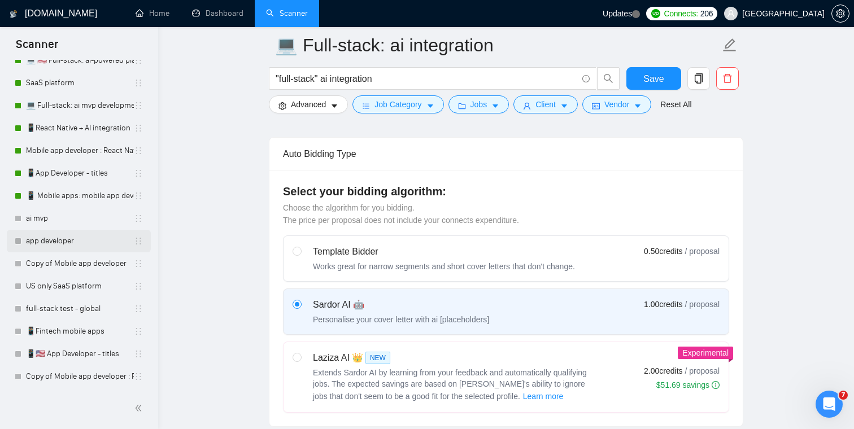
scroll to position [363, 0]
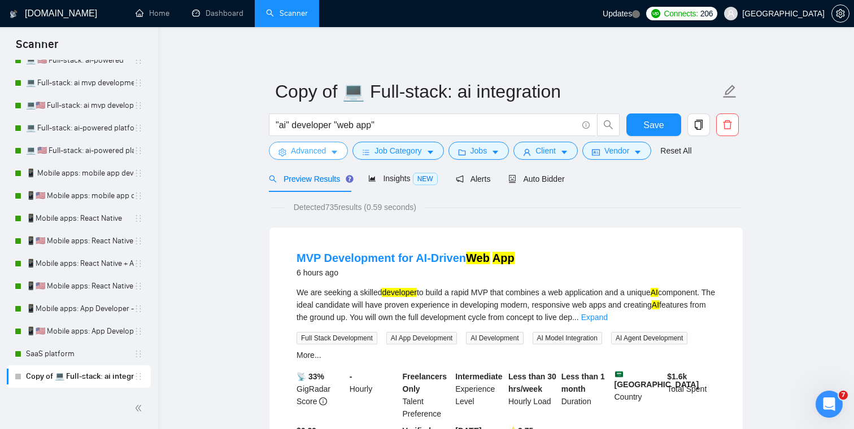
click at [299, 155] on span "Advanced" at bounding box center [308, 151] width 35 height 12
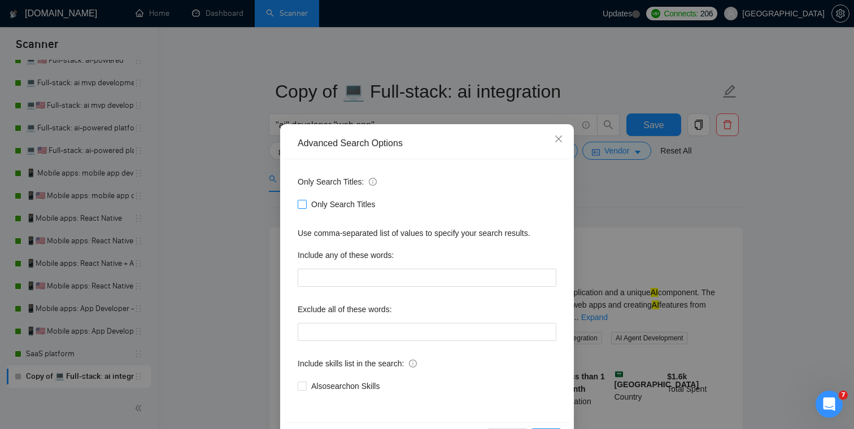
click at [329, 207] on span "Only Search Titles" at bounding box center [343, 204] width 73 height 12
click at [306, 207] on input "Only Search Titles" at bounding box center [302, 204] width 8 height 8
checkbox input "true"
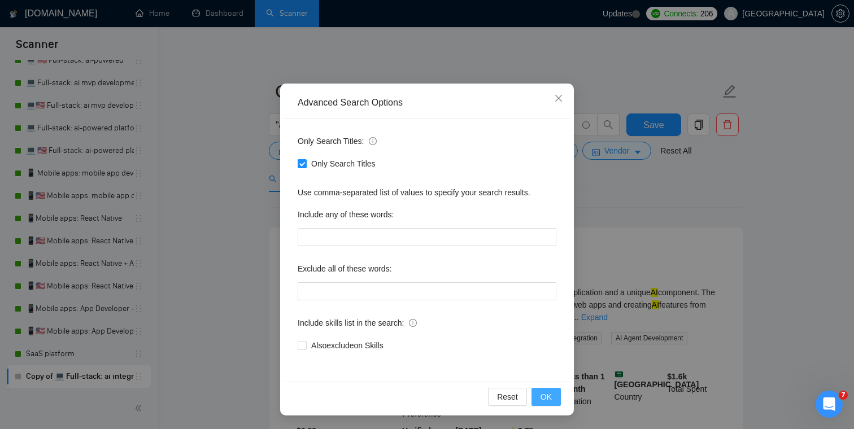
click at [549, 398] on span "OK" at bounding box center [545, 397] width 11 height 12
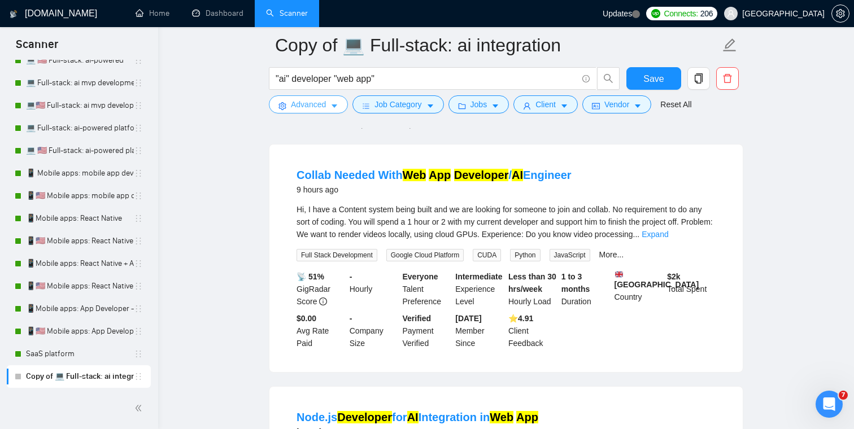
scroll to position [0, 0]
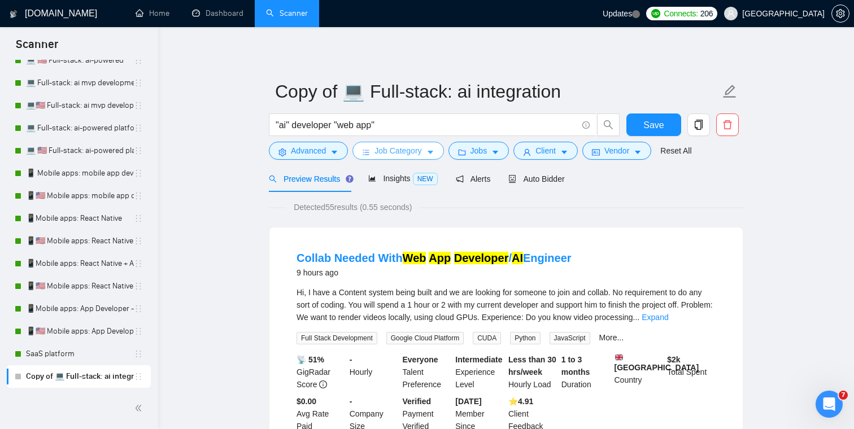
click at [405, 151] on span "Job Category" at bounding box center [397, 151] width 47 height 12
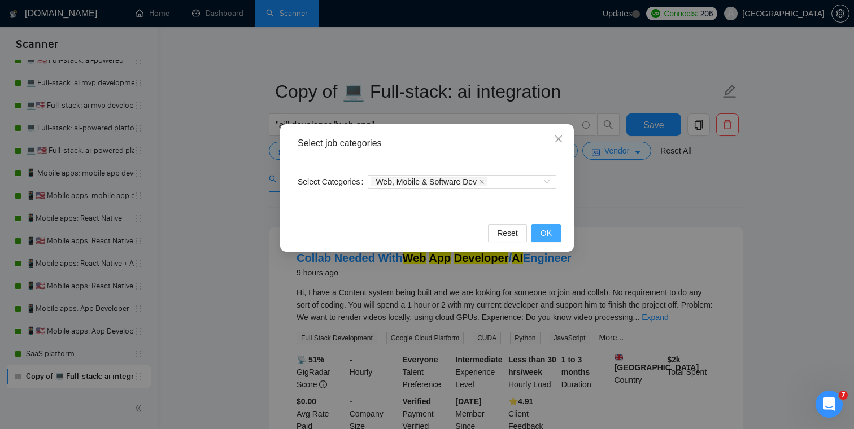
click at [548, 233] on span "OK" at bounding box center [545, 233] width 11 height 12
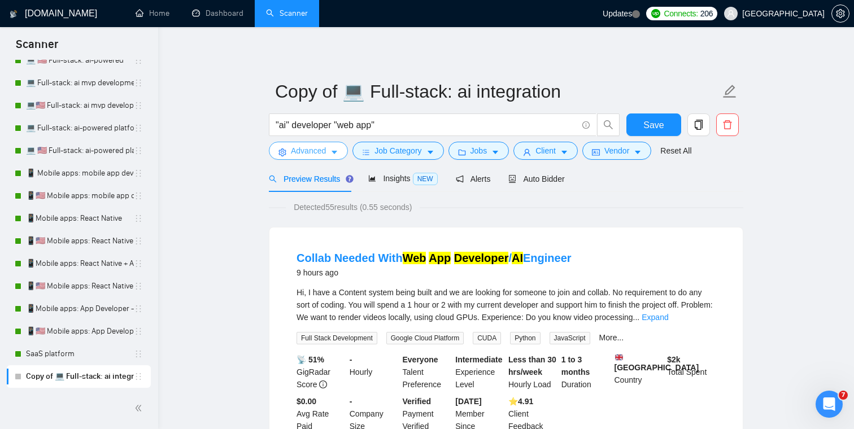
click at [326, 152] on span "Advanced" at bounding box center [308, 151] width 35 height 12
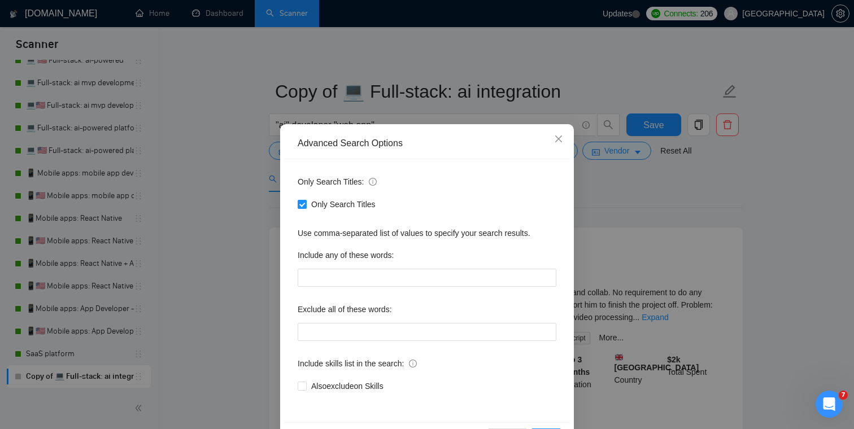
scroll to position [41, 0]
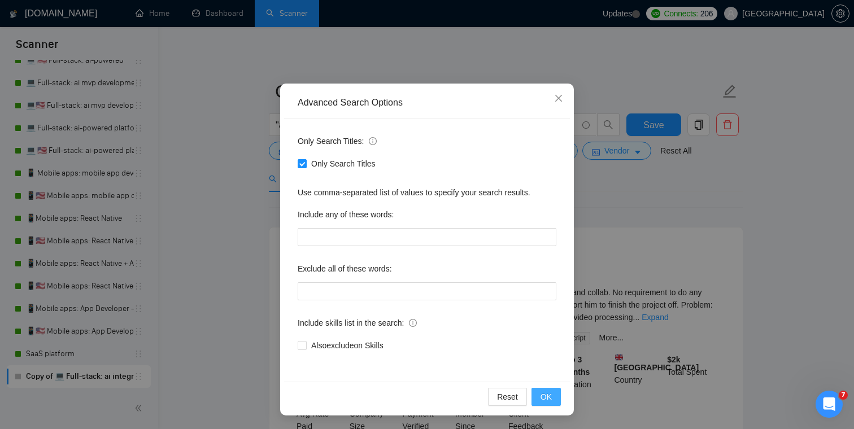
click at [552, 394] on button "OK" at bounding box center [545, 397] width 29 height 18
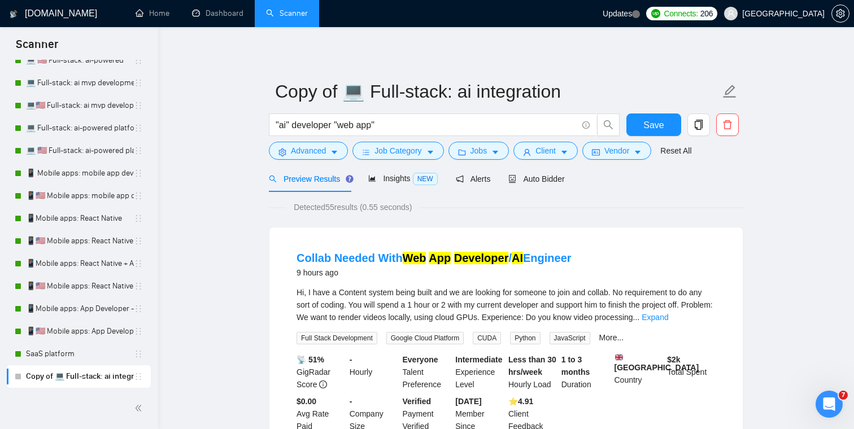
scroll to position [0, 0]
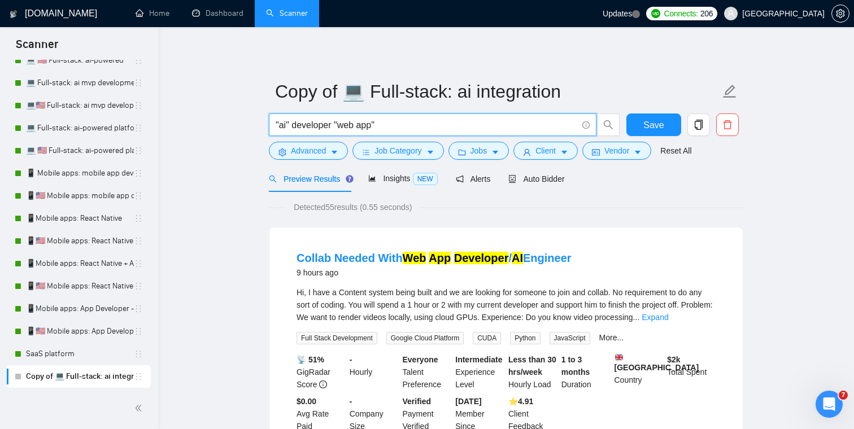
drag, startPoint x: 336, startPoint y: 123, endPoint x: 298, endPoint y: 125, distance: 38.4
click at [298, 125] on input ""ai" developer "web app"" at bounding box center [427, 125] width 302 height 14
type input ""ai" "web app""
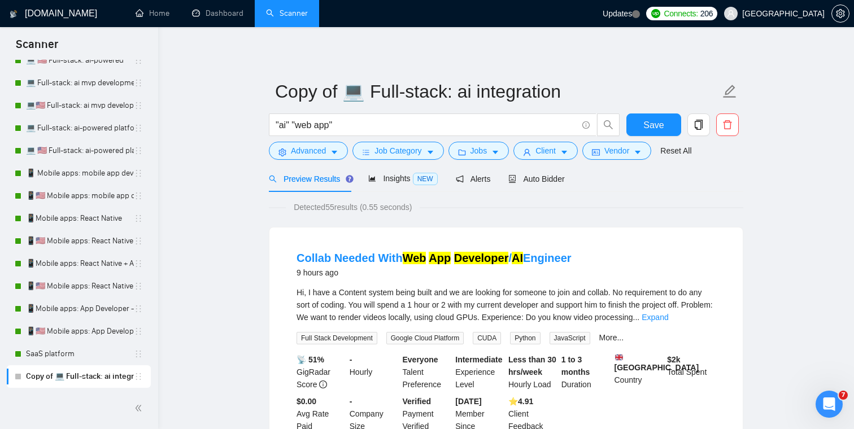
click at [496, 151] on icon "caret-down" at bounding box center [495, 153] width 8 height 8
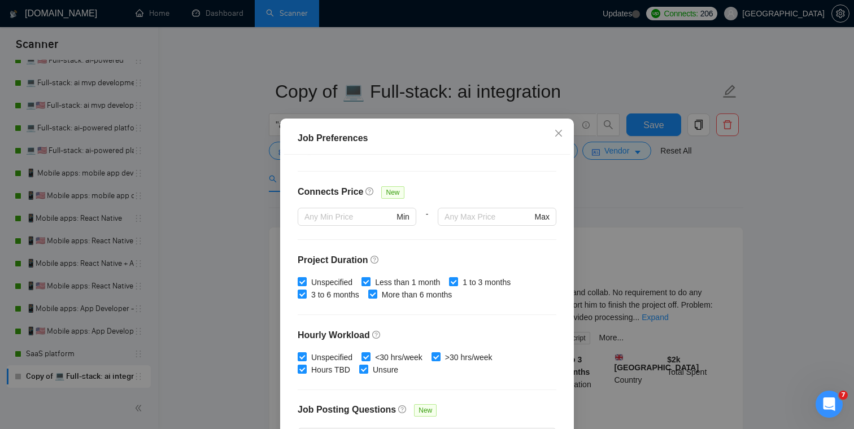
scroll to position [336, 0]
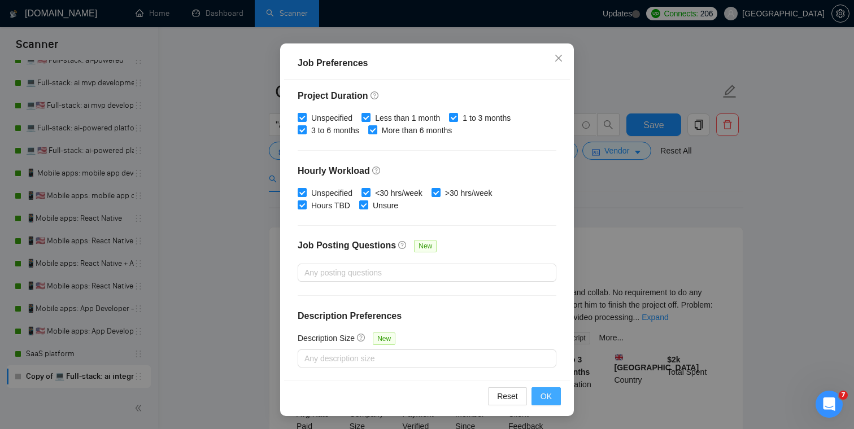
click at [542, 399] on span "OK" at bounding box center [545, 396] width 11 height 12
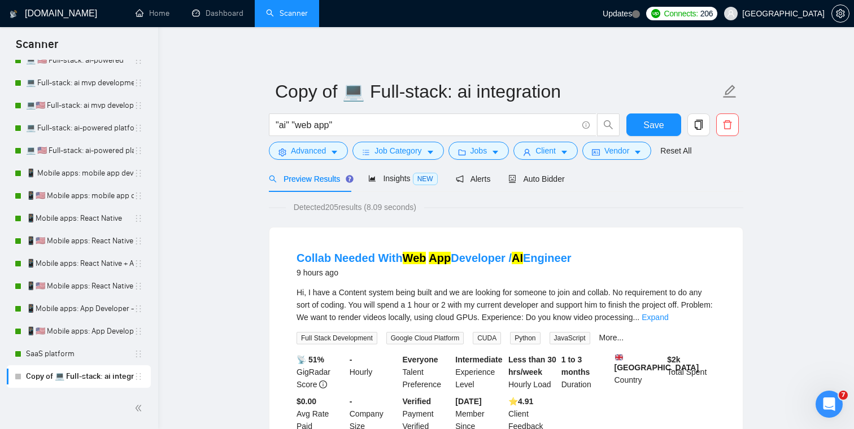
scroll to position [25, 0]
click at [557, 159] on button "Client" at bounding box center [545, 151] width 64 height 18
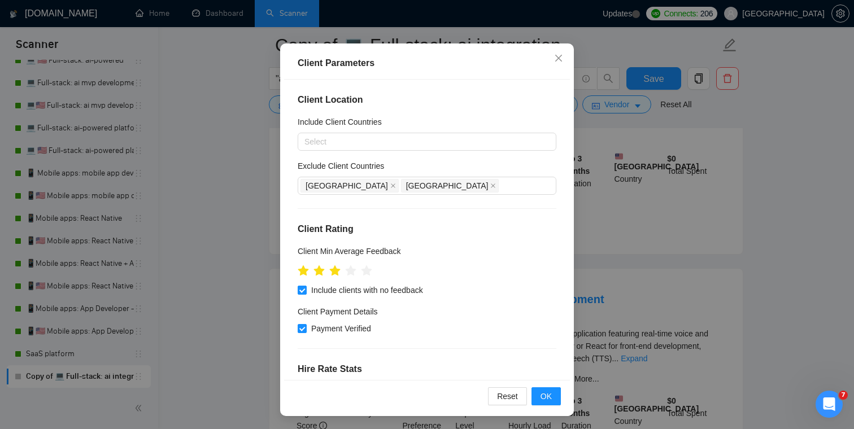
scroll to position [0, 0]
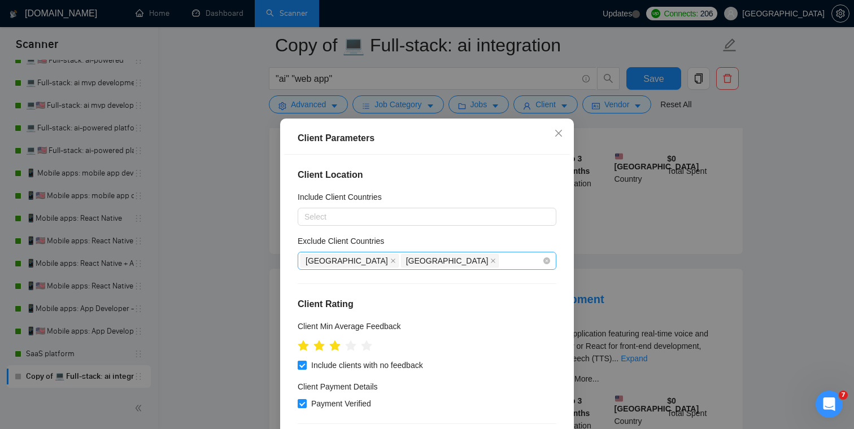
click at [406, 259] on div "India Pakistan" at bounding box center [421, 261] width 242 height 16
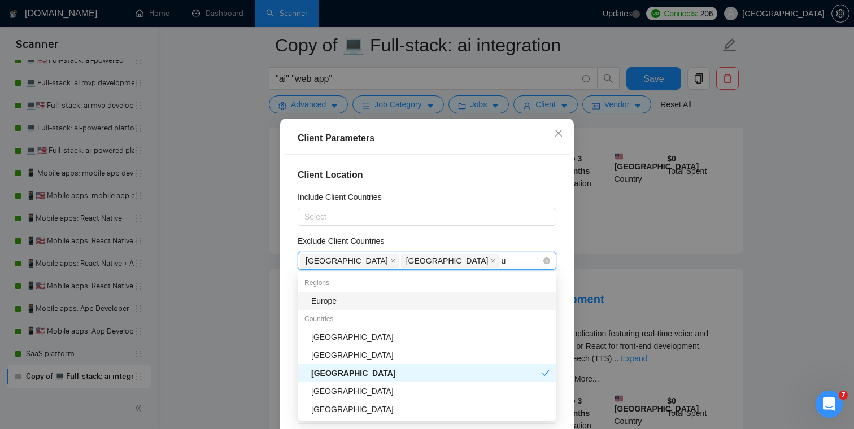
type input "uk"
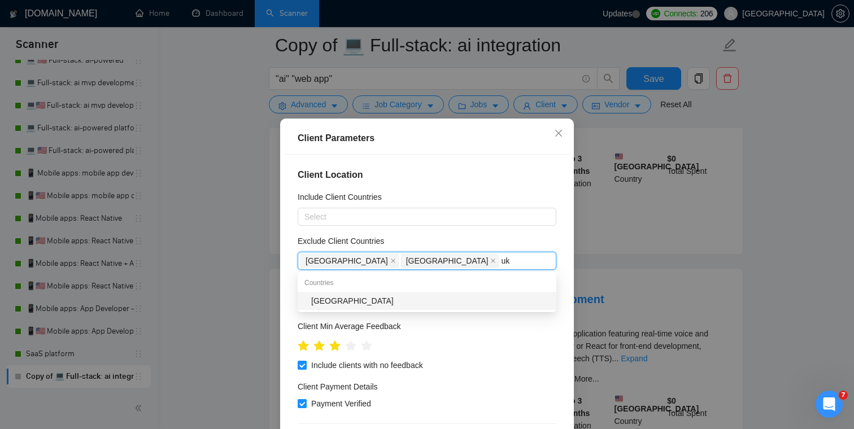
click at [381, 294] on div "Ukraine" at bounding box center [427, 301] width 259 height 18
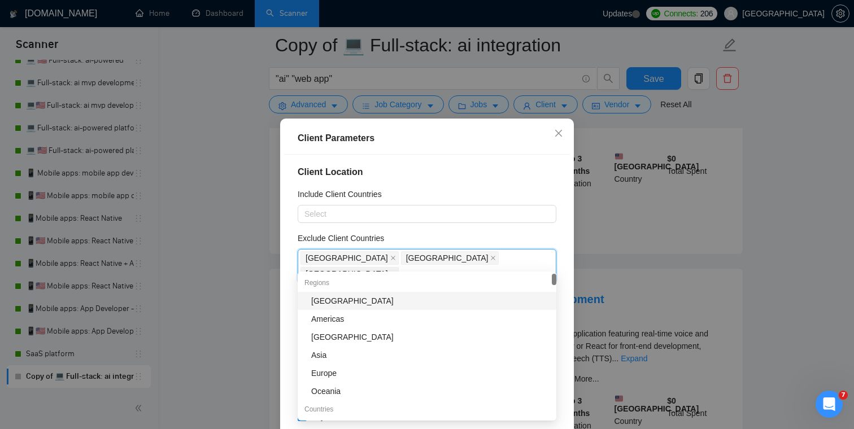
click at [443, 225] on div "Client Location Include Client Countries Select Exclude Client Countries India …" at bounding box center [427, 305] width 286 height 300
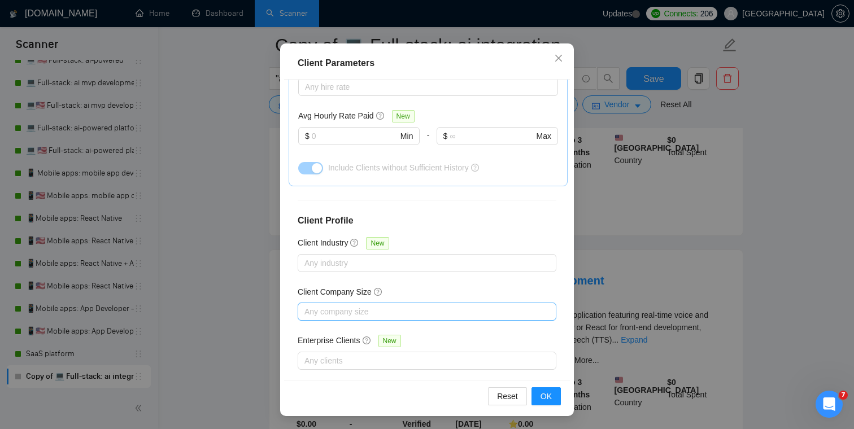
scroll to position [488, 0]
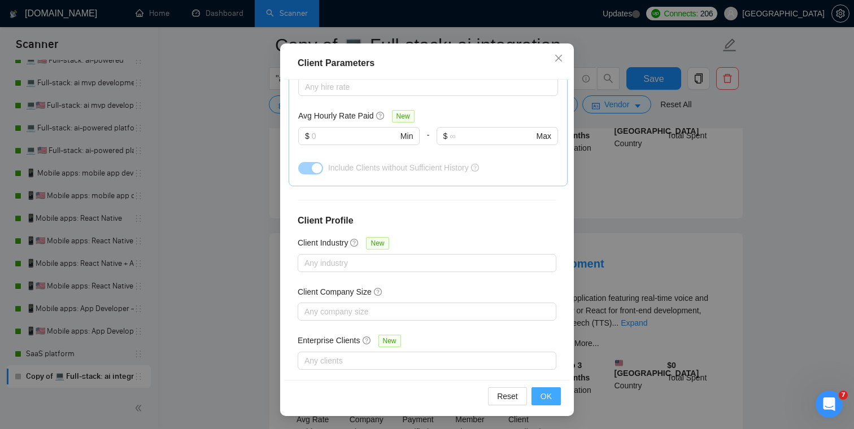
click at [550, 399] on span "OK" at bounding box center [545, 396] width 11 height 12
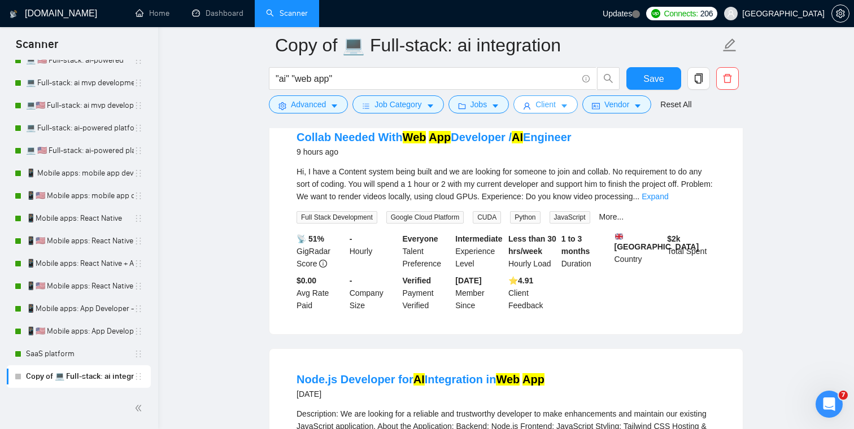
scroll to position [0, 0]
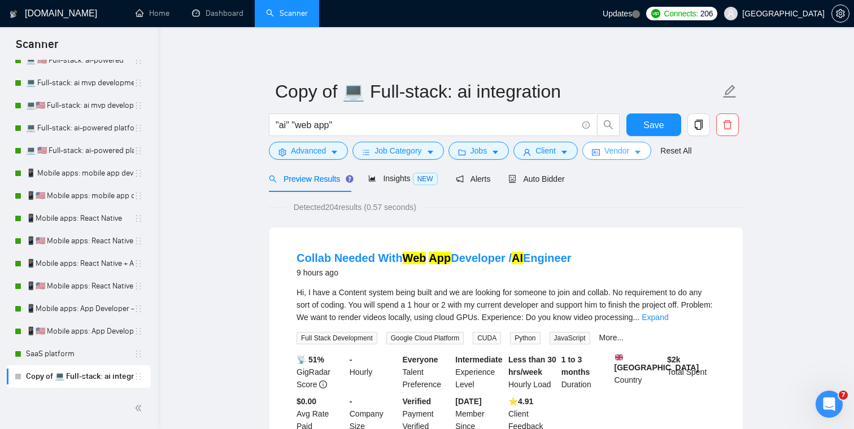
click at [611, 150] on span "Vendor" at bounding box center [616, 151] width 25 height 12
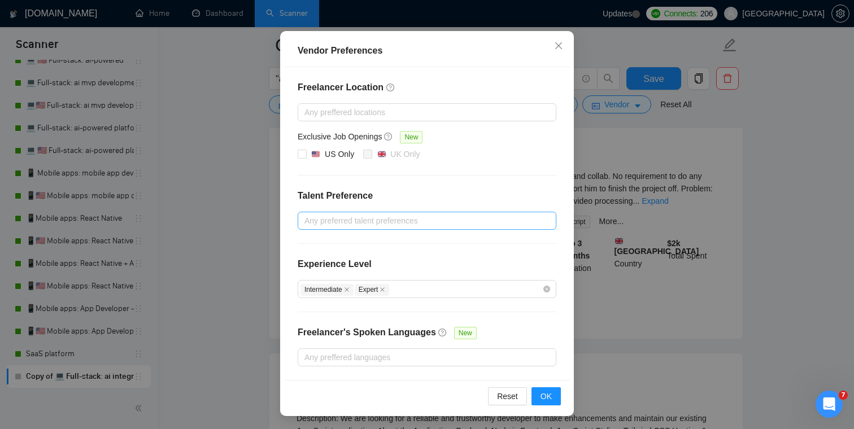
scroll to position [173, 0]
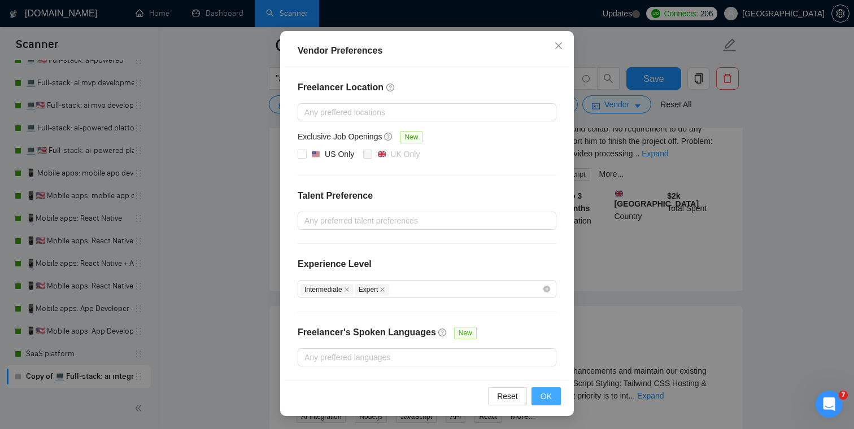
click at [540, 392] on span "OK" at bounding box center [545, 396] width 11 height 12
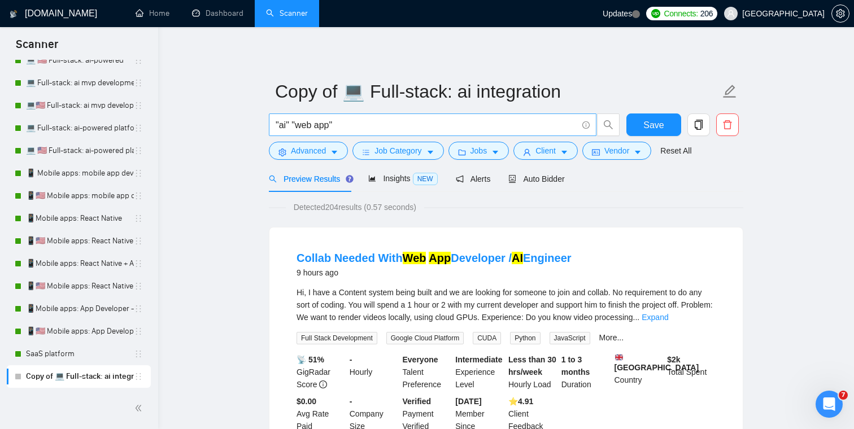
click at [286, 127] on input ""ai" "web app"" at bounding box center [427, 125] width 302 height 14
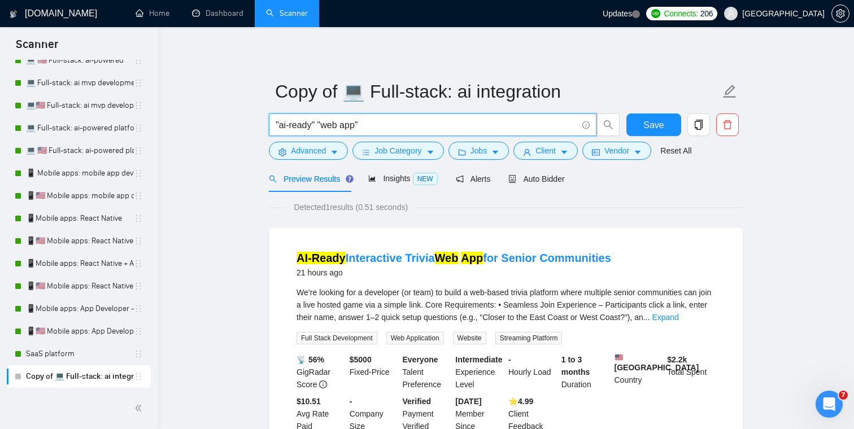
drag, startPoint x: 317, startPoint y: 123, endPoint x: 260, endPoint y: 123, distance: 56.5
click at [260, 123] on main "Copy of 💻 Full-stack: ai integration "ai-ready" "web app" Save Advanced Job Cat…" at bounding box center [506, 265] width 660 height 441
click at [294, 121] on input ""ai-ready" "web app"" at bounding box center [427, 125] width 302 height 14
drag, startPoint x: 311, startPoint y: 124, endPoint x: 287, endPoint y: 124, distance: 23.2
click at [287, 124] on input ""ai-ready" "web app"" at bounding box center [427, 125] width 302 height 14
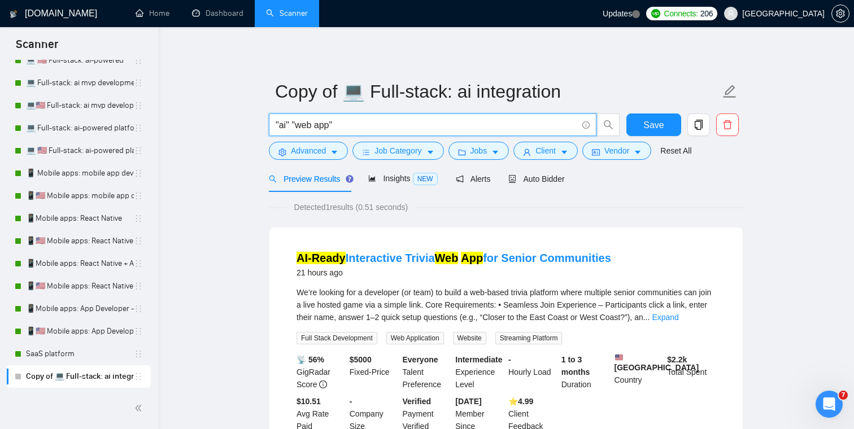
type input ""ai" "web app""
click at [235, 125] on main "Copy of 💻 Full-stack: ai integration "ai" "web app" Save Advanced Job Category …" at bounding box center [506, 265] width 660 height 441
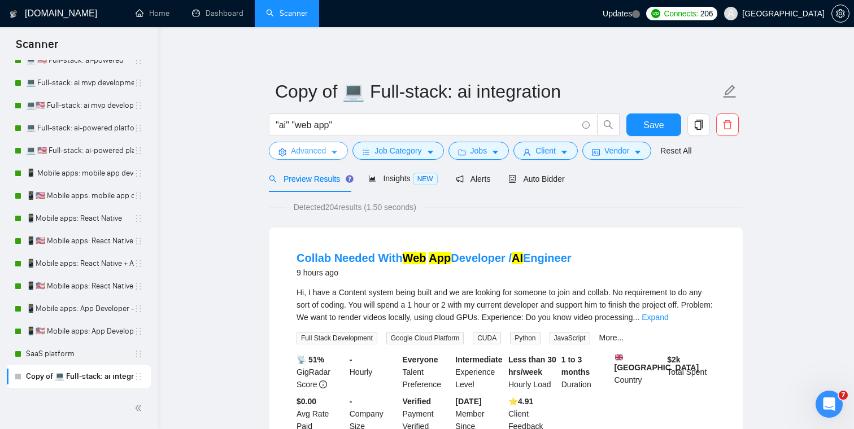
click at [295, 150] on span "Advanced" at bounding box center [308, 151] width 35 height 12
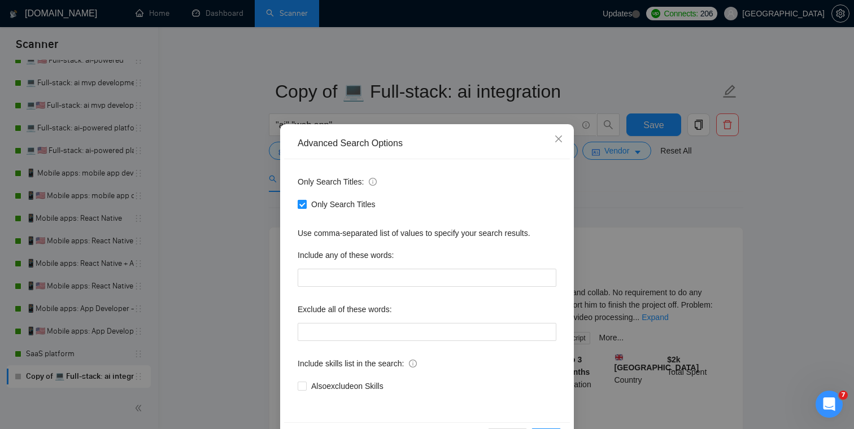
click at [320, 205] on span "Only Search Titles" at bounding box center [343, 204] width 73 height 12
click at [306, 205] on input "Only Search Titles" at bounding box center [302, 204] width 8 height 8
checkbox input "false"
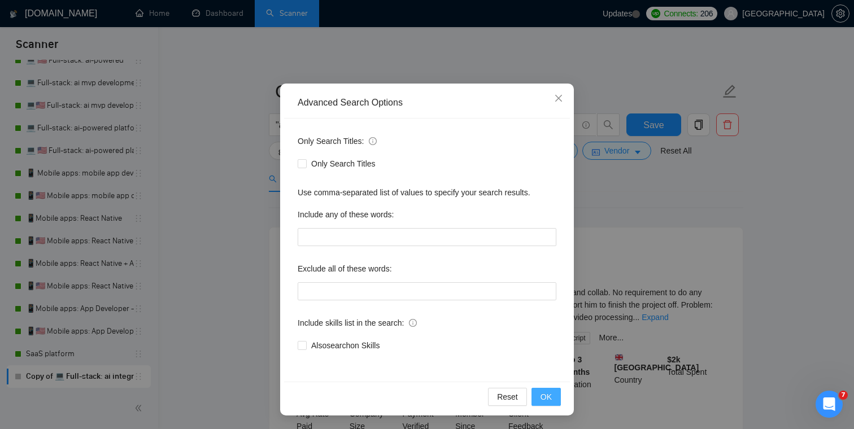
click at [544, 393] on span "OK" at bounding box center [545, 397] width 11 height 12
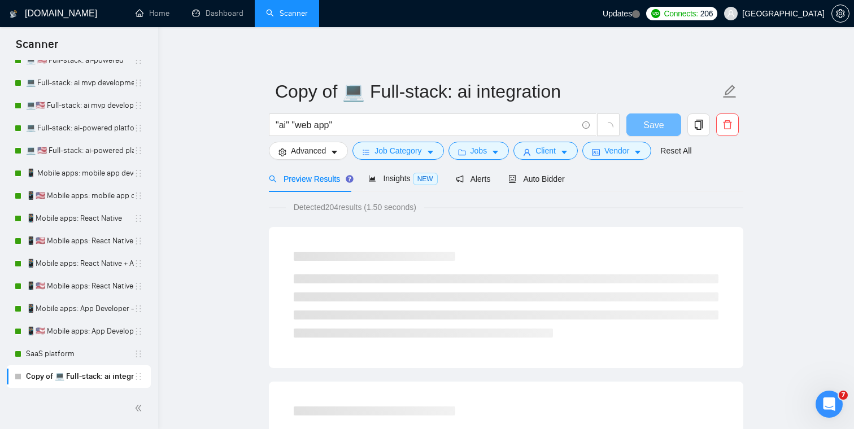
scroll to position [0, 0]
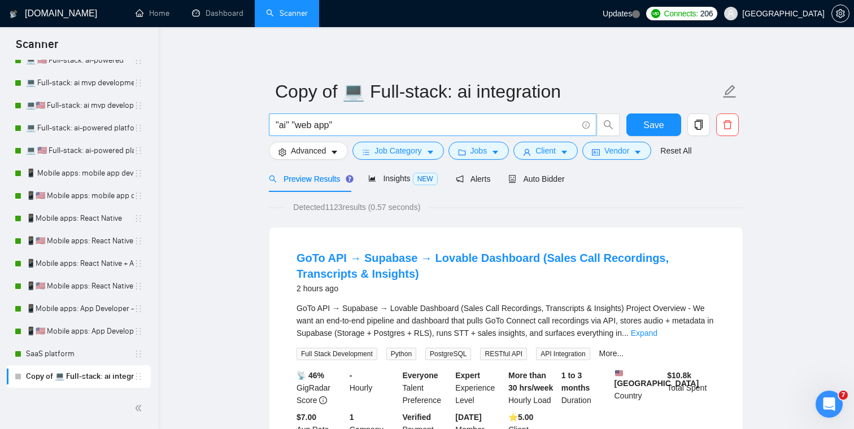
click at [292, 124] on input ""ai" "web app"" at bounding box center [427, 125] width 302 height 14
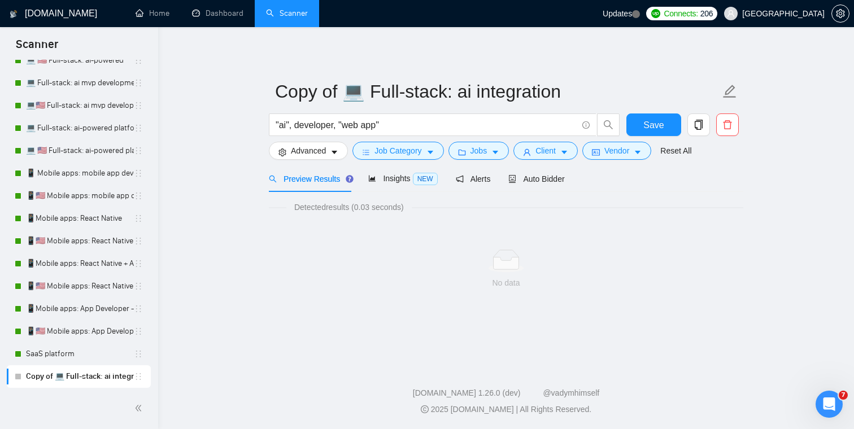
click at [237, 145] on main "Copy of 💻 Full-stack: ai integration "ai", developer, "web app" Save Advanced J…" at bounding box center [506, 193] width 660 height 297
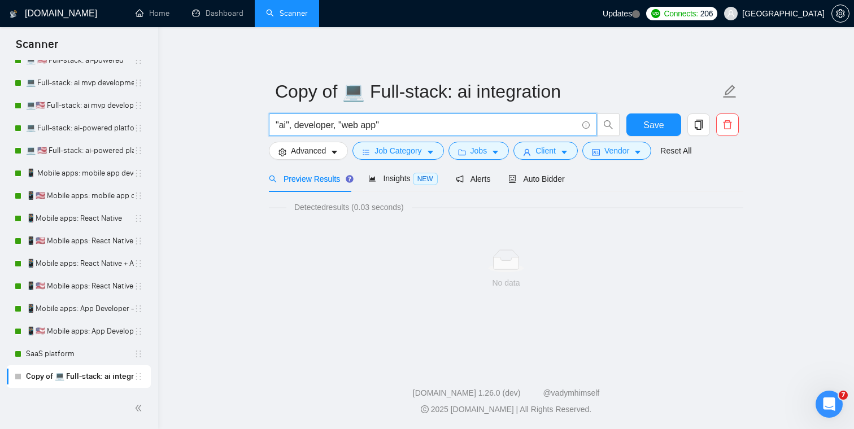
drag, startPoint x: 295, startPoint y: 125, endPoint x: 246, endPoint y: 123, distance: 48.6
click at [247, 123] on main "Copy of 💻 Full-stack: ai integration "ai", developer, "web app" Save Advanced J…" at bounding box center [506, 193] width 660 height 297
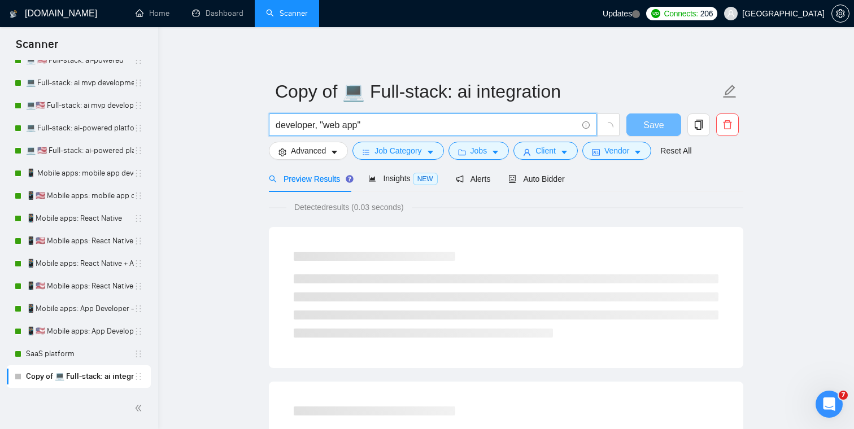
type input "developer, "web app""
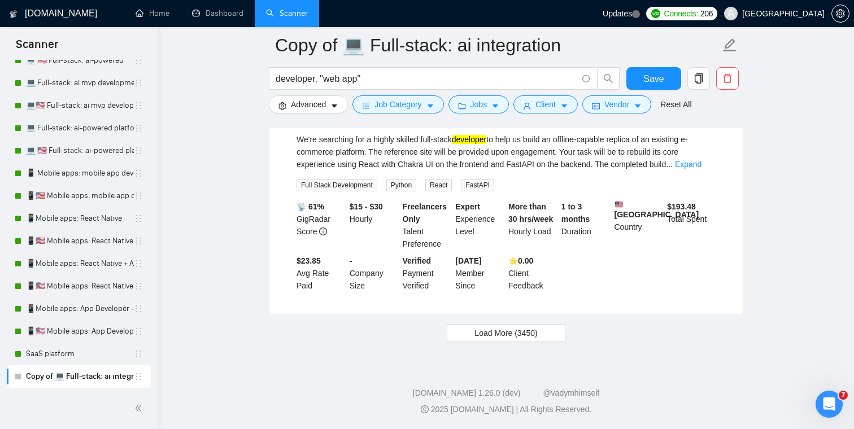
scroll to position [2414, 0]
click at [498, 331] on span "Load More (3450)" at bounding box center [505, 333] width 63 height 12
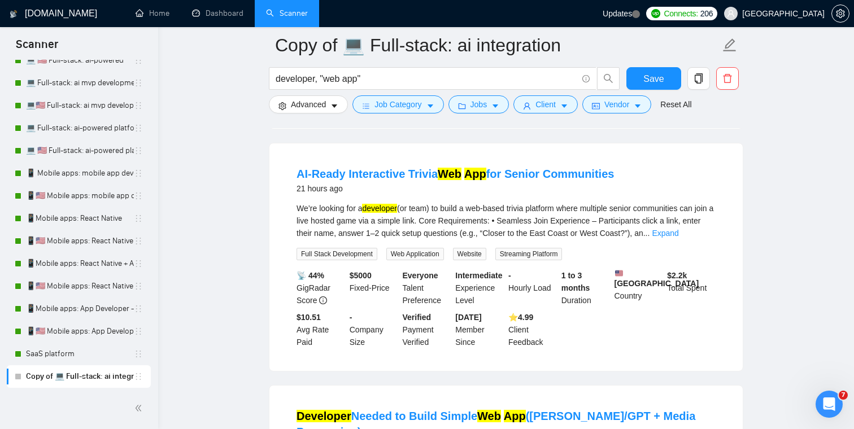
scroll to position [3306, 0]
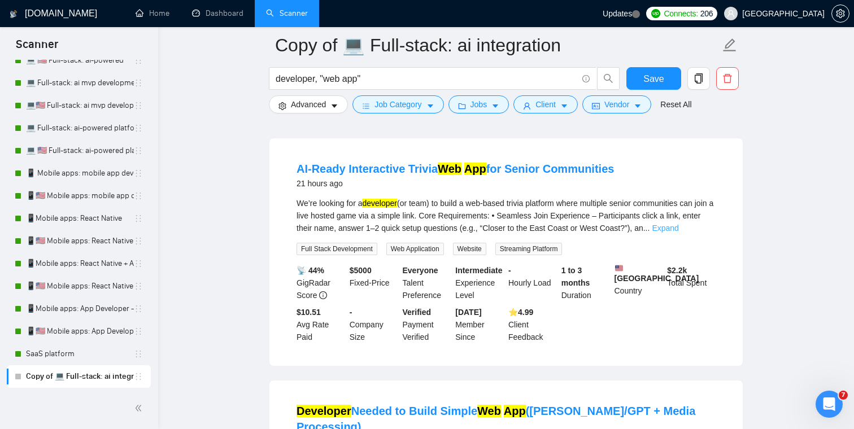
click at [678, 233] on link "Expand" at bounding box center [665, 228] width 27 height 9
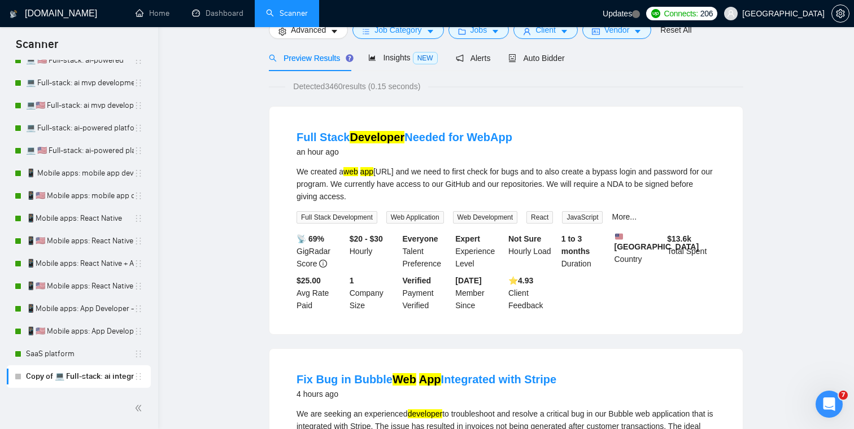
scroll to position [0, 0]
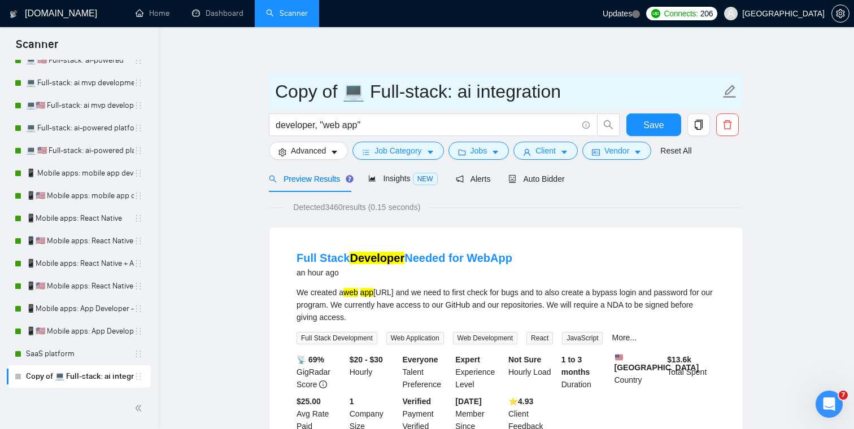
click at [416, 91] on input "Copy of 💻 Full-stack: ai integration" at bounding box center [497, 91] width 445 height 28
drag, startPoint x: 569, startPoint y: 91, endPoint x: 469, endPoint y: 91, distance: 100.5
click at [469, 91] on input "Copy of 💻 Full-stack: ai integration" at bounding box center [497, 91] width 445 height 28
drag, startPoint x: 336, startPoint y: 88, endPoint x: 234, endPoint y: 86, distance: 101.7
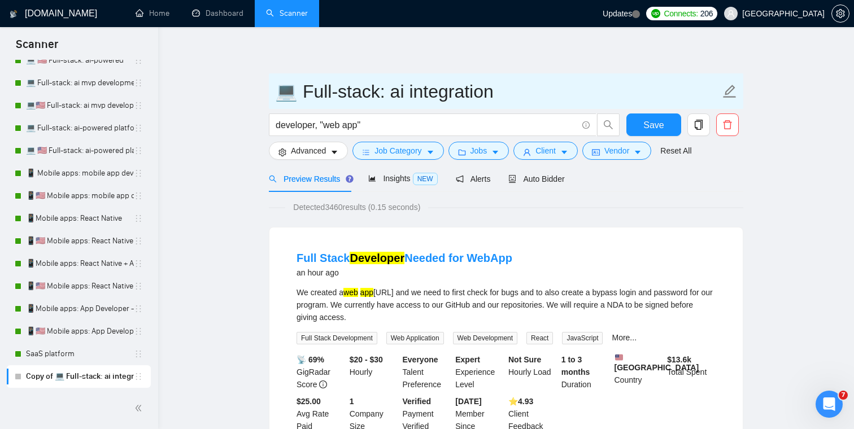
drag, startPoint x: 502, startPoint y: 92, endPoint x: 385, endPoint y: 91, distance: 116.9
click at [385, 91] on input "💻 Full-stack: ai integration" at bounding box center [497, 91] width 445 height 28
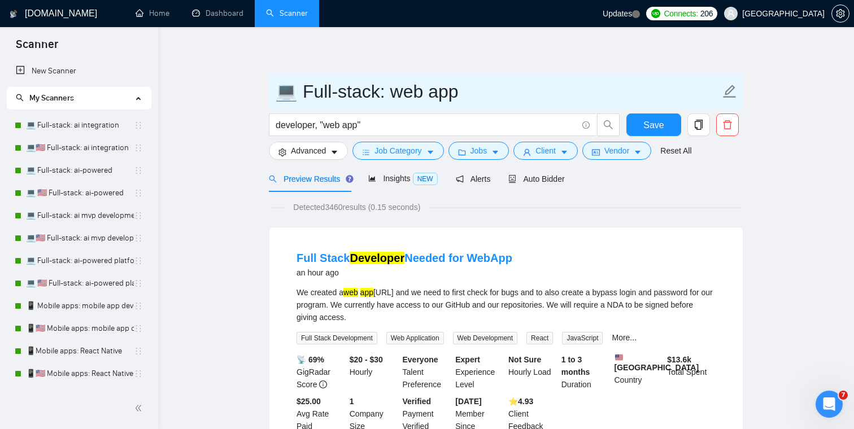
type input "💻 Full-stack: web app"
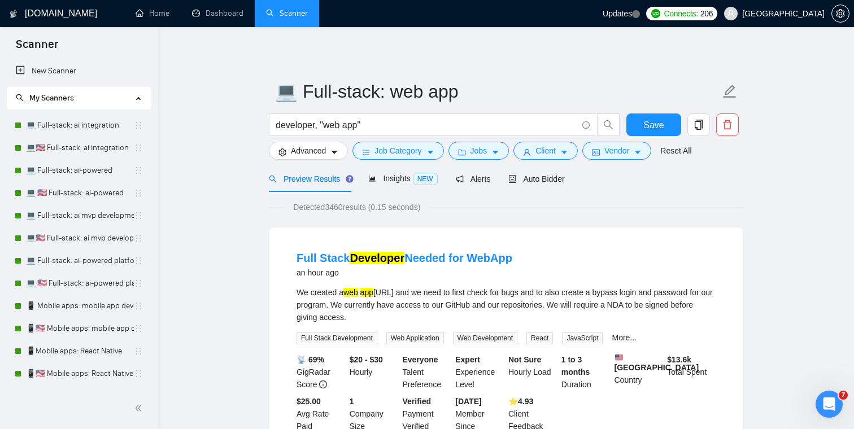
click at [651, 125] on span "Save" at bounding box center [653, 125] width 20 height 14
click at [76, 172] on link "💻 Full-stack: ai-powered" at bounding box center [80, 170] width 108 height 23
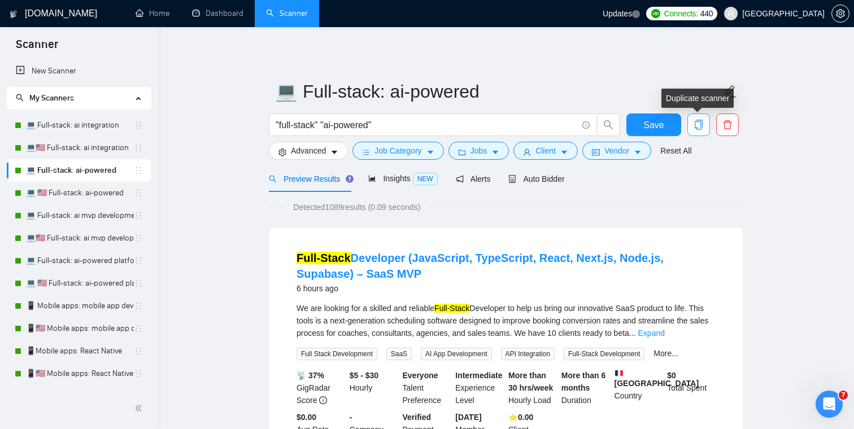
click at [703, 120] on icon "copy" at bounding box center [699, 125] width 10 height 10
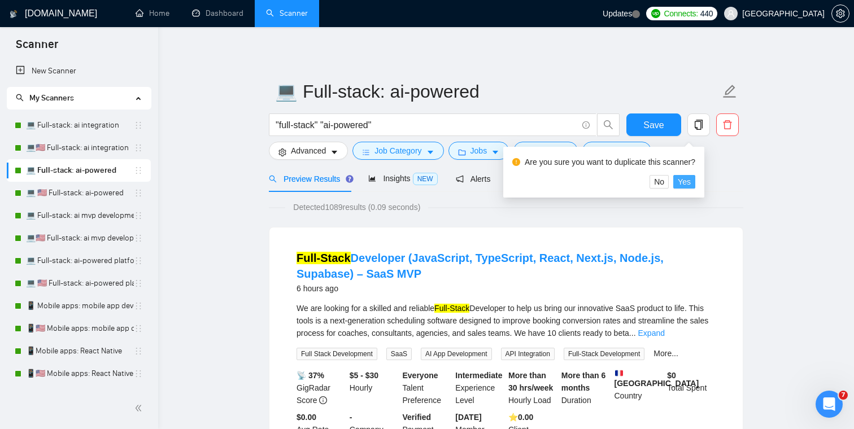
click at [691, 178] on span "Yes" at bounding box center [684, 182] width 13 height 12
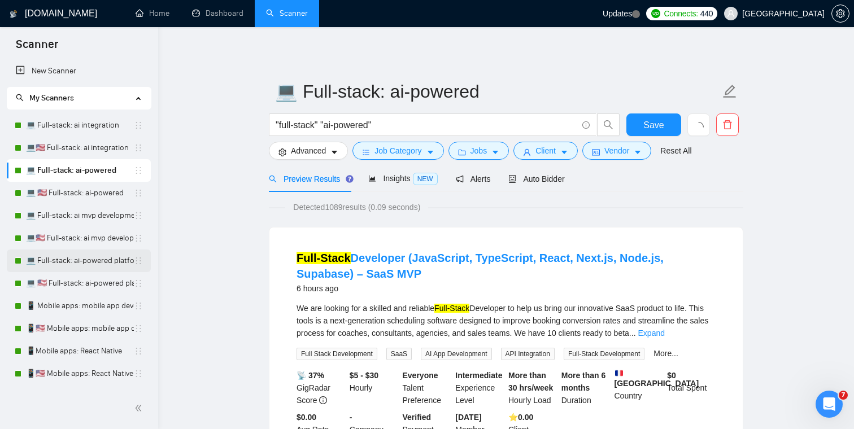
scroll to position [133, 0]
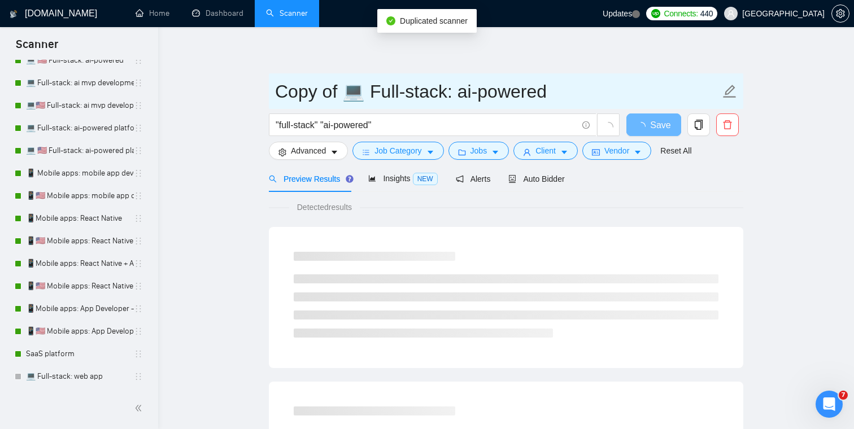
drag, startPoint x: 343, startPoint y: 90, endPoint x: 266, endPoint y: 90, distance: 77.4
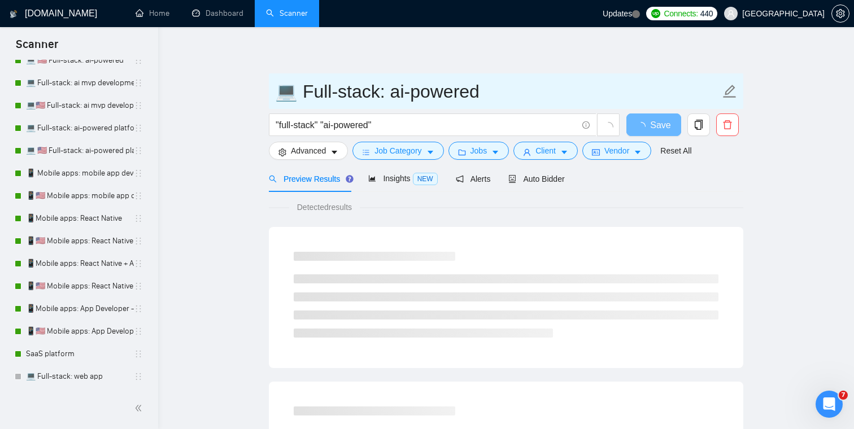
click at [515, 90] on input "💻 Full-stack: ai-powered" at bounding box center [497, 91] width 445 height 28
click at [387, 96] on input "💻 Full-stack: ai-powered" at bounding box center [497, 91] width 445 height 28
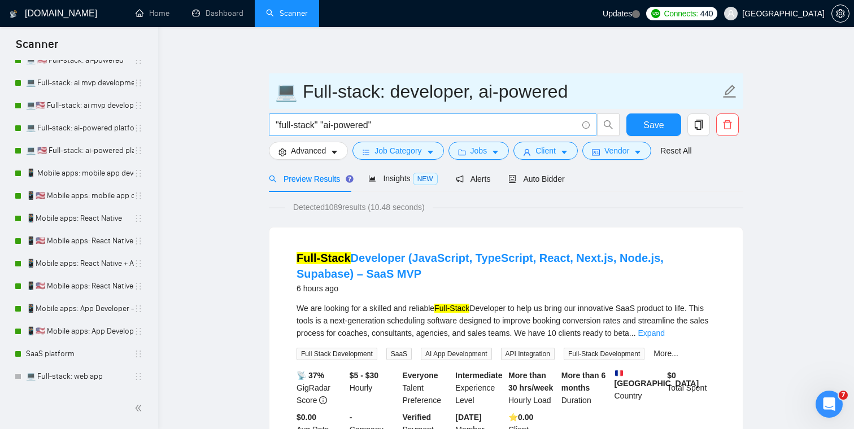
type input "💻 Full-stack: developer, ai-powered"
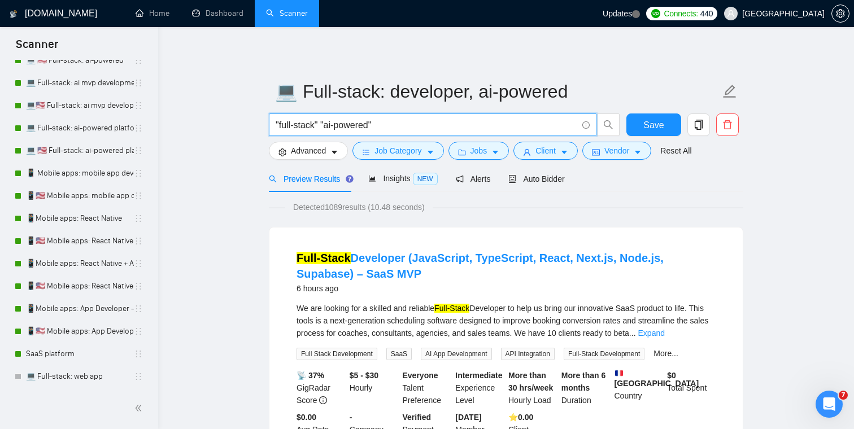
drag, startPoint x: 318, startPoint y: 128, endPoint x: 280, endPoint y: 128, distance: 37.8
click at [280, 128] on input ""full-stack" "ai-powered"" at bounding box center [427, 125] width 302 height 14
type input ""developer" "ai-powered""
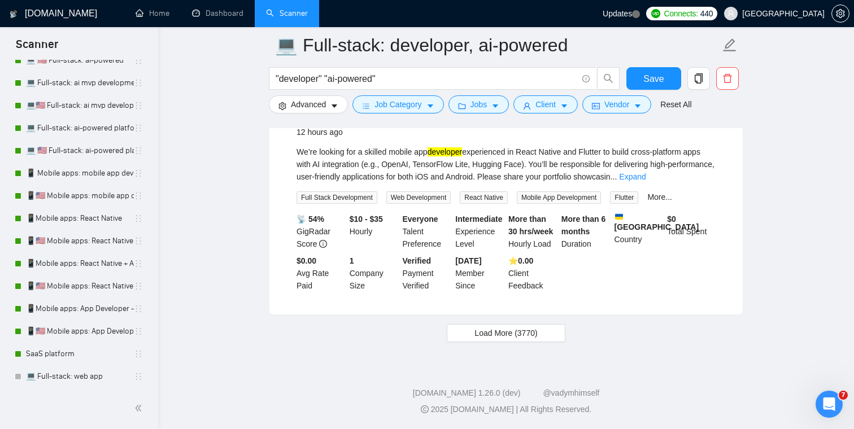
scroll to position [2422, 0]
click at [478, 330] on span "Load More (3770)" at bounding box center [505, 333] width 63 height 12
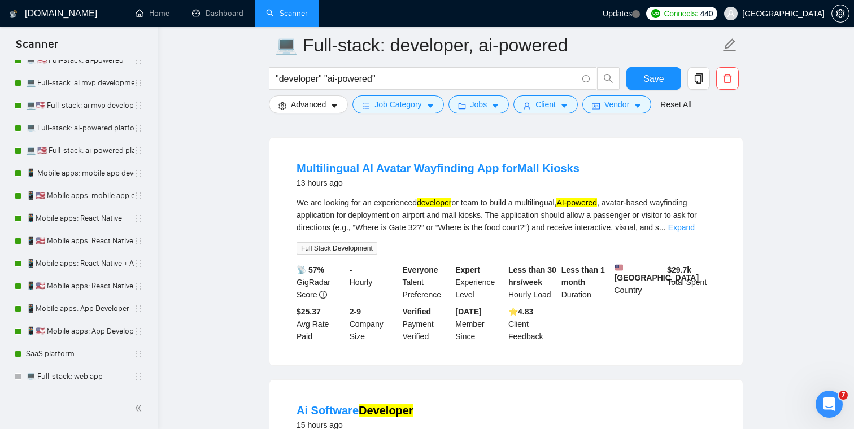
scroll to position [2850, 0]
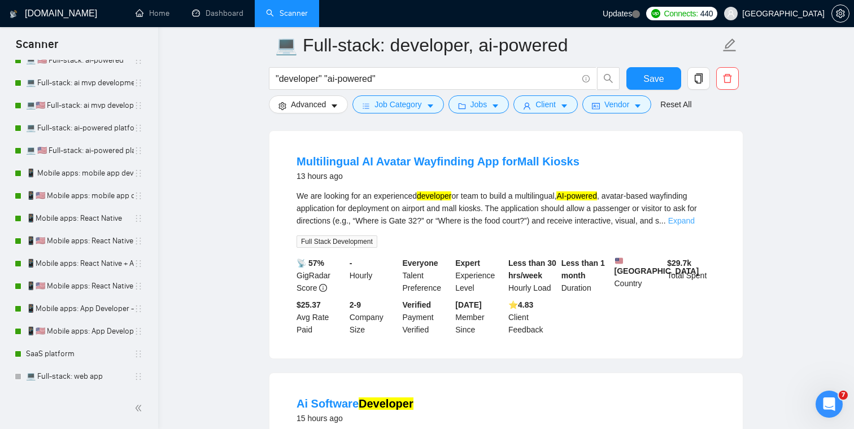
click at [695, 225] on link "Expand" at bounding box center [681, 220] width 27 height 9
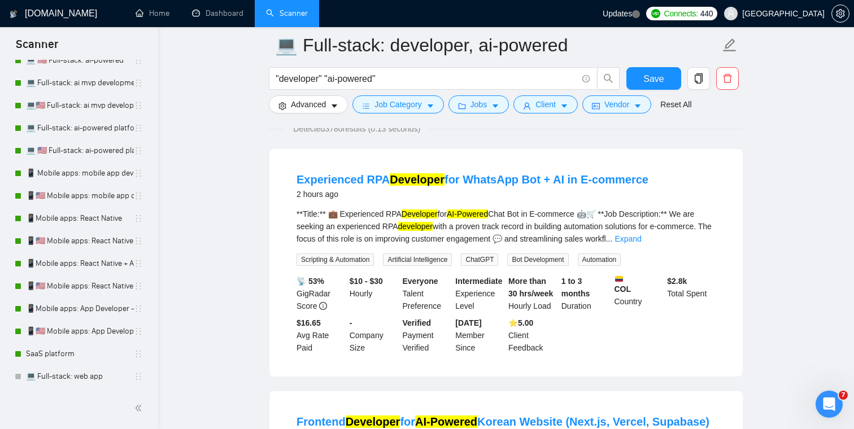
scroll to position [0, 0]
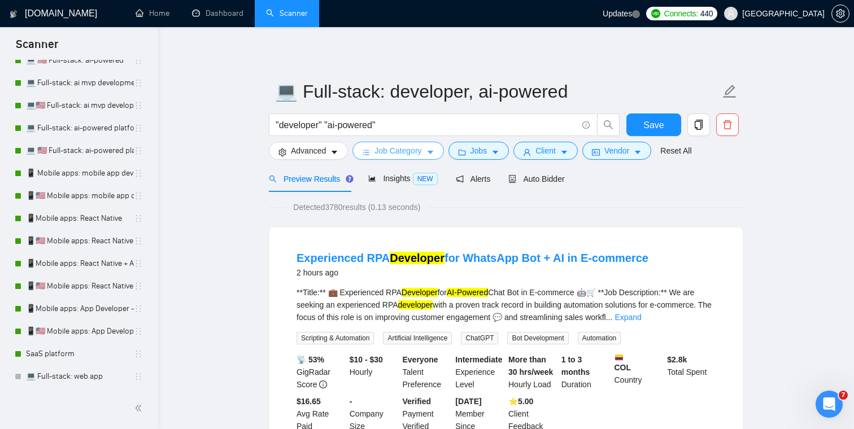
click at [406, 155] on span "Job Category" at bounding box center [397, 151] width 47 height 12
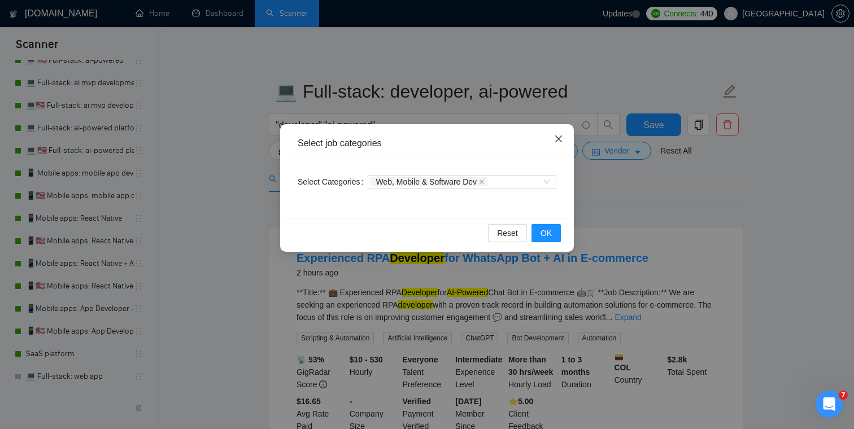
click at [557, 139] on icon "close" at bounding box center [558, 138] width 9 height 9
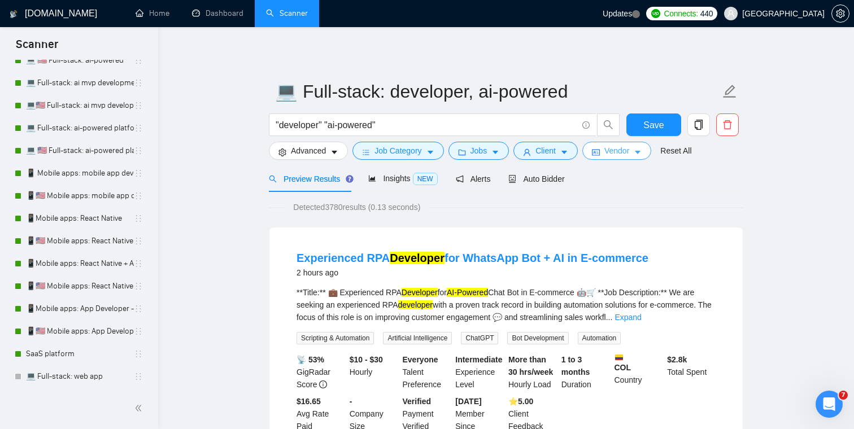
click at [642, 149] on icon "caret-down" at bounding box center [638, 153] width 8 height 8
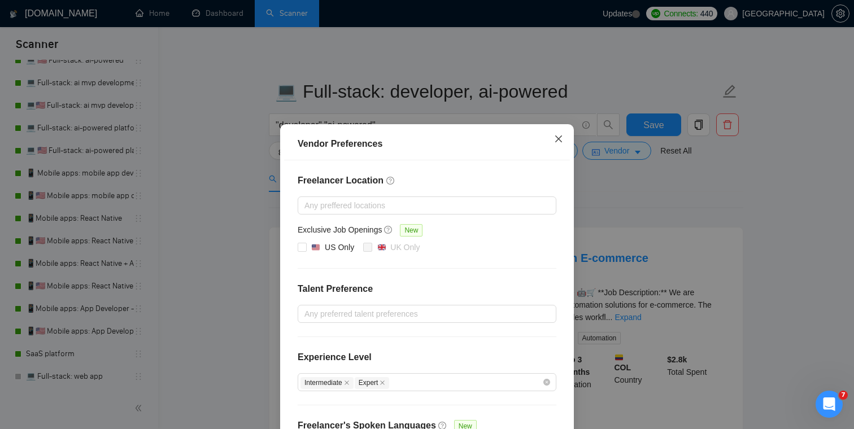
click at [560, 137] on icon "close" at bounding box center [558, 139] width 7 height 7
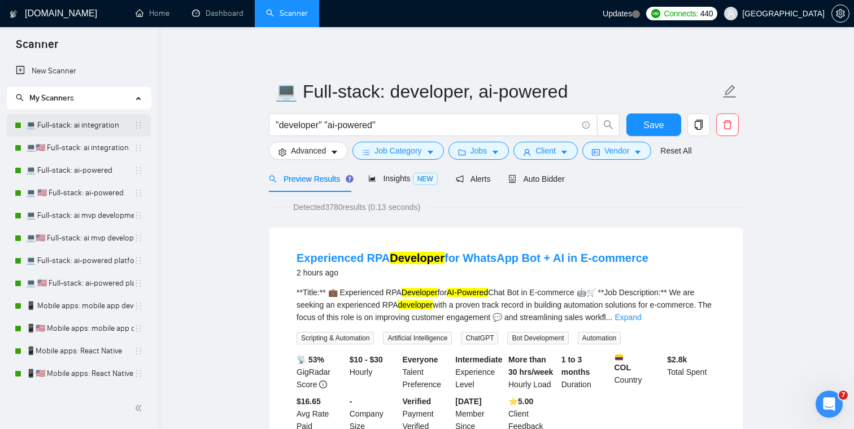
click at [90, 121] on link "💻 Full-stack: ai integration" at bounding box center [80, 125] width 108 height 23
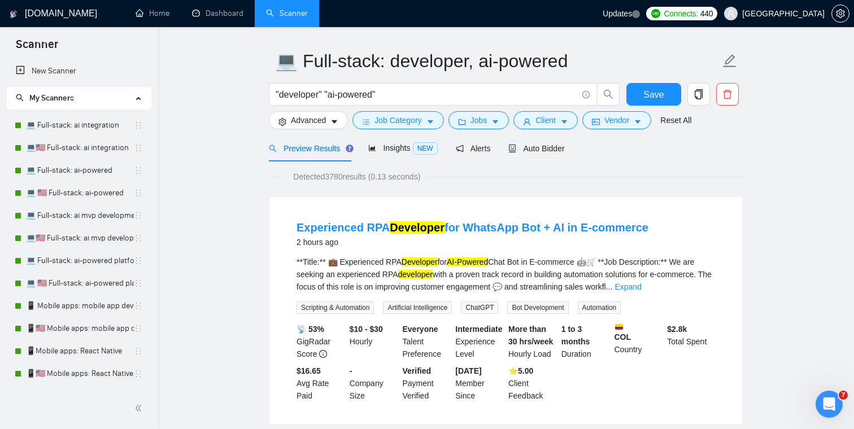
scroll to position [32, 0]
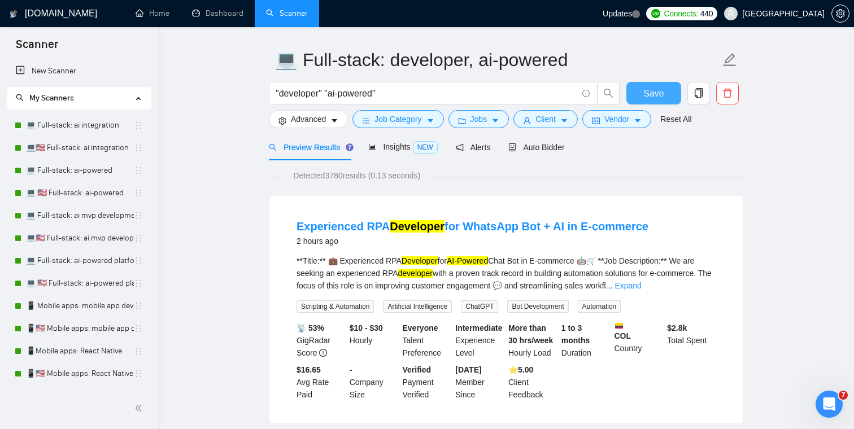
click at [649, 84] on button "Save" at bounding box center [653, 93] width 55 height 23
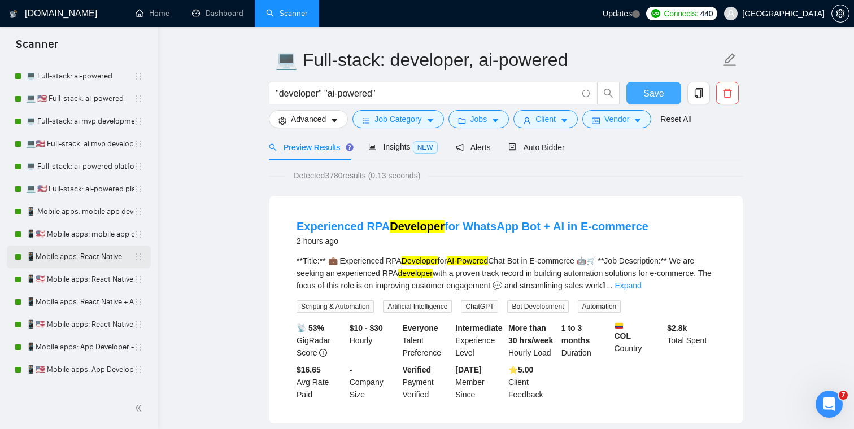
scroll to position [0, 0]
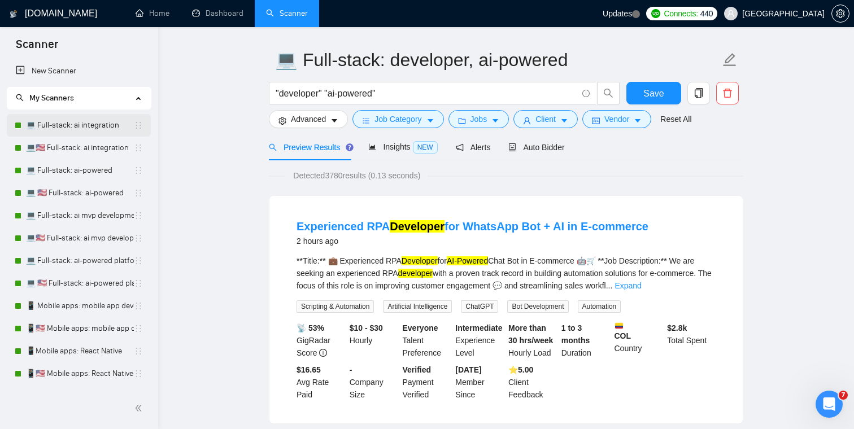
click at [69, 128] on link "💻 Full-stack: ai integration" at bounding box center [80, 125] width 108 height 23
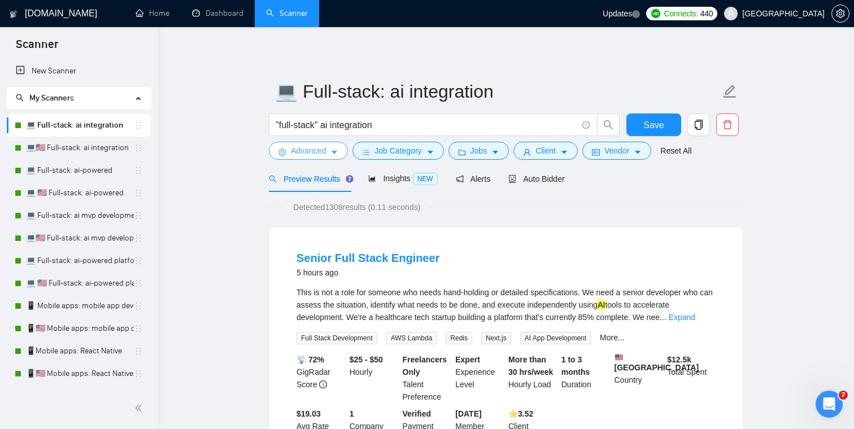
click at [313, 147] on span "Advanced" at bounding box center [308, 151] width 35 height 12
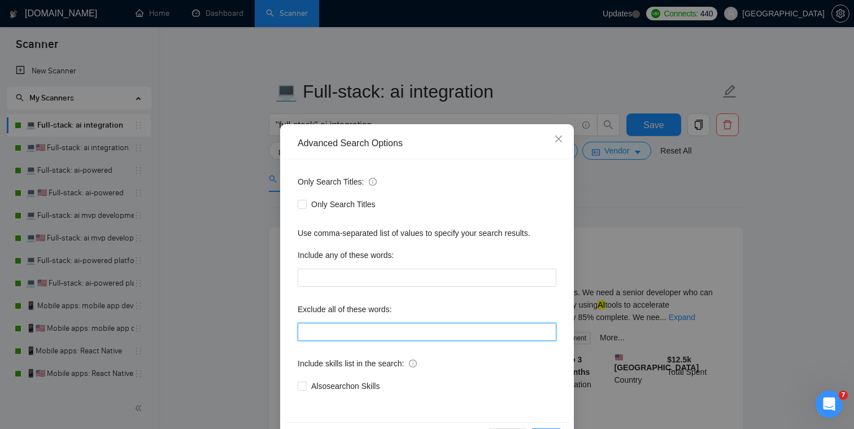
click at [337, 330] on input "text" at bounding box center [427, 332] width 259 height 18
click at [555, 141] on icon "close" at bounding box center [558, 138] width 9 height 9
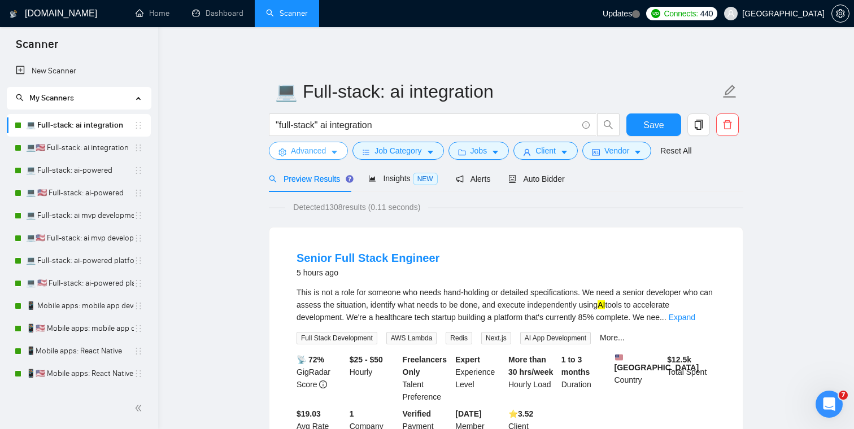
click at [313, 149] on span "Advanced" at bounding box center [308, 151] width 35 height 12
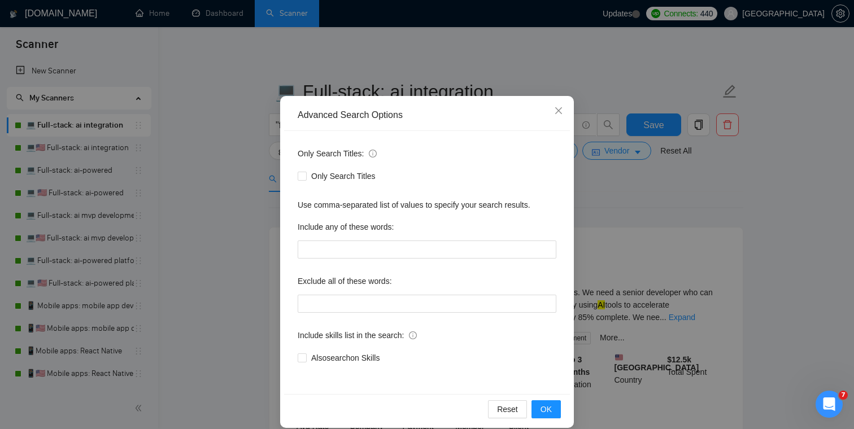
scroll to position [41, 0]
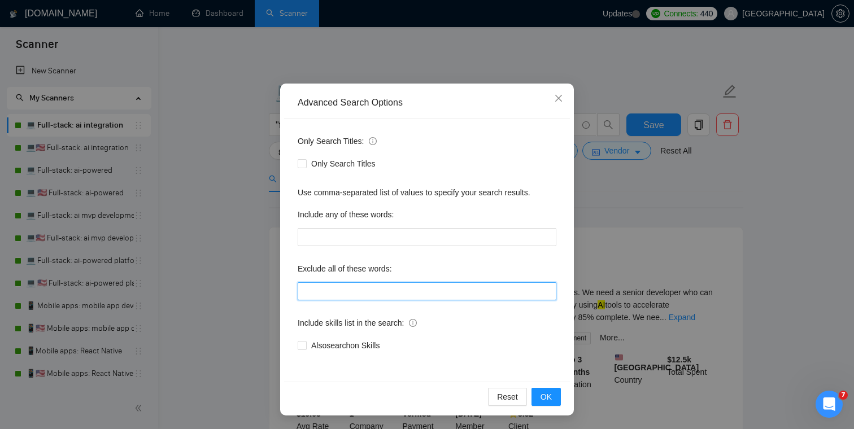
click at [329, 290] on input "text" at bounding box center [427, 291] width 259 height 18
paste input "“final polish”, “performance optimization”, expensify, “existing app”, glide"
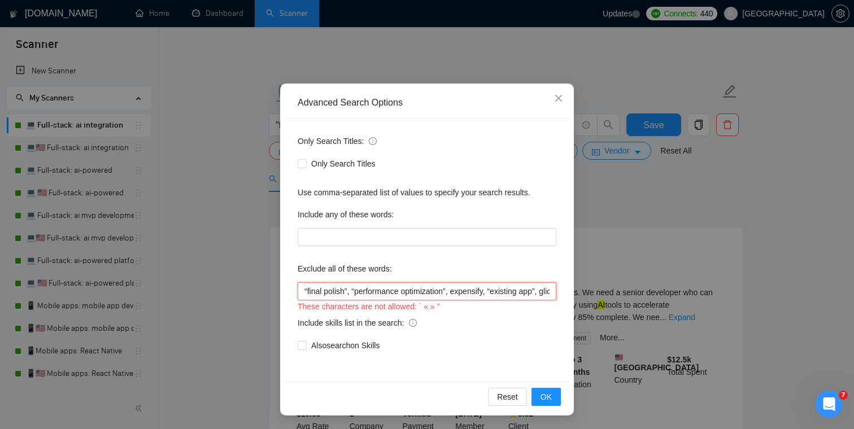
scroll to position [0, 18]
click at [502, 292] on input "“final polish”, “performance optimization”, expensify, “existing app”, glide" at bounding box center [427, 291] width 259 height 18
click at [492, 322] on div "Include skills list in the search:" at bounding box center [427, 325] width 259 height 23
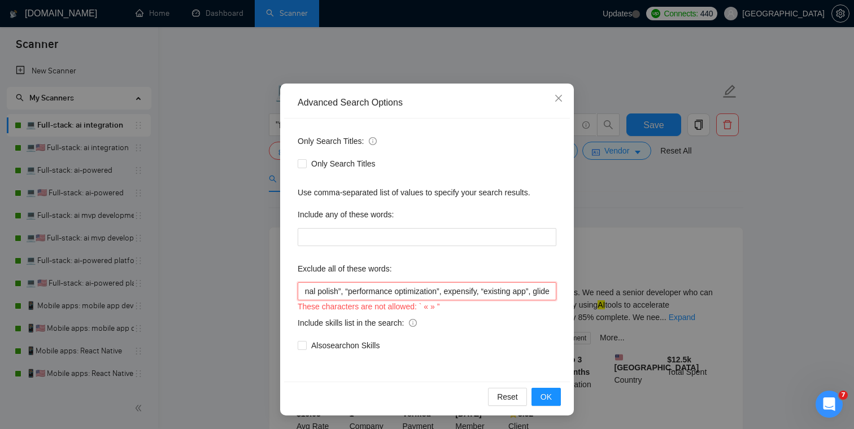
click at [528, 292] on input "“final polish”, “performance optimization”, expensify, “existing app”, glide" at bounding box center [427, 291] width 259 height 18
click at [441, 292] on input "“final polish”, “performance optimization”, expensify, existing app, glide" at bounding box center [427, 291] width 259 height 18
click at [348, 289] on input "“final polish”, performance optimization, expensify, existing app, glide" at bounding box center [427, 291] width 259 height 18
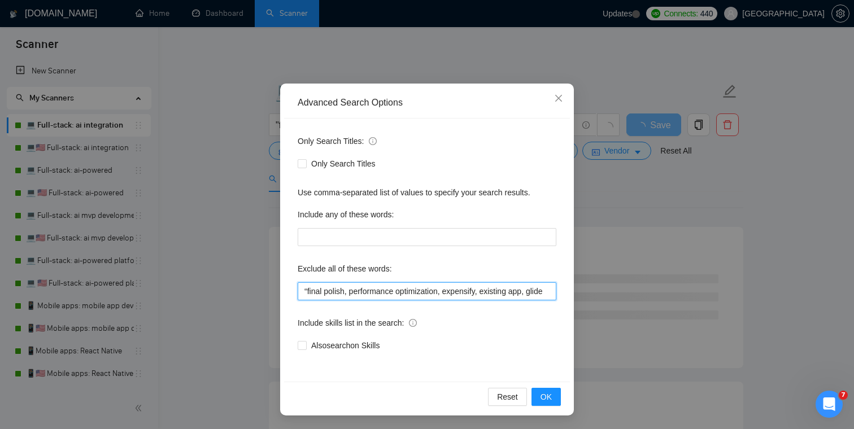
drag, startPoint x: 307, startPoint y: 290, endPoint x: 287, endPoint y: 290, distance: 20.3
click at [288, 290] on div "Only Search Titles: Only Search Titles Use comma-separated list of values to sp…" at bounding box center [427, 250] width 286 height 263
click at [347, 291] on input ""final polish, performance optimization, expensify, existing app, glide" at bounding box center [427, 291] width 259 height 18
click at [355, 291] on input ""final polish", performance optimization, expensify, existing app, glide" at bounding box center [427, 291] width 259 height 18
click at [451, 291] on input ""final polish", "performance optimization, expensify, existing app, glide" at bounding box center [427, 291] width 259 height 18
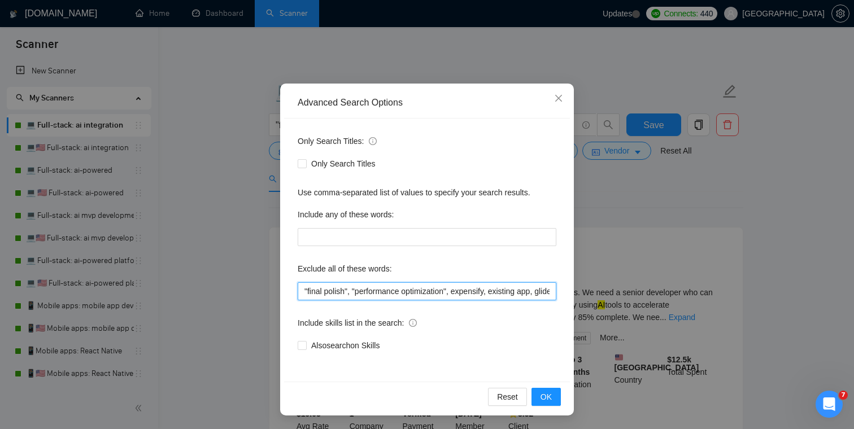
scroll to position [0, 15]
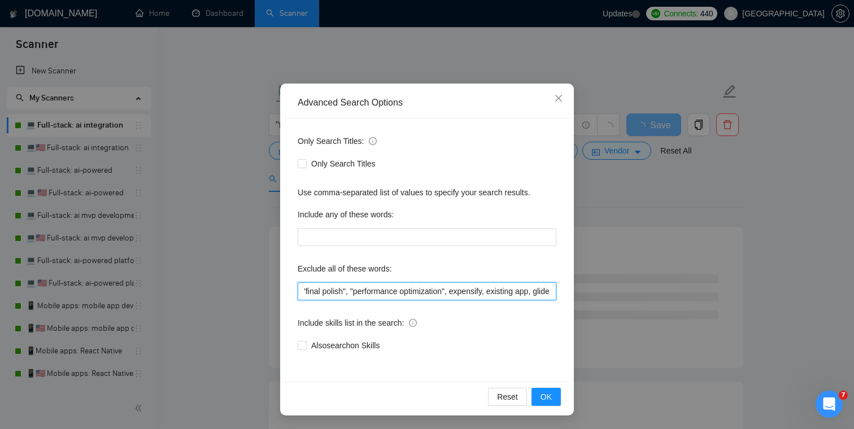
click at [484, 292] on input ""final polish", "performance optimization", expensify, existing app, glide" at bounding box center [427, 291] width 259 height 18
click at [530, 291] on input ""final polish", "performance optimization", expensify, "existing app, glide" at bounding box center [427, 291] width 259 height 18
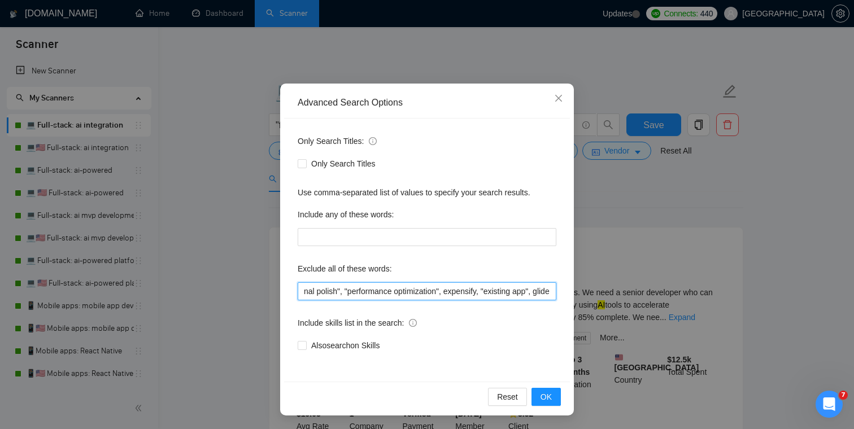
scroll to position [0, 21]
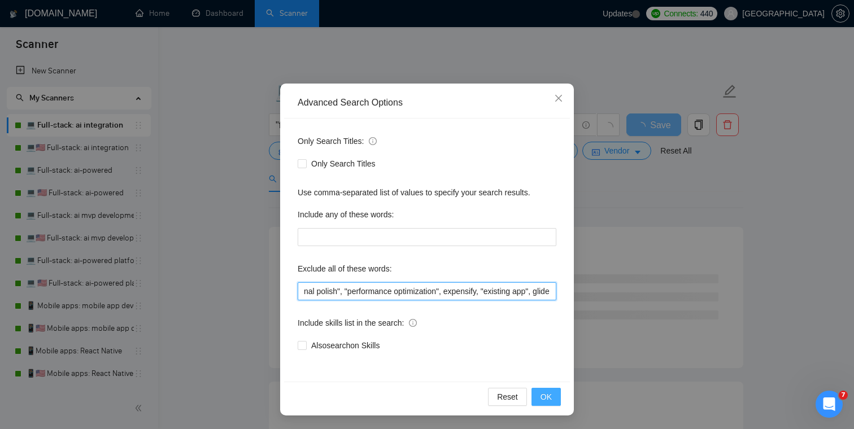
type input ""final polish", "performance optimization", expensify, "existing app", glide"
click at [547, 394] on span "OK" at bounding box center [545, 397] width 11 height 12
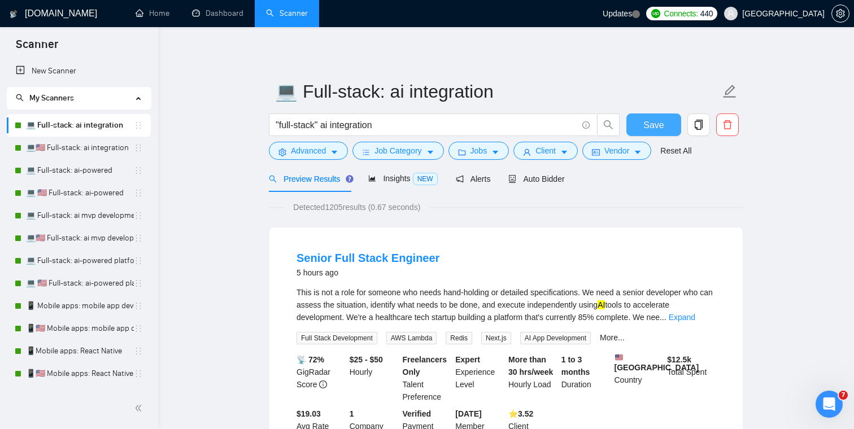
click at [665, 127] on button "Save" at bounding box center [653, 125] width 55 height 23
click at [295, 155] on span "Advanced" at bounding box center [308, 151] width 35 height 12
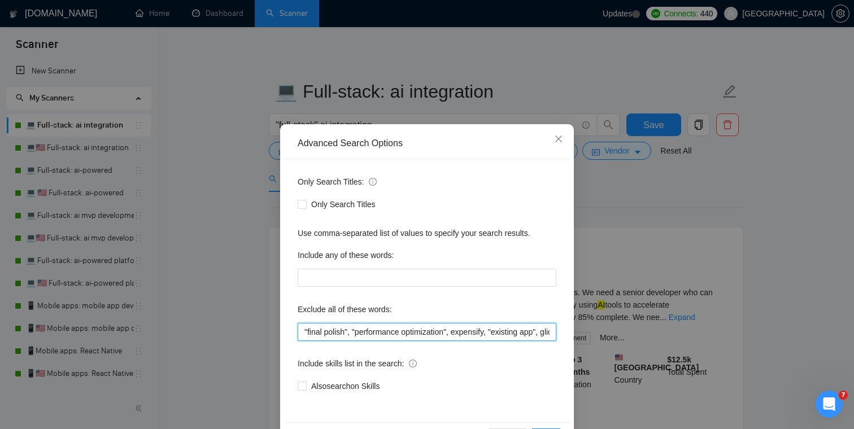
scroll to position [0, 21]
drag, startPoint x: 304, startPoint y: 331, endPoint x: 604, endPoint y: 330, distance: 300.5
click at [604, 331] on div "Advanced Search Options Only Search Titles: Only Search Titles Use comma-separa…" at bounding box center [427, 214] width 854 height 429
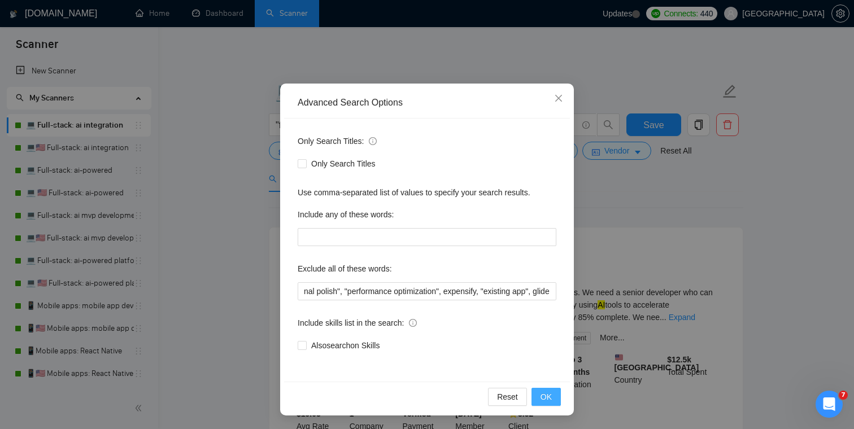
scroll to position [0, 0]
click at [551, 395] on span "OK" at bounding box center [545, 397] width 11 height 12
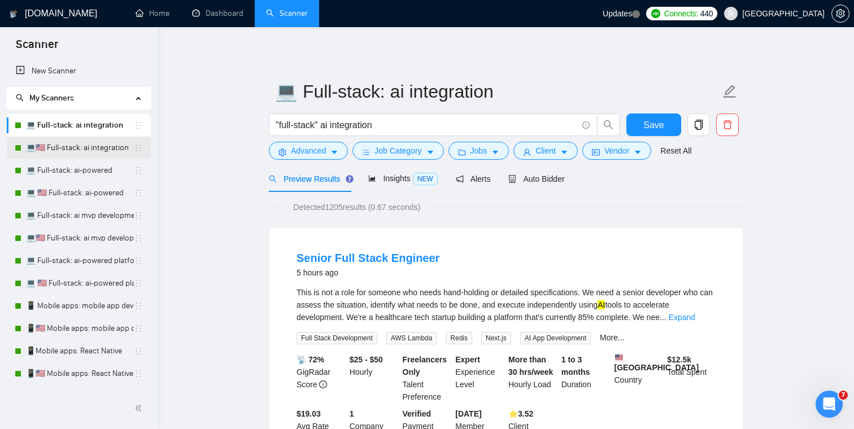
click at [67, 148] on link "💻🇺🇸 Full-stack: ai integration" at bounding box center [80, 148] width 108 height 23
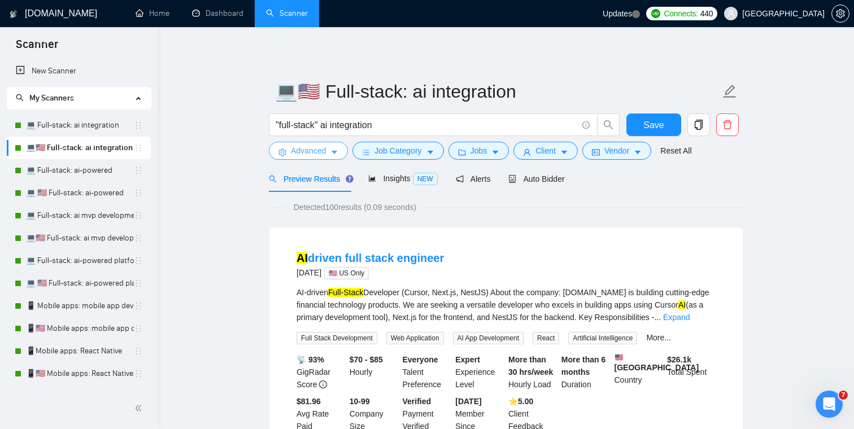
click at [313, 152] on span "Advanced" at bounding box center [308, 151] width 35 height 12
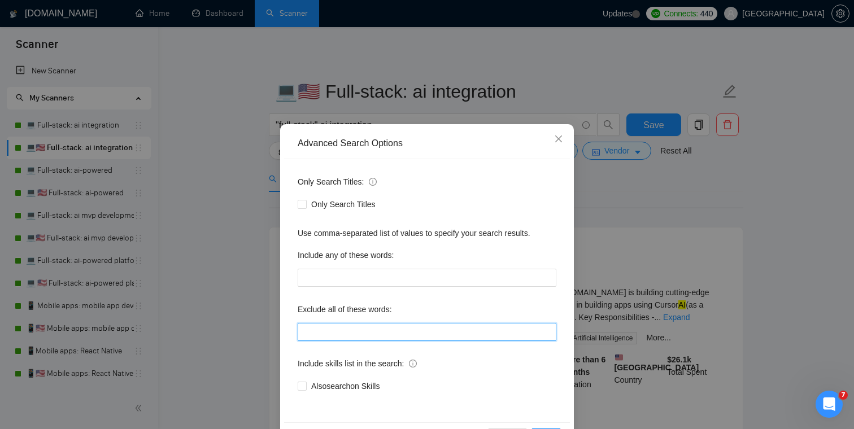
click at [335, 330] on input "text" at bounding box center [427, 332] width 259 height 18
paste input ""final polish", "performance optimization", expensify, "existing app", glide"
type input ""final polish", "performance optimization", expensify, "existing app", glide"
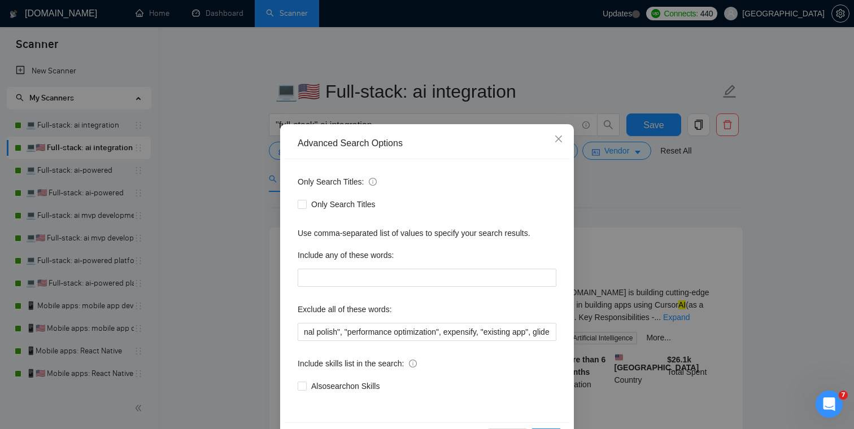
scroll to position [0, 0]
click at [469, 297] on div "Only Search Titles: Only Search Titles Use comma-separated list of values to sp…" at bounding box center [427, 290] width 286 height 263
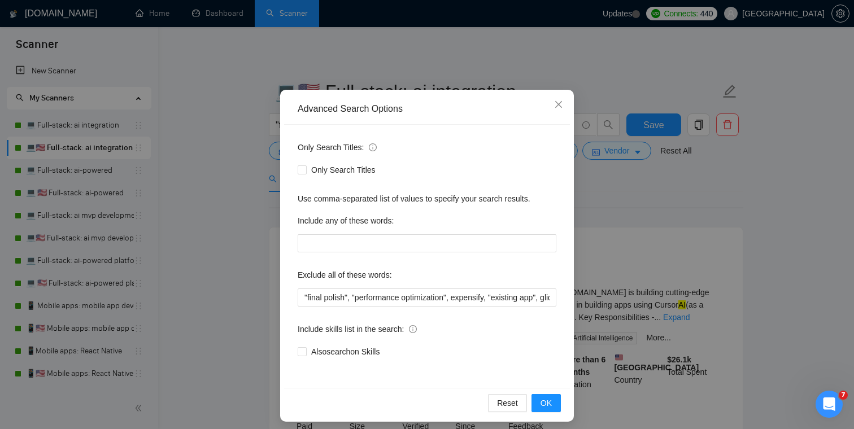
scroll to position [41, 0]
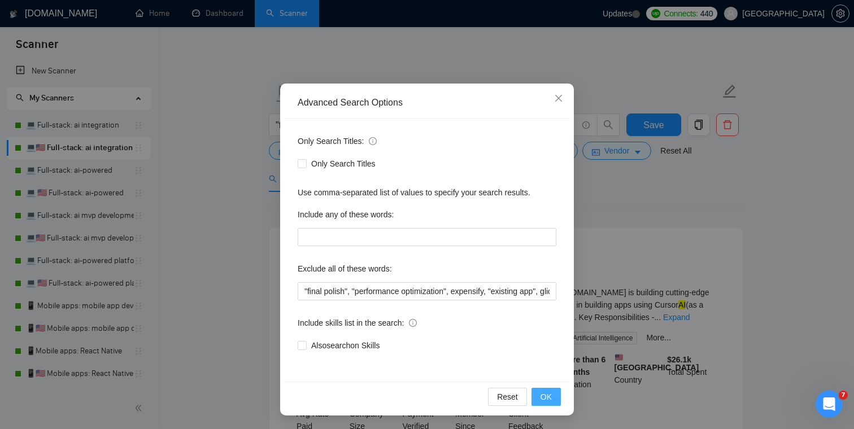
click at [548, 389] on button "OK" at bounding box center [545, 397] width 29 height 18
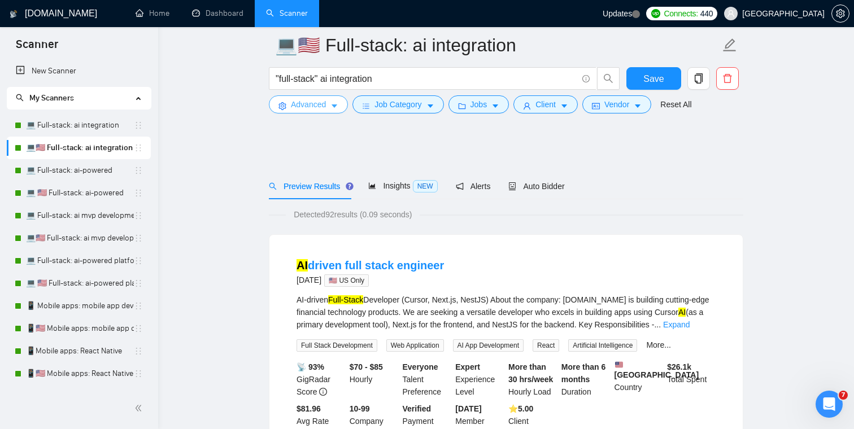
scroll to position [0, 0]
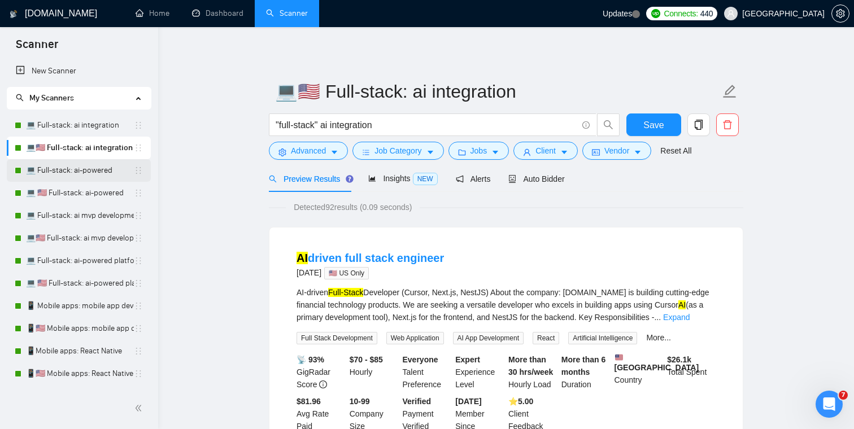
click at [74, 172] on link "💻 Full-stack: ai-powered" at bounding box center [80, 170] width 108 height 23
click at [647, 122] on span "Save" at bounding box center [653, 125] width 20 height 14
click at [82, 168] on link "💻 Full-stack: ai-powered" at bounding box center [80, 170] width 108 height 23
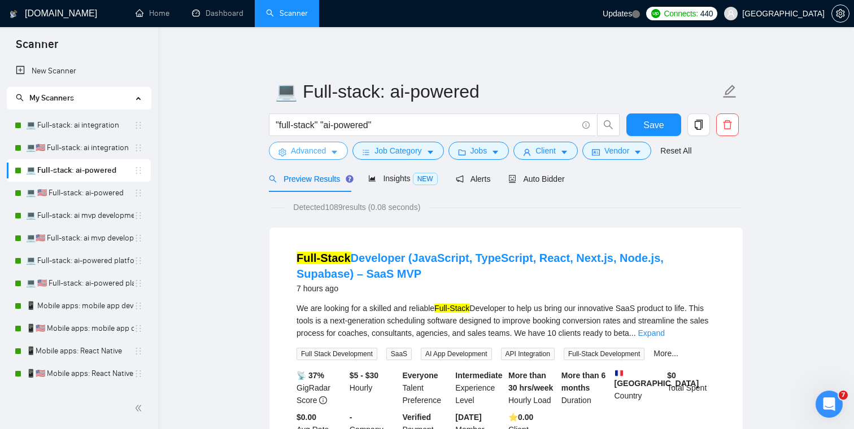
click at [311, 153] on span "Advanced" at bounding box center [308, 151] width 35 height 12
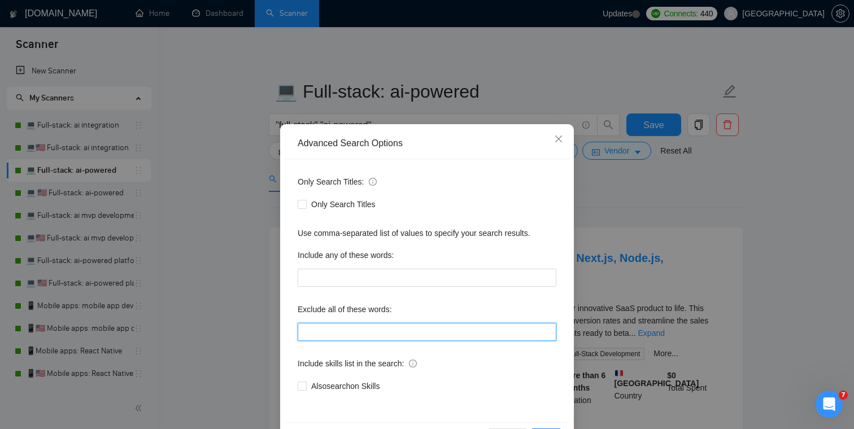
click at [350, 330] on input "text" at bounding box center [427, 332] width 259 height 18
paste input ""final polish", "performance optimization", expensify, "existing app", glide"
type input ""final polish", "performance optimization", expensify, "existing app", glide"
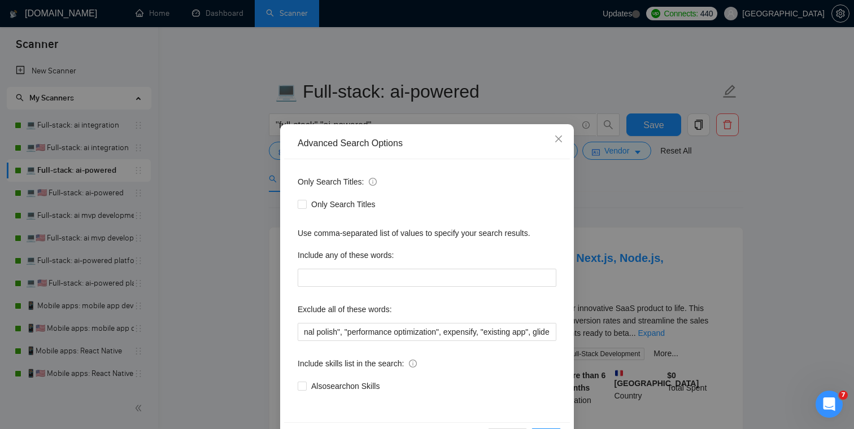
scroll to position [0, 0]
click at [509, 305] on div "Exclude all of these words:" at bounding box center [427, 311] width 259 height 23
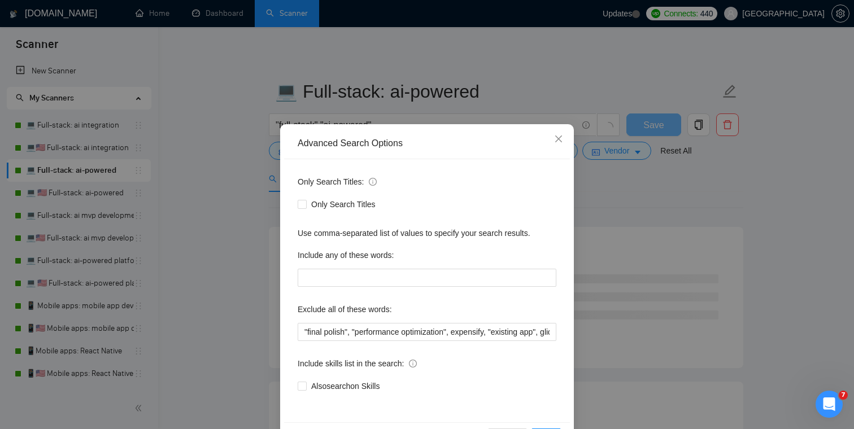
scroll to position [41, 0]
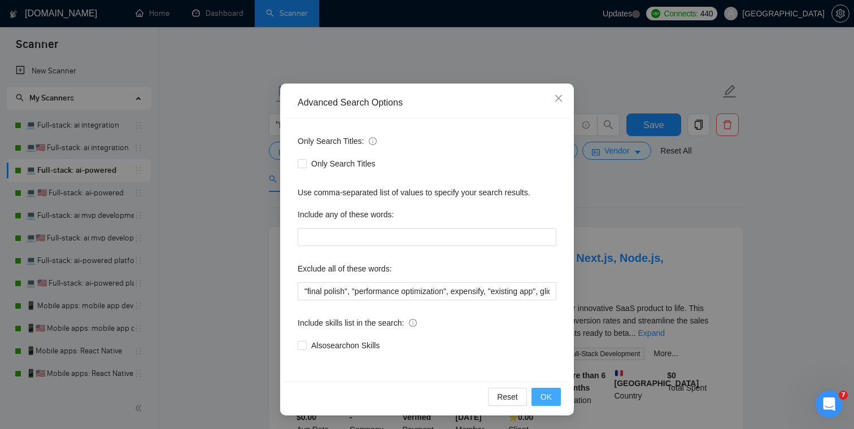
click at [549, 398] on span "OK" at bounding box center [545, 397] width 11 height 12
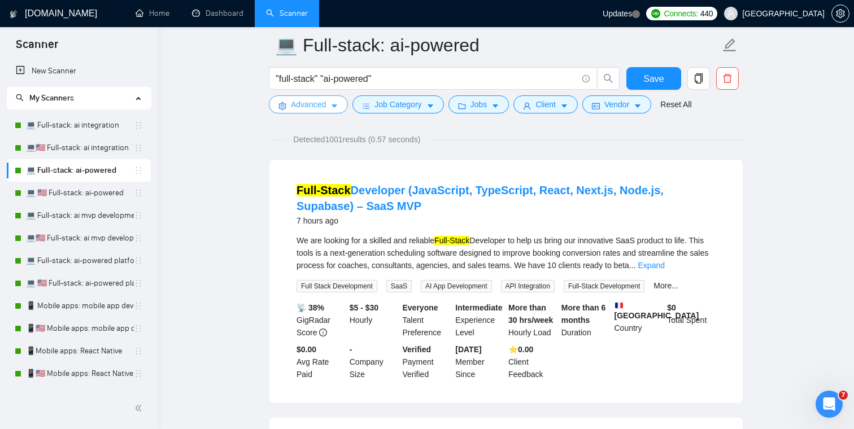
scroll to position [0, 0]
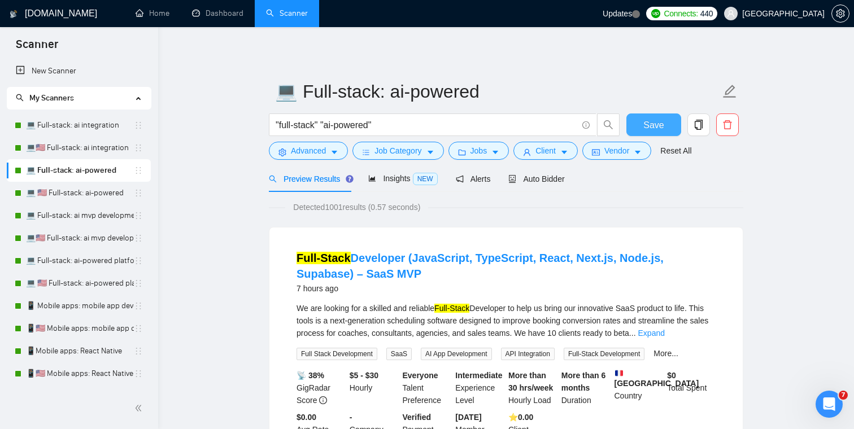
click at [650, 127] on span "Save" at bounding box center [653, 125] width 20 height 14
click at [83, 189] on link "💻 🇺🇸 Full-stack: ai-powered" at bounding box center [80, 193] width 108 height 23
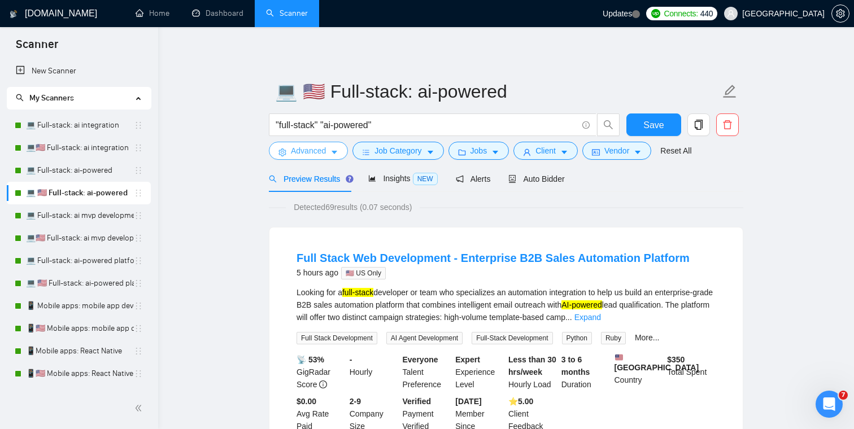
click at [315, 154] on span "Advanced" at bounding box center [308, 151] width 35 height 12
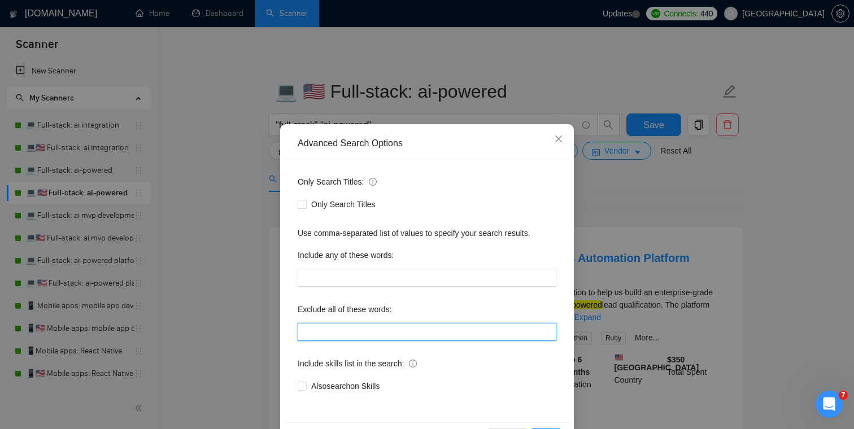
click at [367, 335] on input "text" at bounding box center [427, 332] width 259 height 18
paste input ""final polish", "performance optimization", expensify, "existing app", glide"
type input ""final polish", "performance optimization", expensify, "existing app", glide"
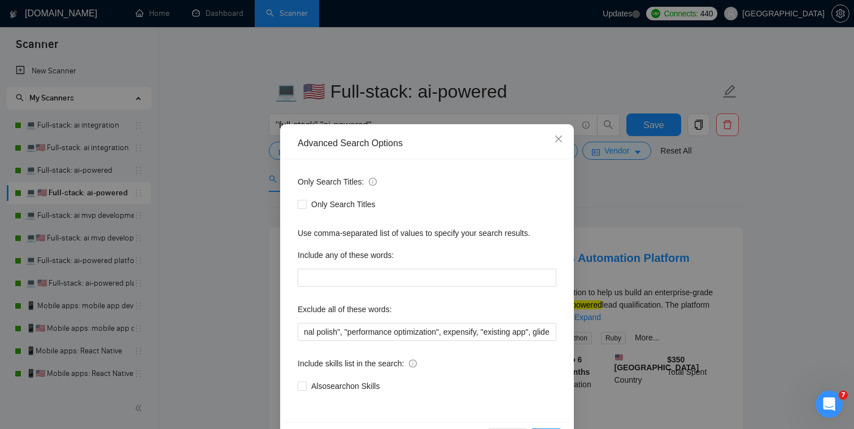
click at [494, 298] on div "Only Search Titles: Only Search Titles Use comma-separated list of values to sp…" at bounding box center [427, 290] width 286 height 263
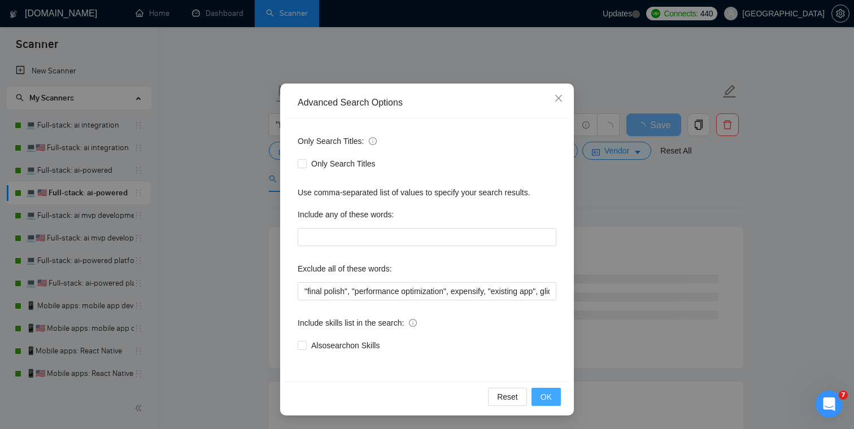
click at [555, 395] on button "OK" at bounding box center [545, 397] width 29 height 18
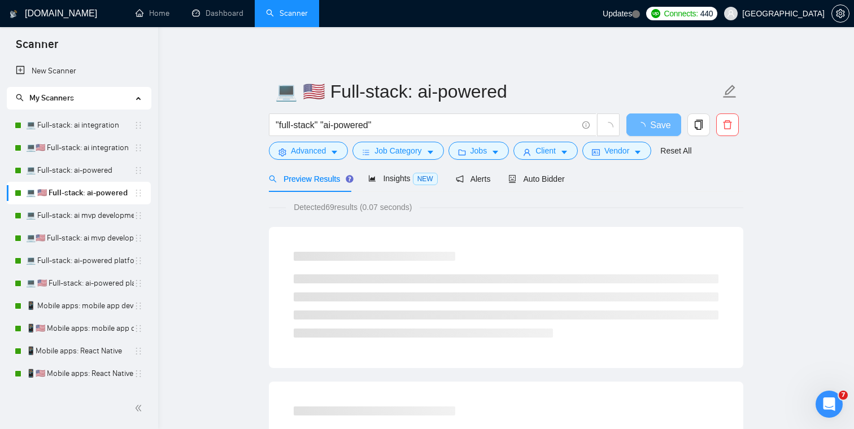
scroll to position [0, 0]
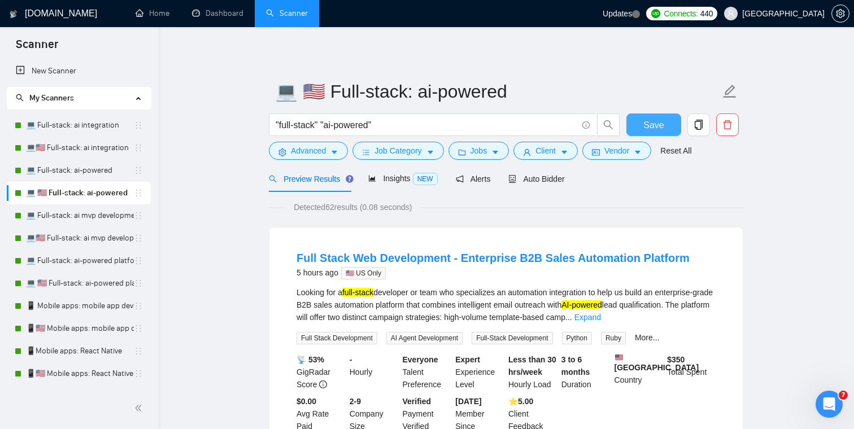
click at [654, 129] on span "Save" at bounding box center [653, 125] width 20 height 14
click at [307, 151] on span "Advanced" at bounding box center [308, 151] width 35 height 12
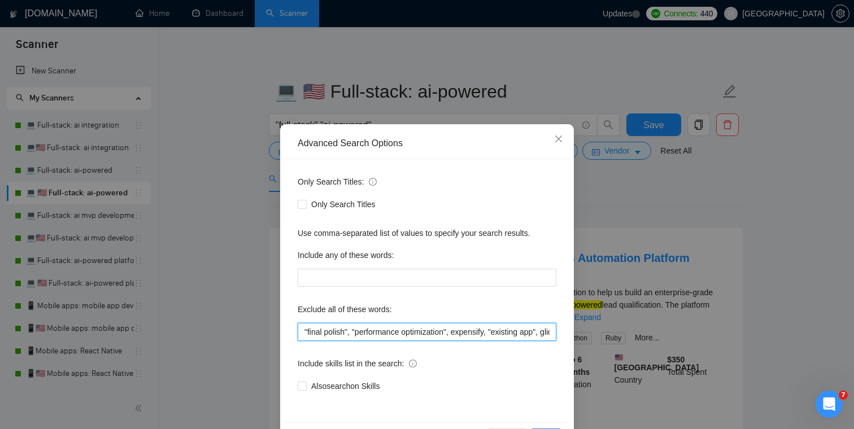
scroll to position [0, 21]
drag, startPoint x: 306, startPoint y: 334, endPoint x: 590, endPoint y: 330, distance: 284.1
click at [590, 331] on div "Advanced Search Options Only Search Titles: Only Search Titles Use comma-separa…" at bounding box center [427, 214] width 854 height 429
click at [443, 308] on div "Exclude all of these words:" at bounding box center [427, 311] width 259 height 23
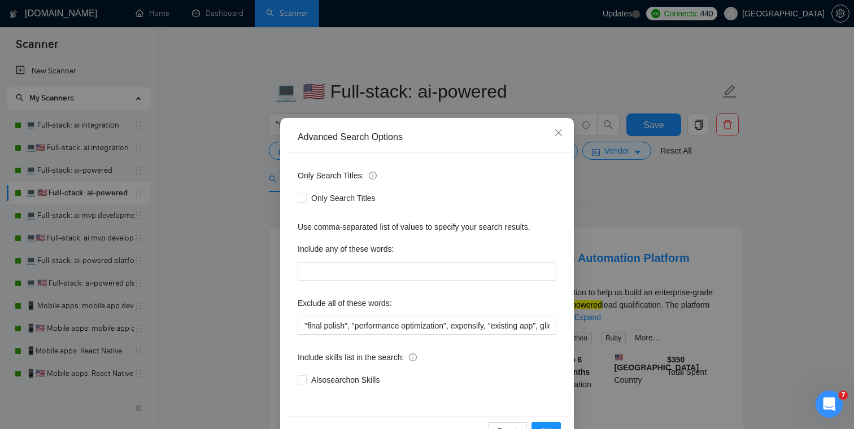
scroll to position [41, 0]
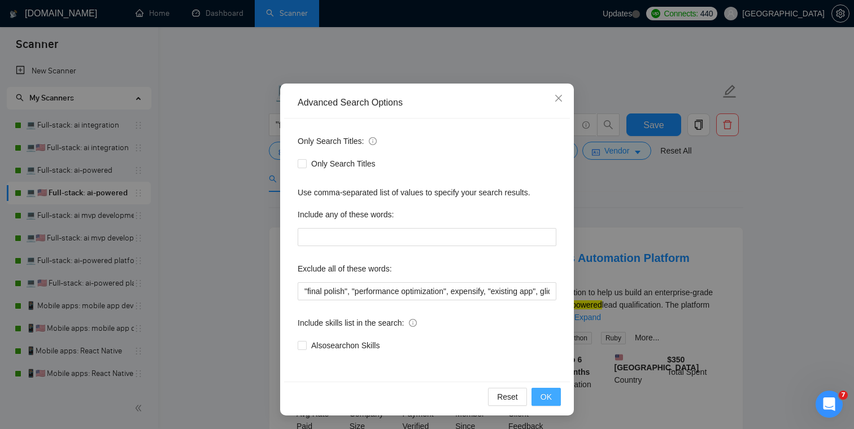
click at [543, 393] on span "OK" at bounding box center [545, 397] width 11 height 12
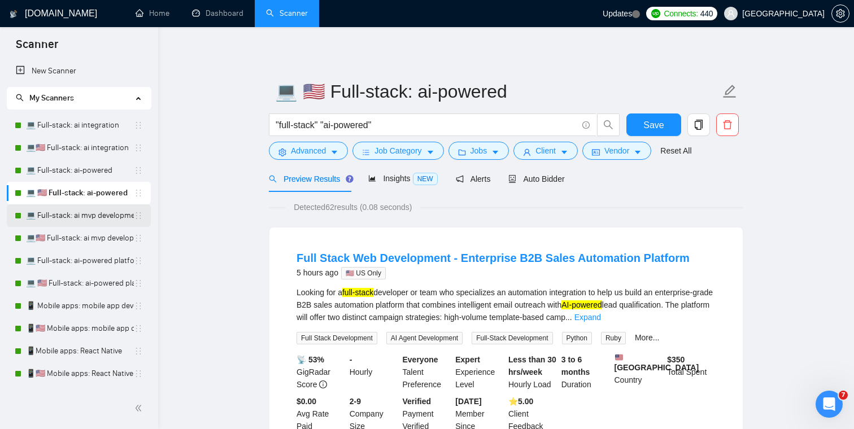
click at [80, 219] on link "💻 Full-stack: ai mvp development" at bounding box center [80, 215] width 108 height 23
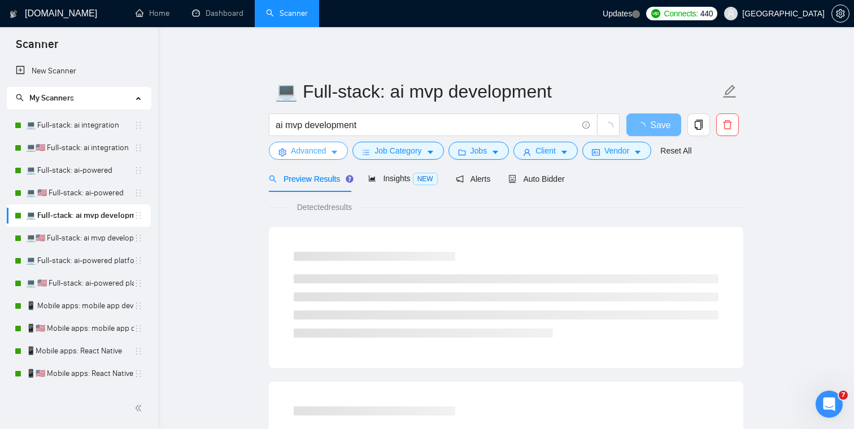
click at [312, 152] on span "Advanced" at bounding box center [308, 151] width 35 height 12
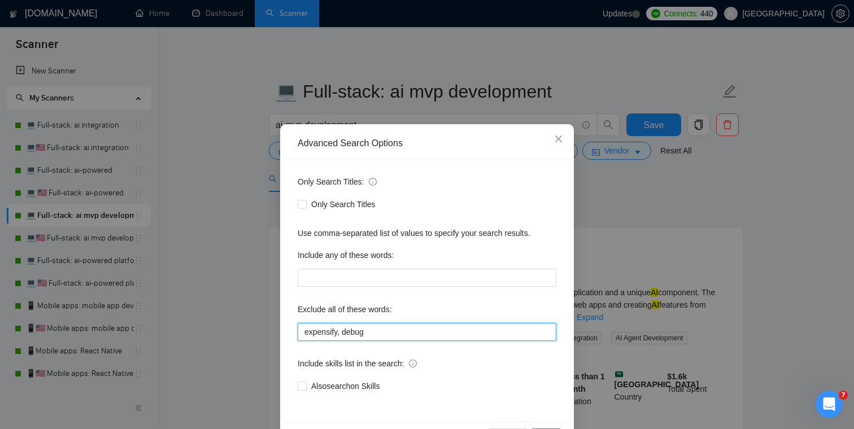
drag, startPoint x: 378, startPoint y: 330, endPoint x: 267, endPoint y: 330, distance: 110.7
click at [267, 330] on div "Advanced Search Options Only Search Titles: Only Search Titles Use comma-separa…" at bounding box center [427, 214] width 854 height 429
paste input ""final polish", "performance optimization", expensify, "existing app", glide"
type input ""final polish", "performance optimization", expensify, "existing app", glide"
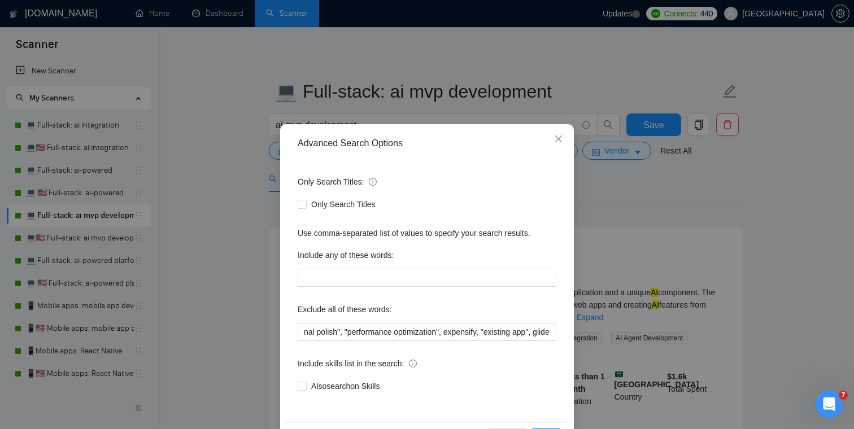
scroll to position [0, 0]
click at [482, 311] on div "Exclude all of these words:" at bounding box center [427, 311] width 259 height 23
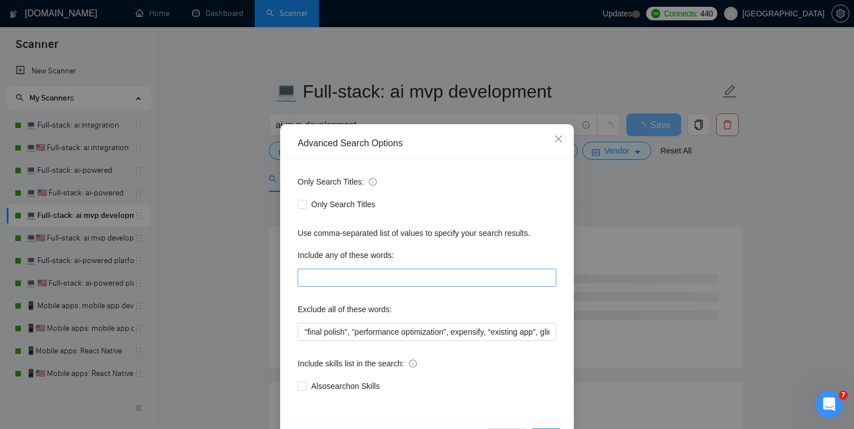
scroll to position [41, 0]
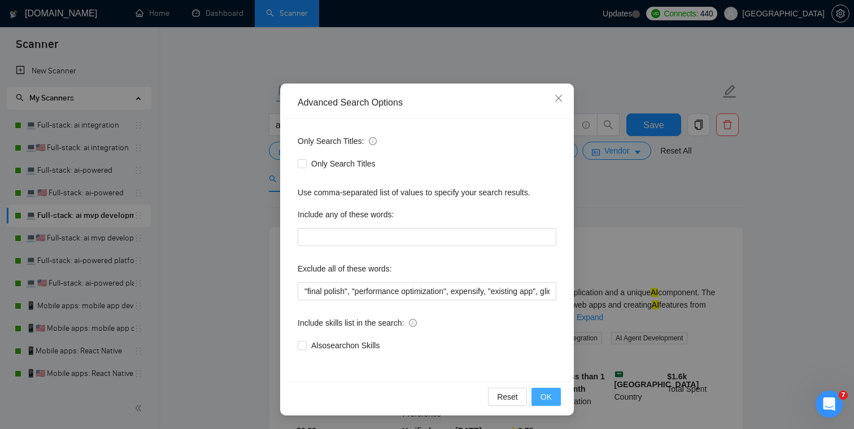
click at [546, 399] on span "OK" at bounding box center [545, 397] width 11 height 12
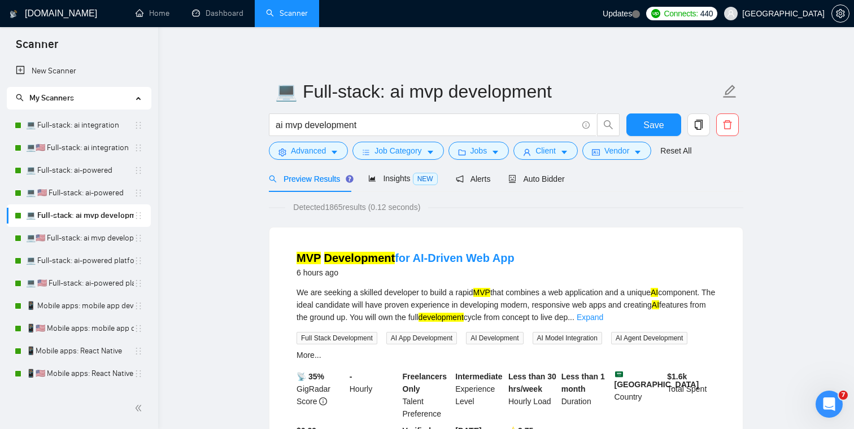
scroll to position [0, 0]
click at [652, 127] on span "Save" at bounding box center [653, 125] width 20 height 14
click at [81, 238] on link "💻🇺🇸 Full-stack: ai mvp development" at bounding box center [80, 238] width 108 height 23
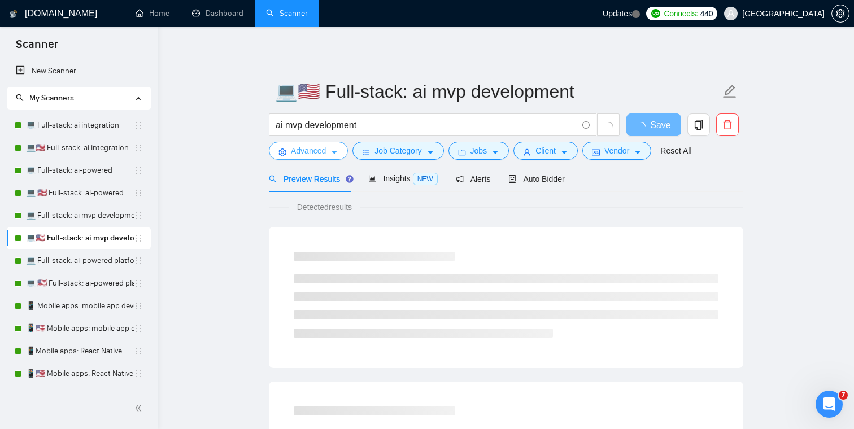
click at [304, 147] on span "Advanced" at bounding box center [308, 151] width 35 height 12
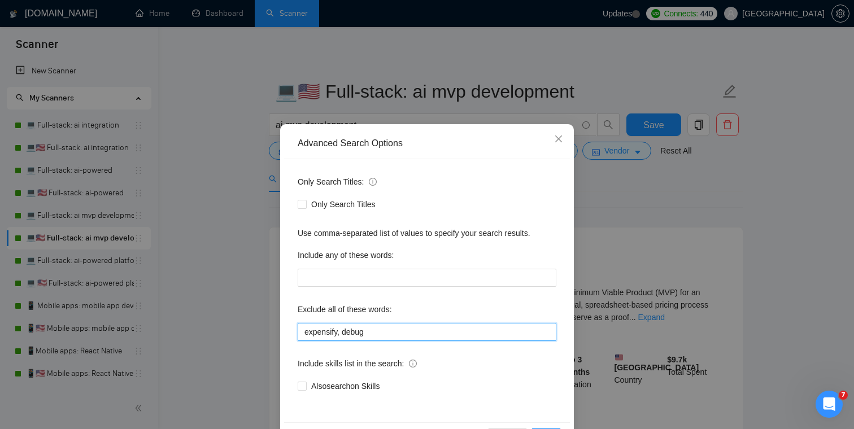
drag, startPoint x: 378, startPoint y: 332, endPoint x: 217, endPoint y: 332, distance: 161.0
click at [217, 332] on div "Advanced Search Options Only Search Titles: Only Search Titles Use comma-separa…" at bounding box center [427, 214] width 854 height 429
paste input ""final polish", "performance optimization", expensify, "existing app", glide"
type input ""final polish", "performance optimization", expensify, "existing app", glide"
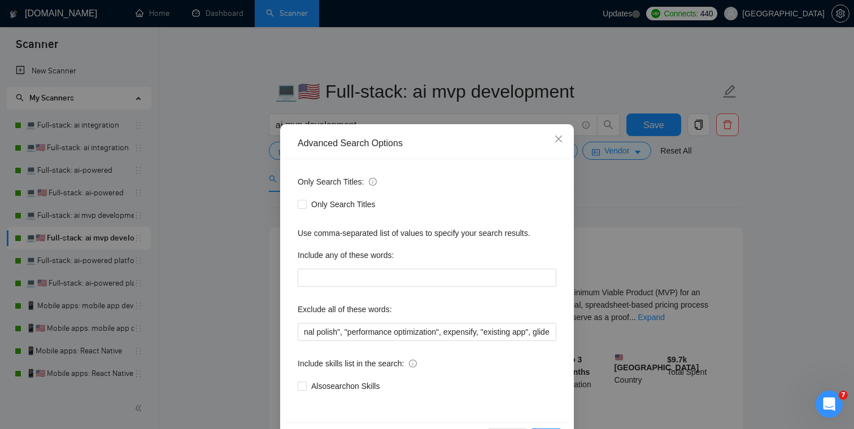
scroll to position [0, 0]
click at [485, 309] on div "Exclude all of these words:" at bounding box center [427, 311] width 259 height 23
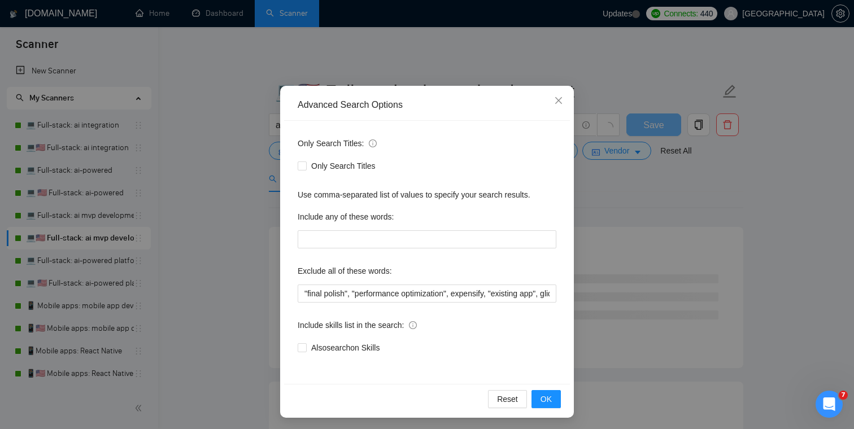
scroll to position [41, 0]
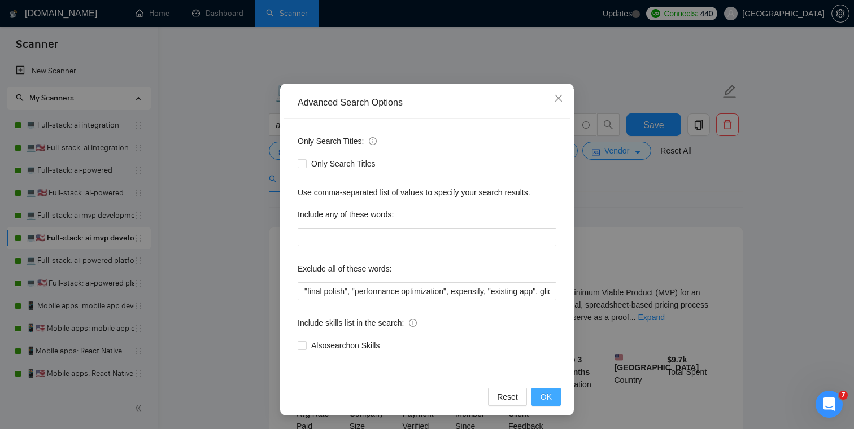
click at [544, 394] on span "OK" at bounding box center [545, 397] width 11 height 12
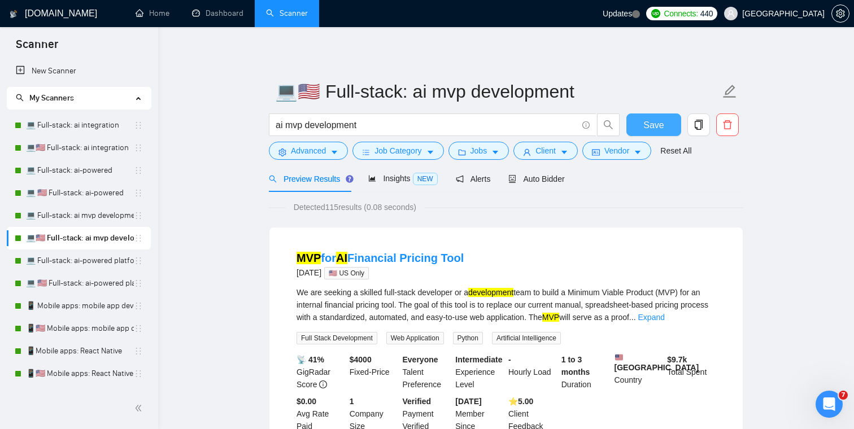
click at [652, 125] on span "Save" at bounding box center [653, 125] width 20 height 14
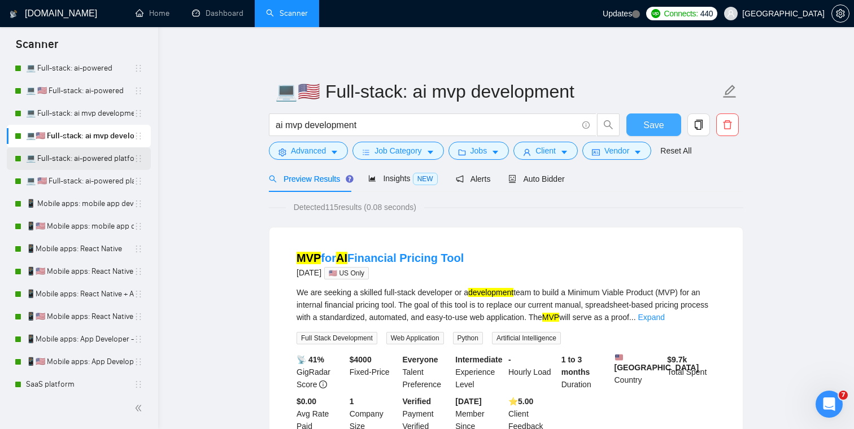
scroll to position [109, 0]
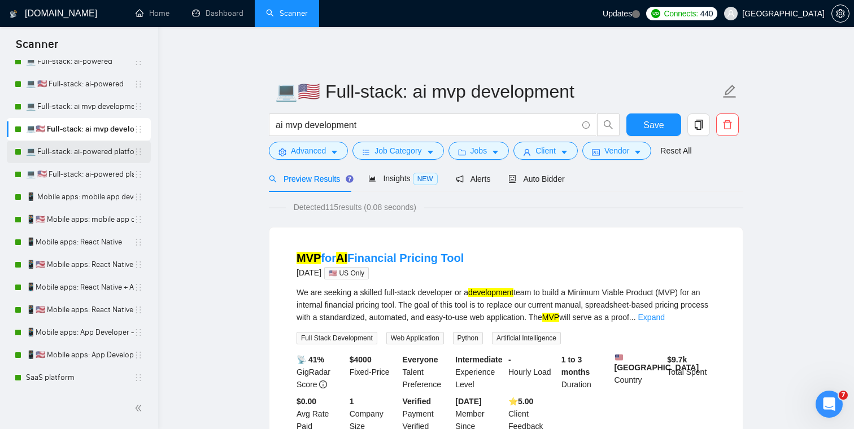
click at [90, 152] on link "💻 Full-stack: ai-powered platform" at bounding box center [80, 152] width 108 height 23
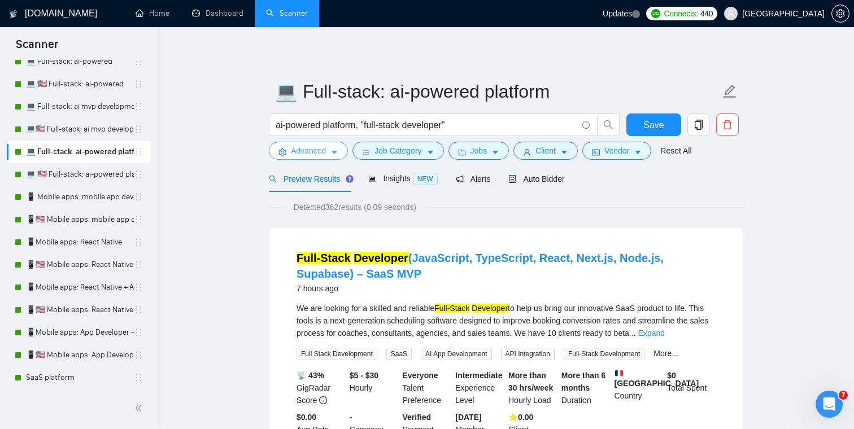
click at [311, 152] on span "Advanced" at bounding box center [308, 151] width 35 height 12
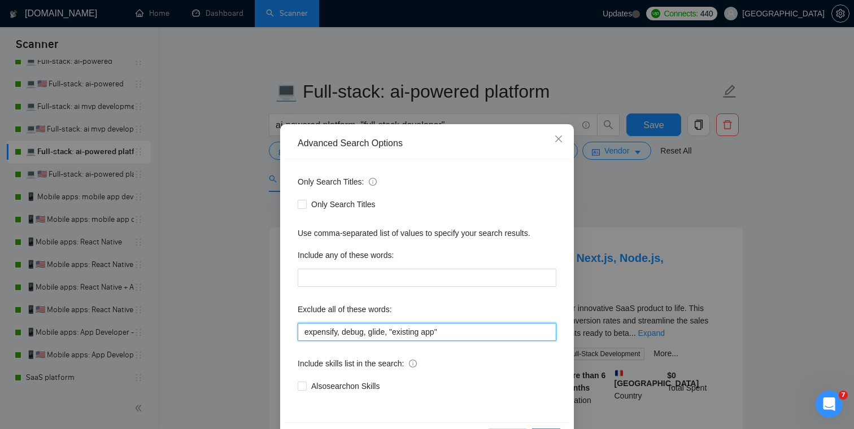
drag, startPoint x: 458, startPoint y: 332, endPoint x: 243, endPoint y: 331, distance: 214.6
click at [243, 331] on div "Advanced Search Options Only Search Titles: Only Search Titles Use comma-separa…" at bounding box center [427, 214] width 854 height 429
paste input ""final polish", "performance optimization", expensify, "existing app", glide"
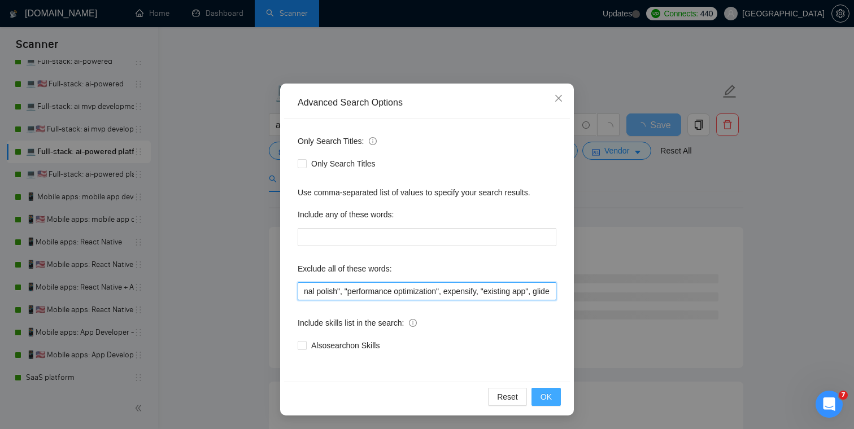
type input ""final polish", "performance optimization", expensify, "existing app", glide"
click at [549, 398] on span "OK" at bounding box center [545, 397] width 11 height 12
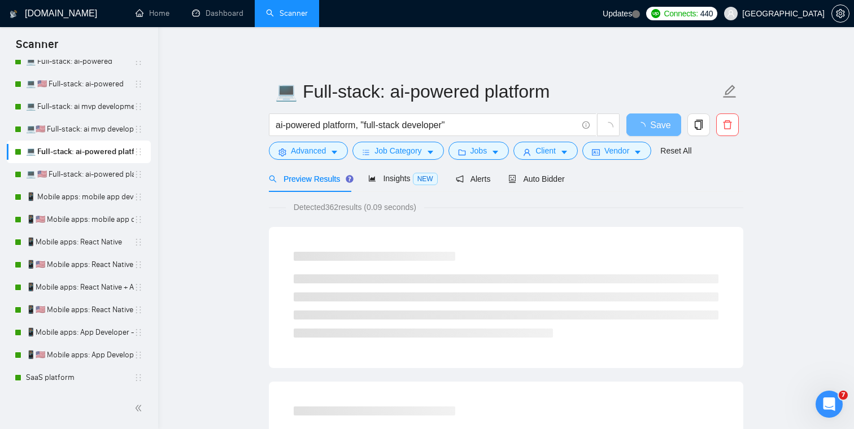
scroll to position [0, 0]
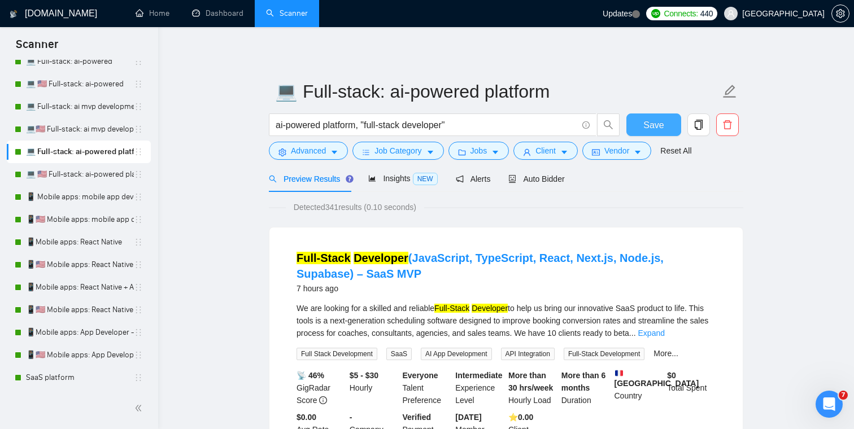
click at [653, 121] on span "Save" at bounding box center [653, 125] width 20 height 14
click at [85, 179] on link "💻 🇺🇸 Full-stack: ai-powered platform" at bounding box center [80, 174] width 108 height 23
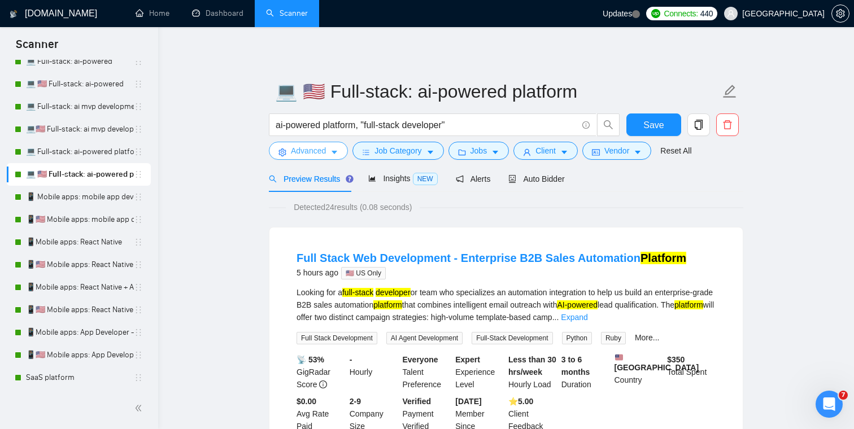
click at [316, 158] on button "Advanced" at bounding box center [308, 151] width 79 height 18
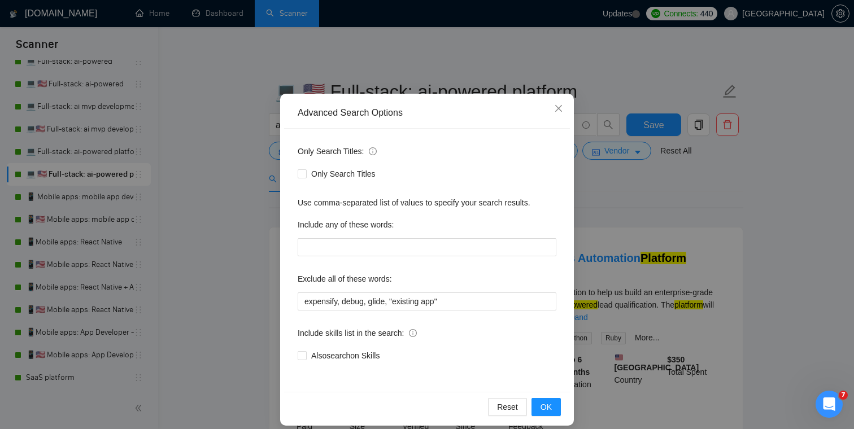
scroll to position [41, 0]
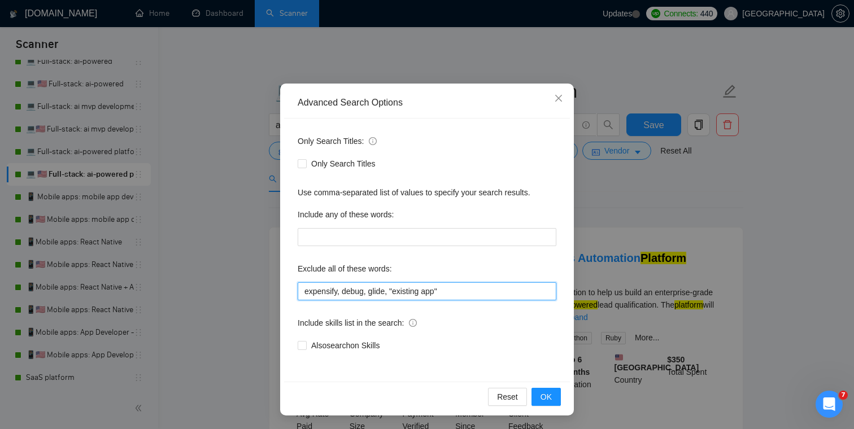
drag, startPoint x: 465, startPoint y: 293, endPoint x: 243, endPoint y: 293, distance: 222.0
click at [243, 293] on div "Advanced Search Options Only Search Titles: Only Search Titles Use comma-separa…" at bounding box center [427, 214] width 854 height 429
paste input ""final polish", "performance optimization", expensify, "existing app", glide"
type input ""final polish", "performance optimization", expensify, "existing app", glide"
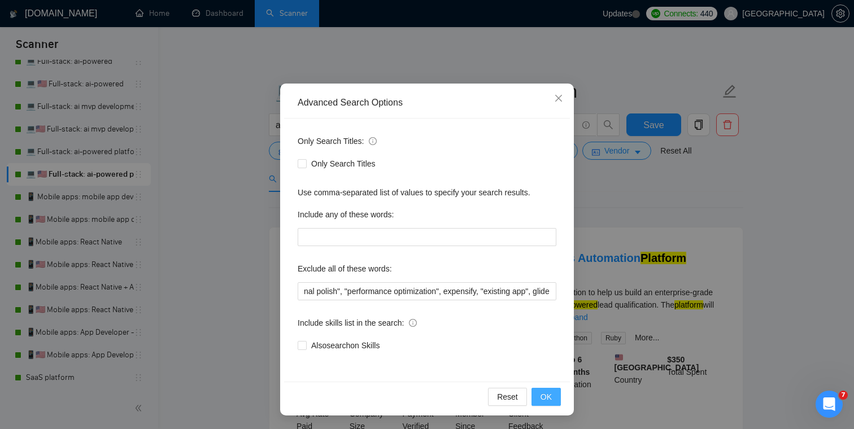
click at [551, 399] on span "OK" at bounding box center [545, 397] width 11 height 12
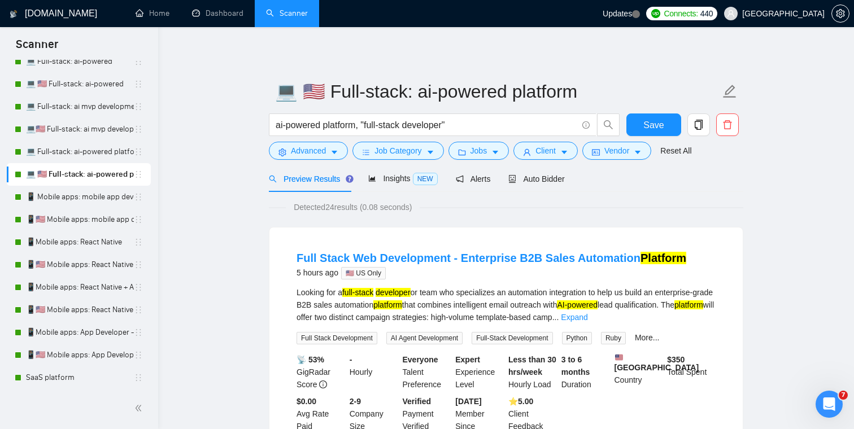
scroll to position [0, 0]
click at [657, 123] on span "Save" at bounding box center [653, 125] width 20 height 14
click at [82, 200] on link "📱 Mobile apps: mobile app developer" at bounding box center [80, 197] width 108 height 23
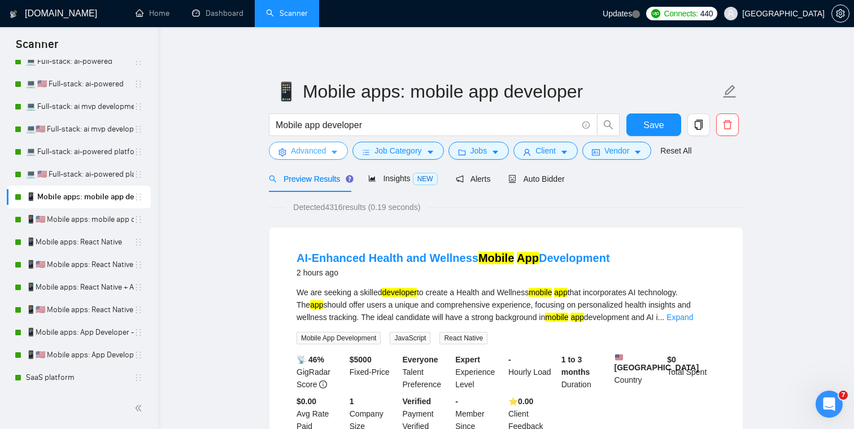
click at [321, 155] on span "Advanced" at bounding box center [308, 151] width 35 height 12
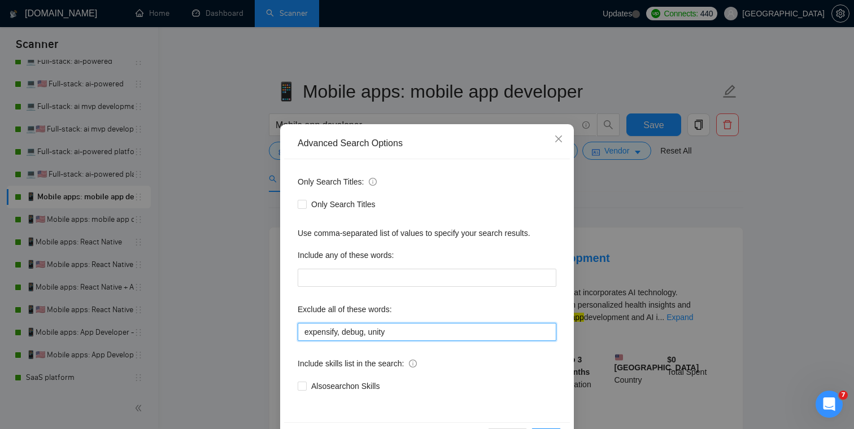
drag, startPoint x: 413, startPoint y: 332, endPoint x: 274, endPoint y: 332, distance: 138.4
click at [275, 332] on div "Advanced Search Options Only Search Titles: Only Search Titles Use comma-separa…" at bounding box center [427, 214] width 854 height 429
paste input ""final polish", "performance optimization", expensify, "existing app", glide"
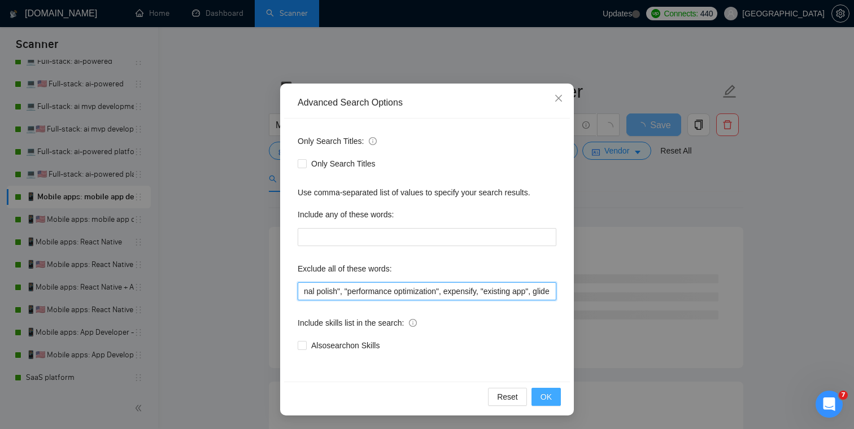
type input ""final polish", "performance optimization", expensify, "existing app", glide"
click at [546, 400] on span "OK" at bounding box center [545, 397] width 11 height 12
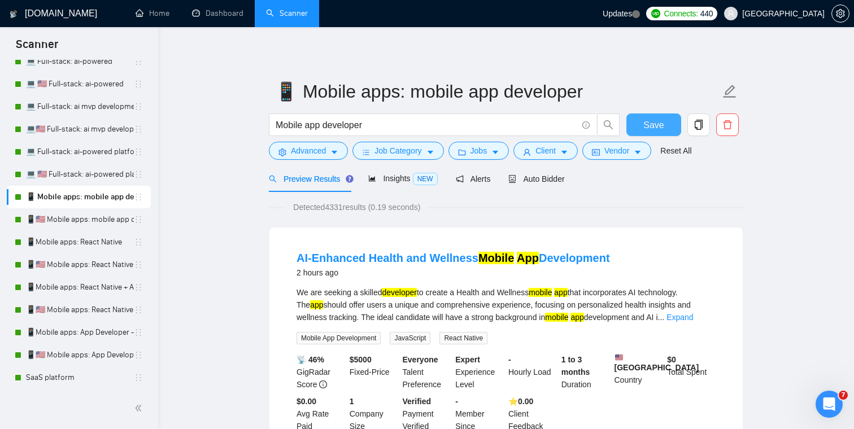
click at [666, 123] on button "Save" at bounding box center [653, 125] width 55 height 23
click at [88, 224] on link "📱🇺🇸 Mobile apps: mobile app developer" at bounding box center [80, 219] width 108 height 23
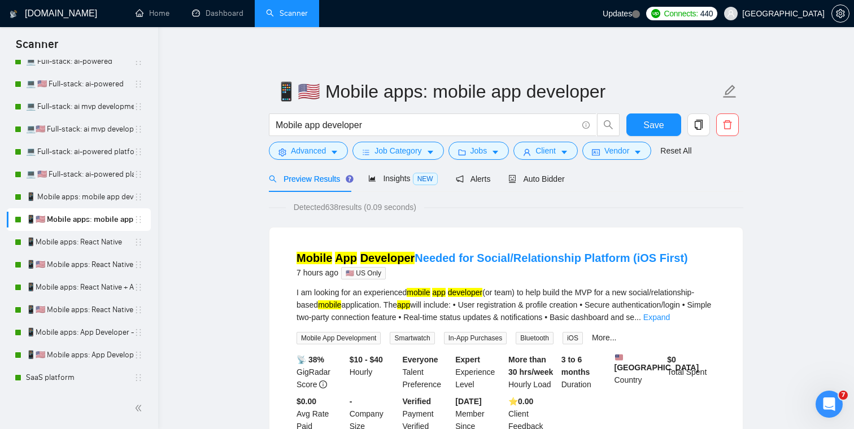
scroll to position [15, 0]
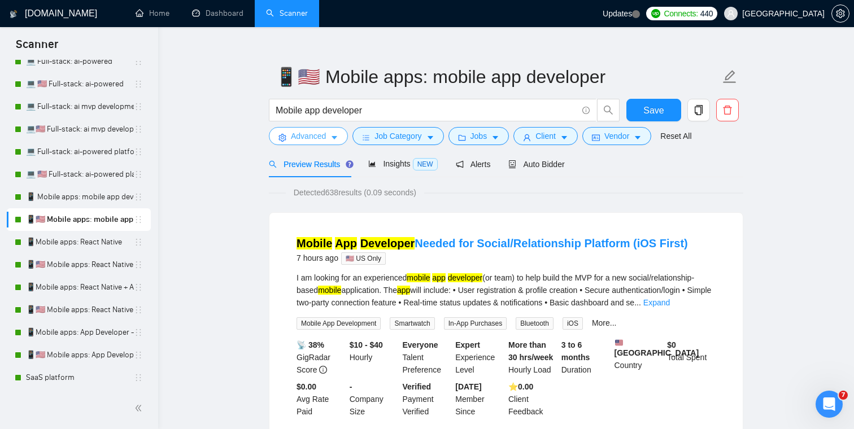
click at [321, 138] on span "Advanced" at bounding box center [308, 136] width 35 height 12
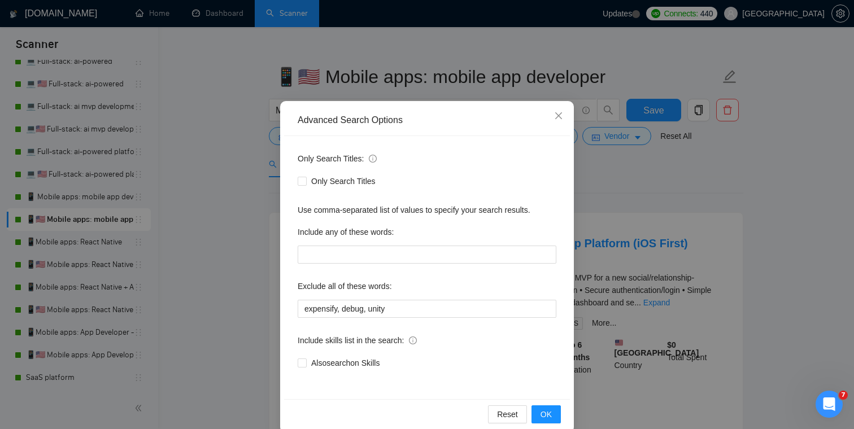
scroll to position [41, 0]
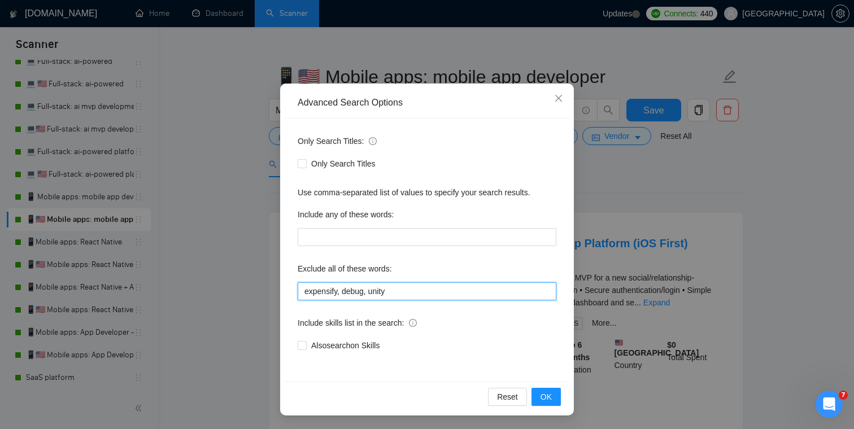
drag, startPoint x: 412, startPoint y: 293, endPoint x: 280, endPoint y: 293, distance: 131.6
click at [280, 293] on div "Advanced Search Options Only Search Titles: Only Search Titles Use comma-separa…" at bounding box center [427, 250] width 294 height 332
paste input ""final polish", "performance optimization", expensify, "existing app", glide"
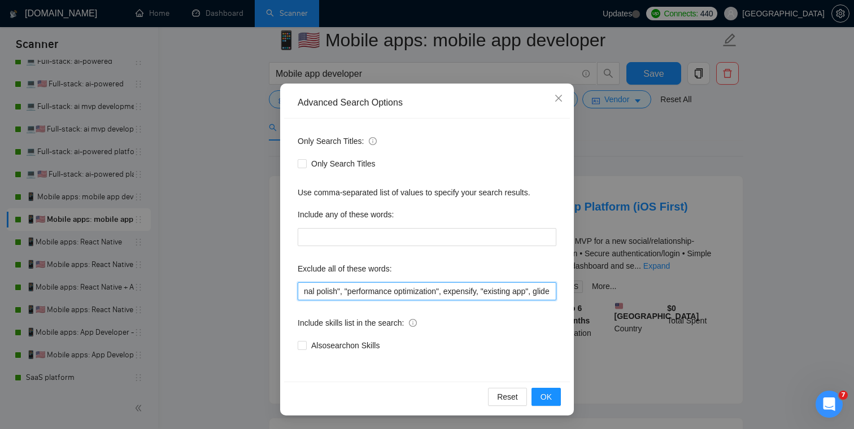
scroll to position [101, 0]
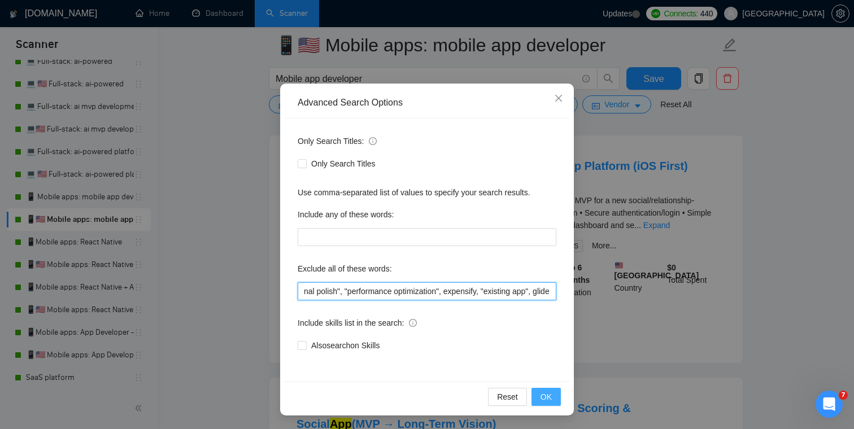
type input ""final polish", "performance optimization", expensify, "existing app", glide"
click at [551, 396] on span "OK" at bounding box center [545, 397] width 11 height 12
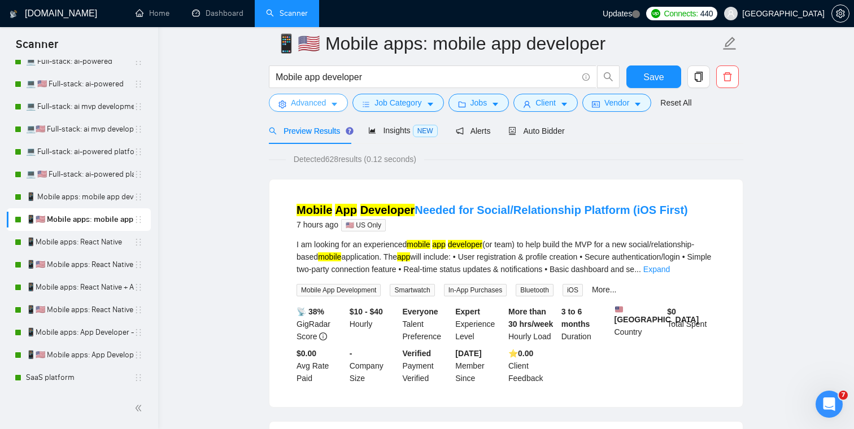
scroll to position [31, 0]
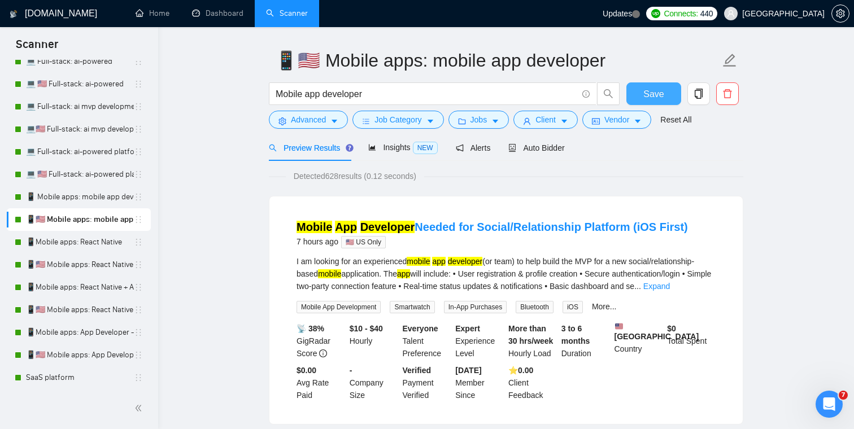
click at [659, 96] on span "Save" at bounding box center [653, 94] width 20 height 14
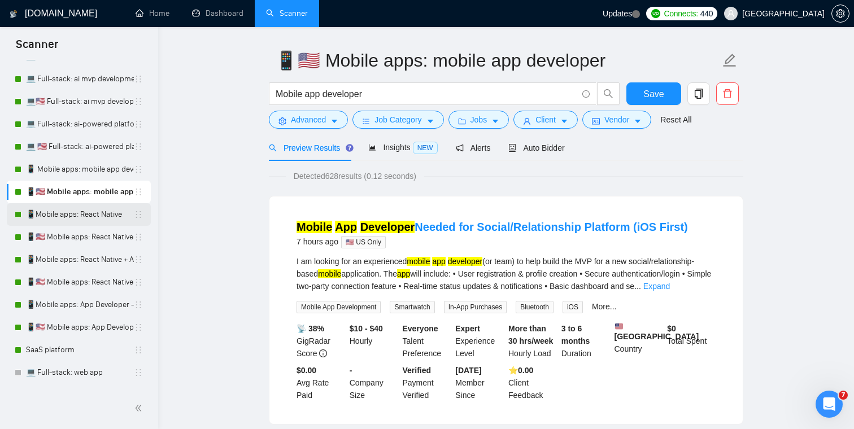
click at [79, 216] on link "📱Mobile apps: React Native" at bounding box center [80, 214] width 108 height 23
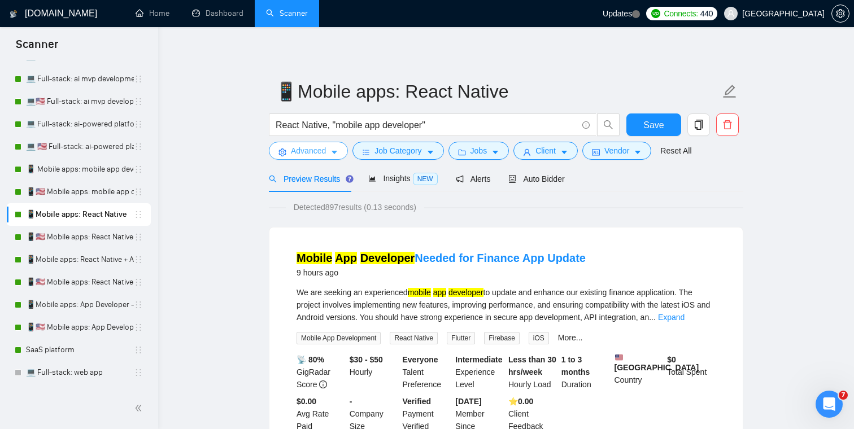
click at [315, 146] on span "Advanced" at bounding box center [308, 151] width 35 height 12
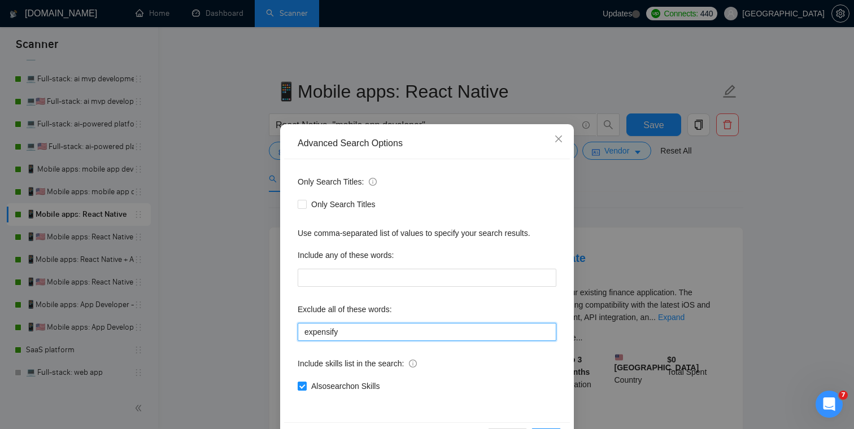
drag, startPoint x: 356, startPoint y: 330, endPoint x: 257, endPoint y: 330, distance: 98.8
click at [257, 330] on div "Advanced Search Options Only Search Titles: Only Search Titles Use comma-separa…" at bounding box center [427, 214] width 854 height 429
paste input ""final polish", "performance optimization", expensify, "existing app", glide"
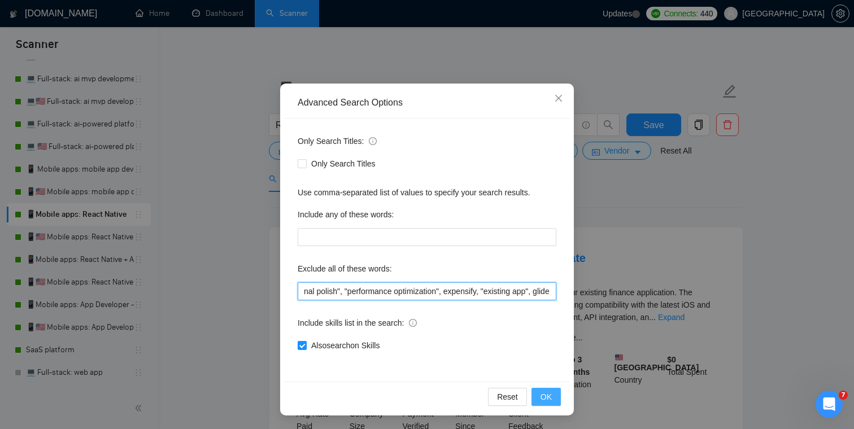
type input ""final polish", "performance optimization", expensify, "existing app", glide"
click at [543, 398] on span "OK" at bounding box center [545, 397] width 11 height 12
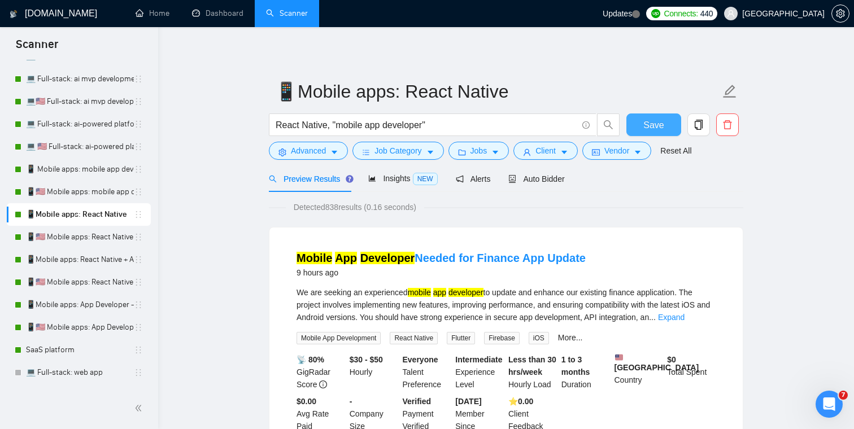
click at [639, 129] on button "Save" at bounding box center [653, 125] width 55 height 23
click at [92, 237] on link "📱🇺🇸 Mobile apps: React Native" at bounding box center [80, 237] width 108 height 23
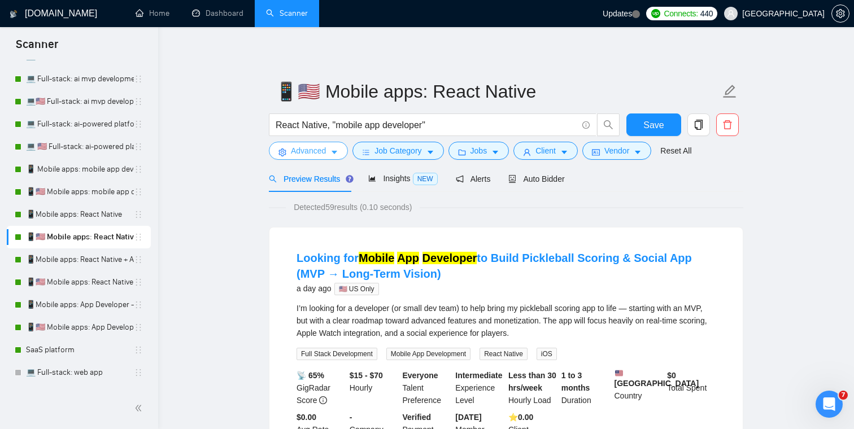
click at [326, 152] on span "Advanced" at bounding box center [308, 151] width 35 height 12
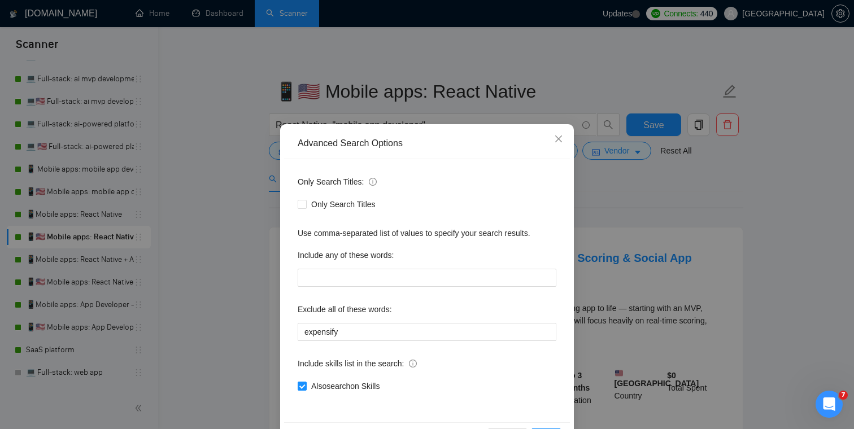
click at [359, 341] on div "Only Search Titles: Only Search Titles Use comma-separated list of values to sp…" at bounding box center [427, 290] width 286 height 263
drag, startPoint x: 347, startPoint y: 333, endPoint x: 264, endPoint y: 332, distance: 83.0
click at [264, 332] on div "Advanced Search Options Only Search Titles: Only Search Titles Use comma-separa…" at bounding box center [427, 214] width 854 height 429
paste input ""final polish", "performance optimization", expensify, "existing app", glide"
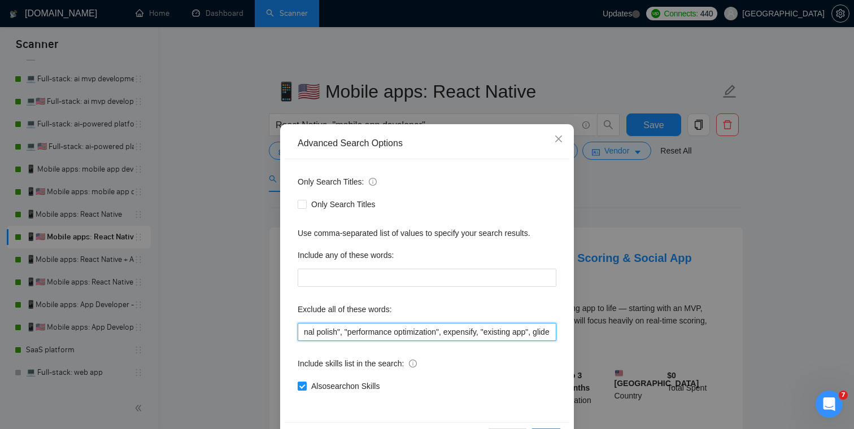
scroll to position [41, 0]
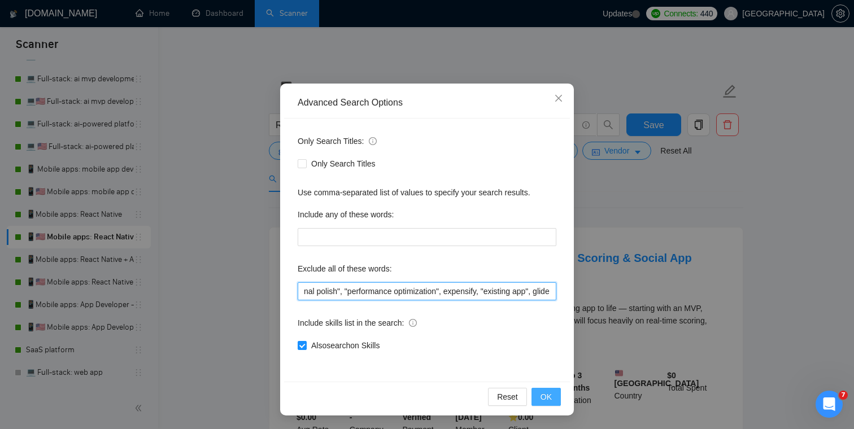
type input ""final polish", "performance optimization", expensify, "existing app", glide"
click at [546, 401] on span "OK" at bounding box center [545, 397] width 11 height 12
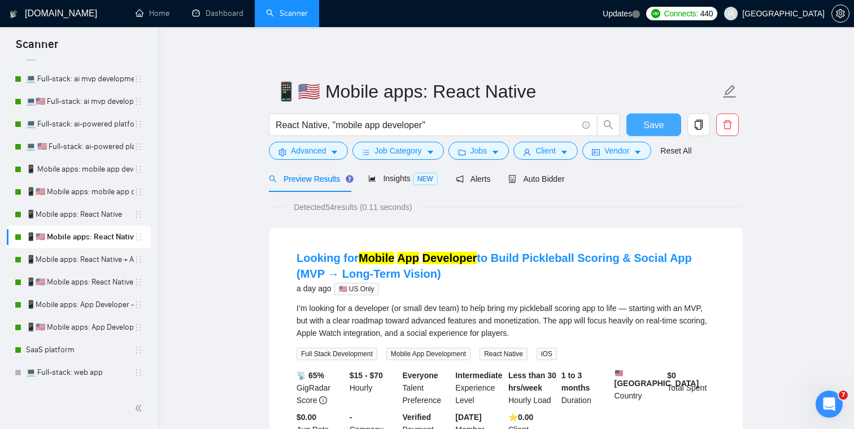
click at [656, 129] on span "Save" at bounding box center [653, 125] width 20 height 14
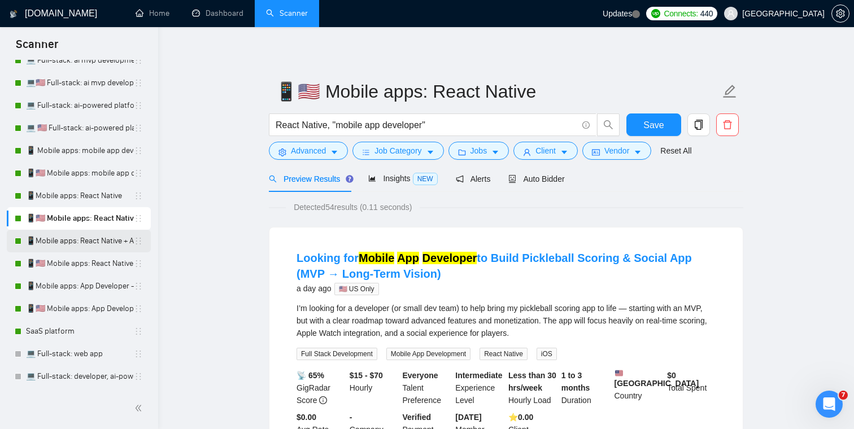
click at [75, 242] on link "📱Mobile apps: React Native + AI integration" at bounding box center [80, 241] width 108 height 23
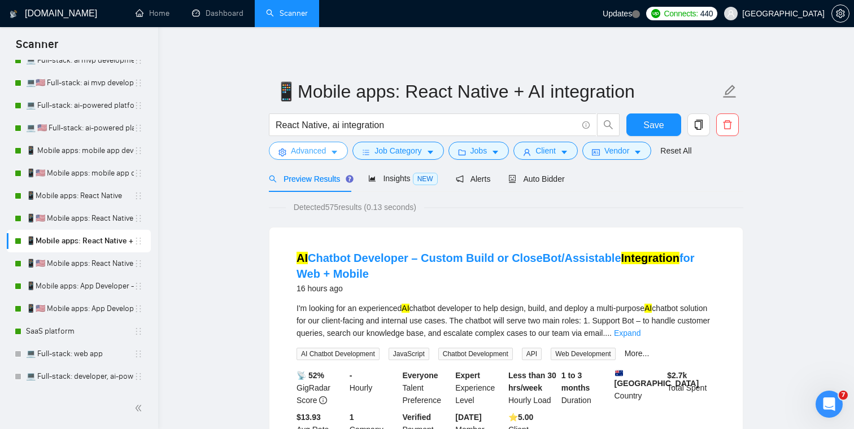
click at [322, 155] on span "Advanced" at bounding box center [308, 151] width 35 height 12
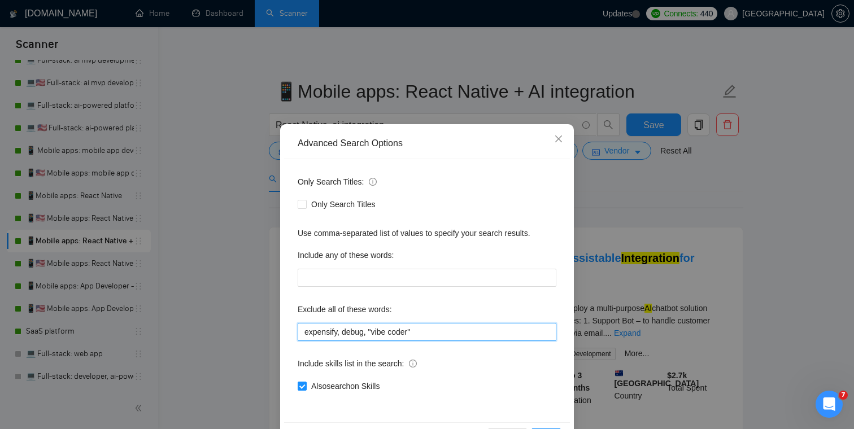
drag, startPoint x: 432, startPoint y: 330, endPoint x: 298, endPoint y: 330, distance: 133.8
click at [298, 330] on input "expensify, debug, "vibe coder"" at bounding box center [427, 332] width 259 height 18
paste input ""final polish", "performance optimization", expensify, "existing app", glide"
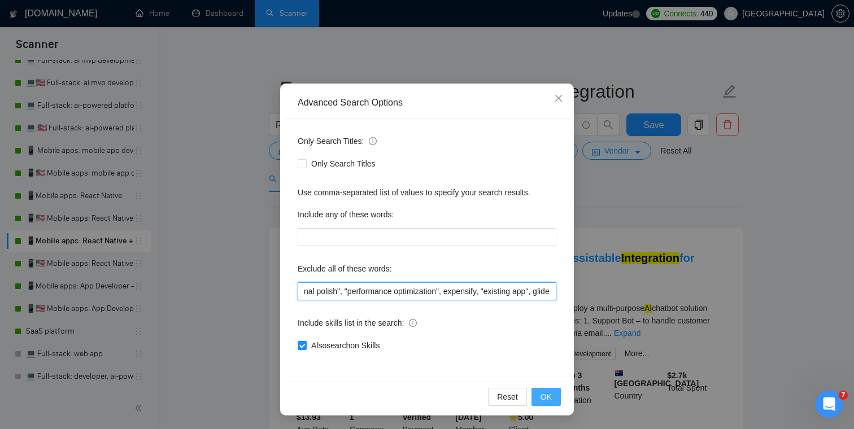
type input ""final polish", "performance optimization", expensify, "existing app", glide"
click at [546, 399] on span "OK" at bounding box center [545, 397] width 11 height 12
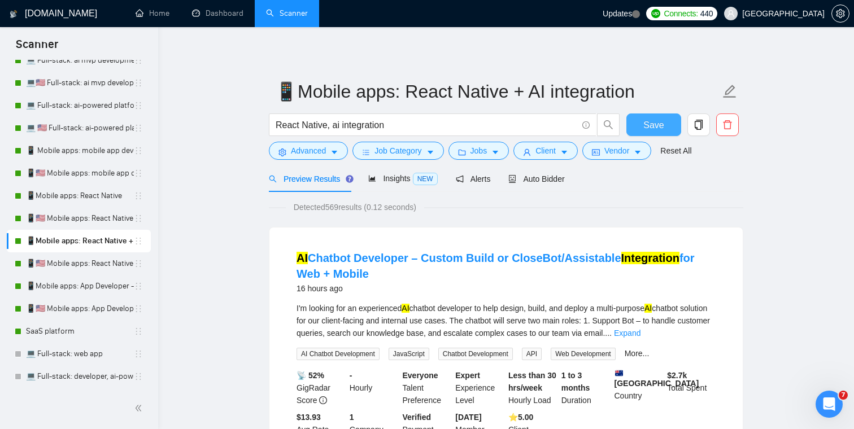
click at [661, 116] on button "Save" at bounding box center [653, 125] width 55 height 23
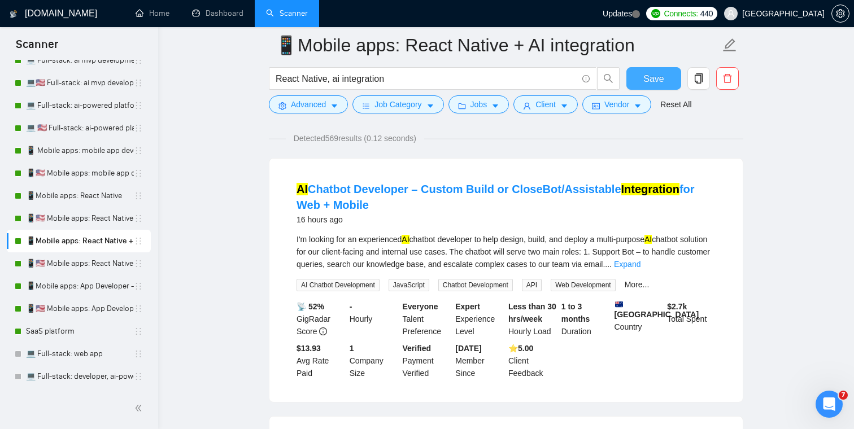
scroll to position [85, 0]
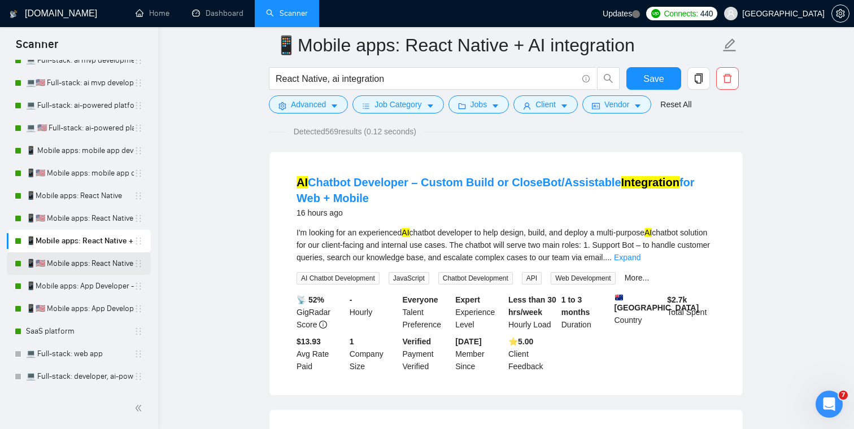
click at [75, 265] on link "📱🇺🇸 Mobile apps: React Native + AI integration" at bounding box center [80, 263] width 108 height 23
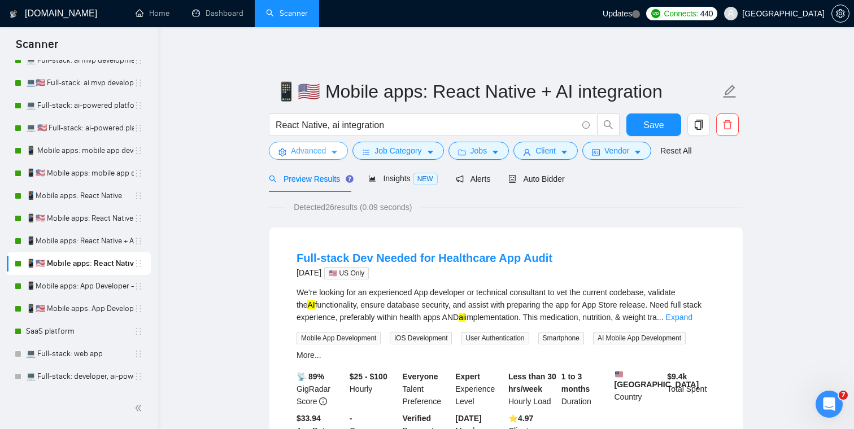
click at [316, 152] on span "Advanced" at bounding box center [308, 151] width 35 height 12
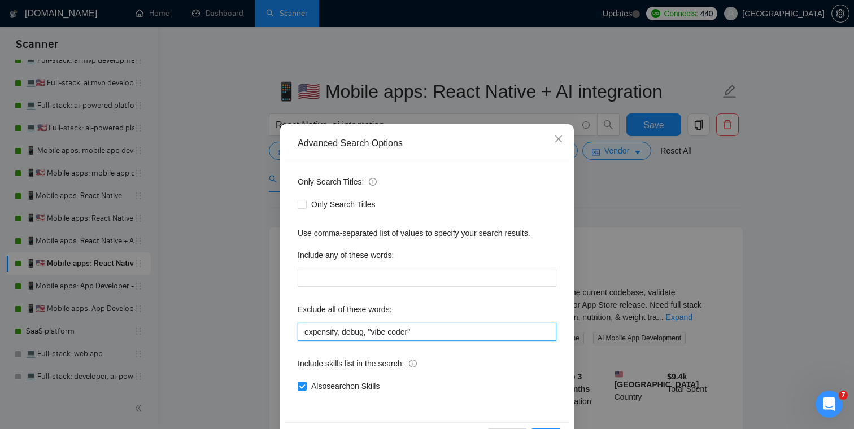
drag, startPoint x: 454, startPoint y: 331, endPoint x: 272, endPoint y: 329, distance: 182.4
click at [272, 329] on div "Advanced Search Options Only Search Titles: Only Search Titles Use comma-separa…" at bounding box center [427, 214] width 854 height 429
paste input ""final polish", "performance optimization", expensify, "existing app", glide"
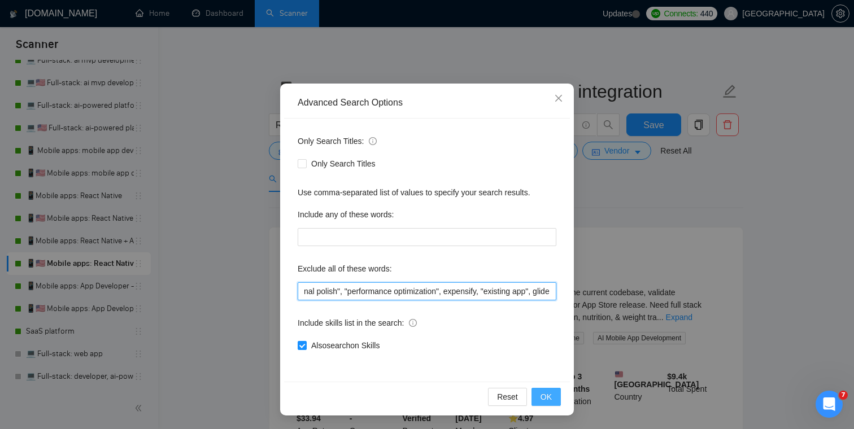
type input ""final polish", "performance optimization", expensify, "existing app", glide"
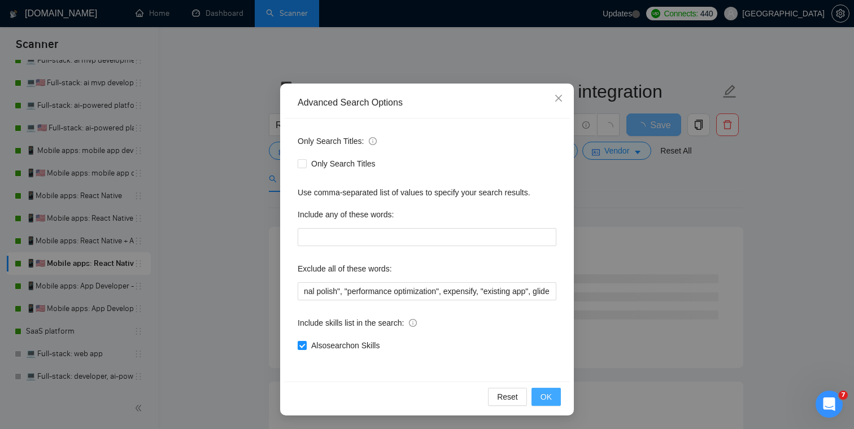
scroll to position [0, 0]
click at [544, 395] on span "OK" at bounding box center [545, 397] width 11 height 12
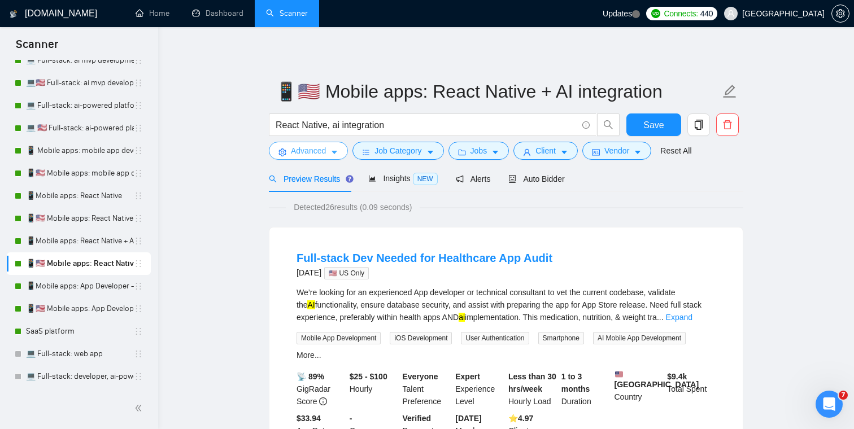
click at [316, 154] on span "Advanced" at bounding box center [308, 151] width 35 height 12
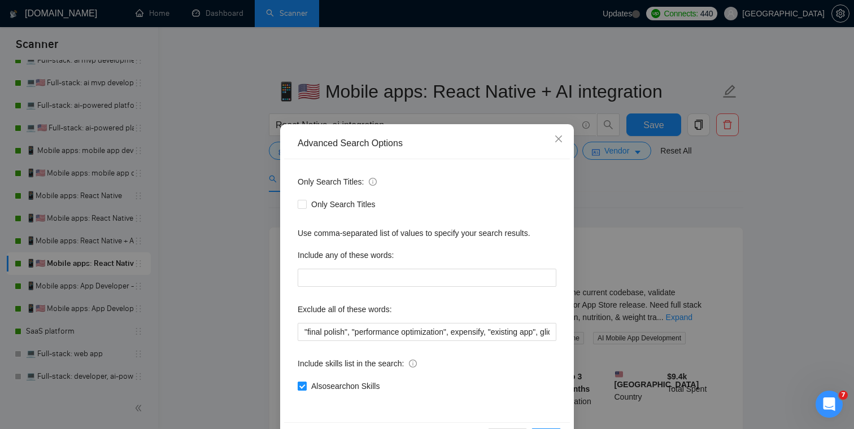
click at [329, 391] on span "Also search on Skills" at bounding box center [345, 386] width 77 height 12
click at [306, 390] on input "Also search on Skills" at bounding box center [302, 386] width 8 height 8
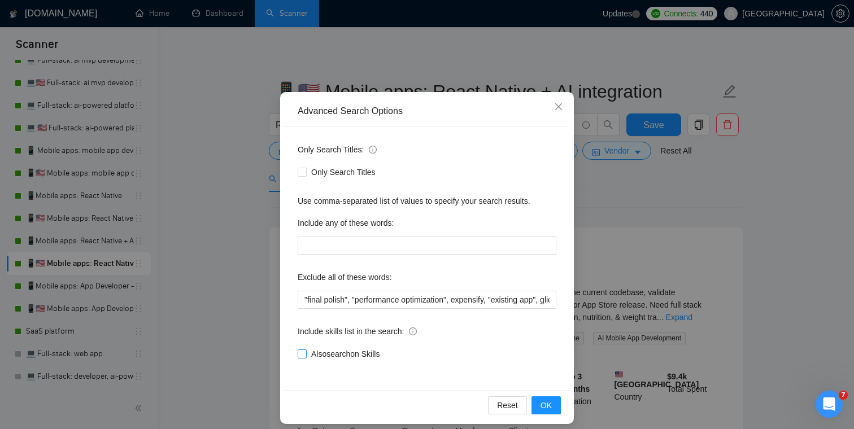
scroll to position [41, 0]
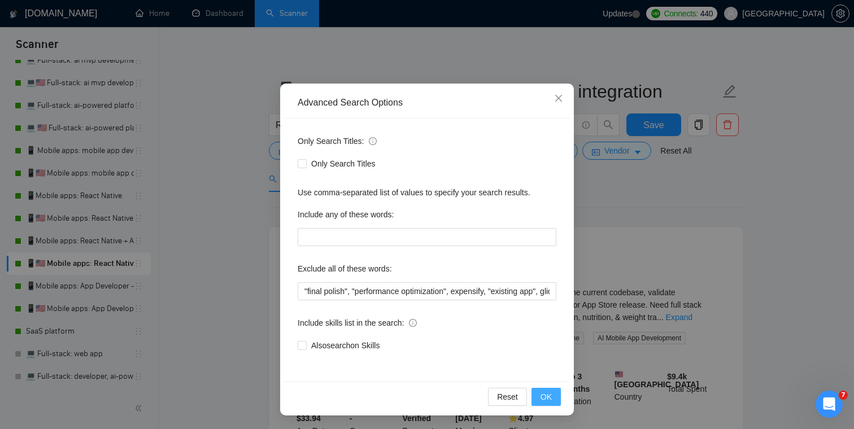
click at [540, 395] on span "OK" at bounding box center [545, 397] width 11 height 12
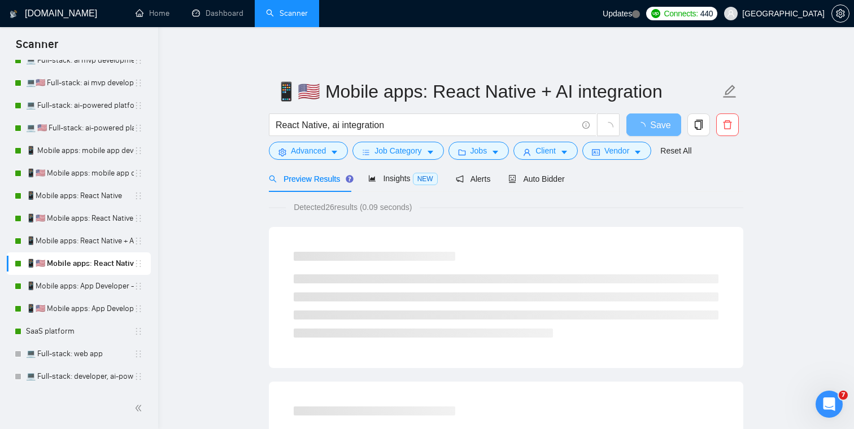
scroll to position [0, 0]
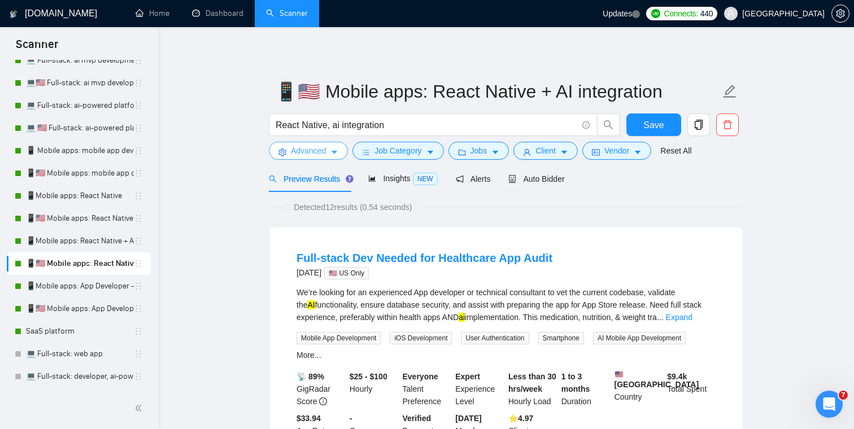
click at [321, 152] on span "Advanced" at bounding box center [308, 151] width 35 height 12
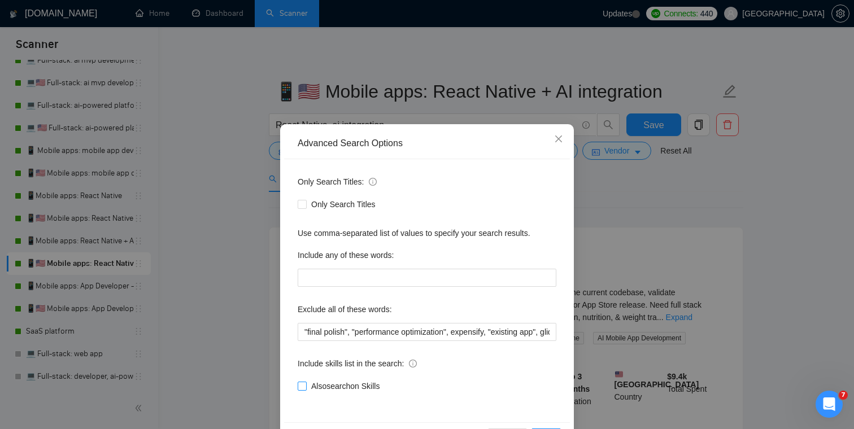
click at [333, 382] on span "Also search on Skills" at bounding box center [345, 386] width 77 height 12
click at [306, 382] on input "Also search on Skills" at bounding box center [302, 386] width 8 height 8
checkbox input "true"
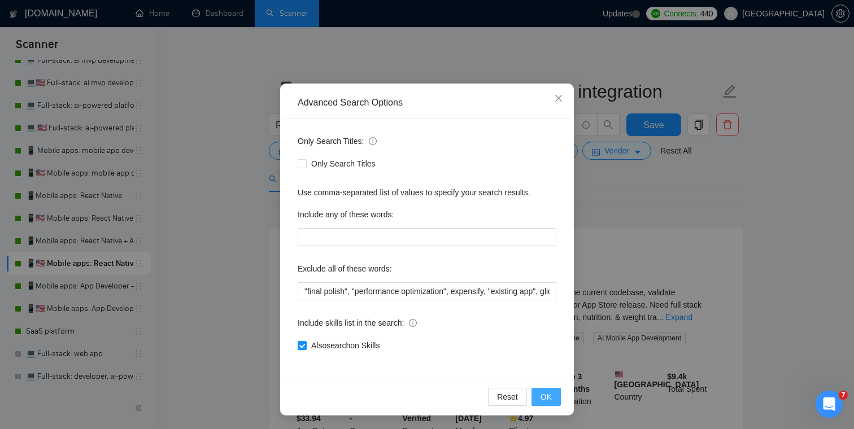
click at [546, 399] on span "OK" at bounding box center [545, 397] width 11 height 12
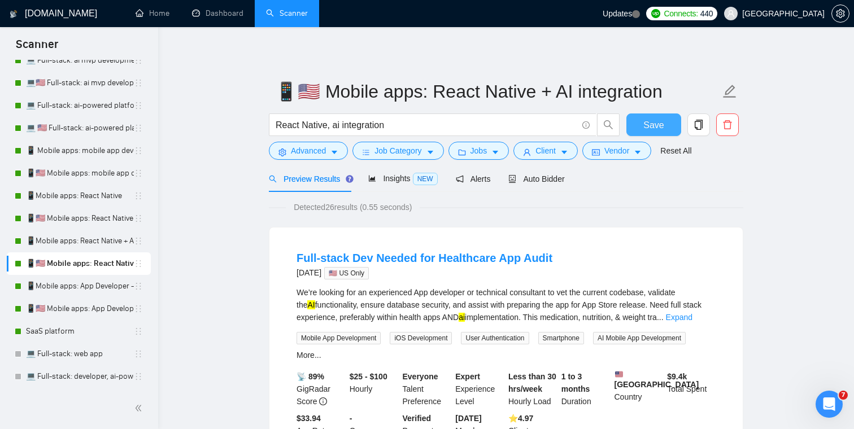
click at [647, 125] on span "Save" at bounding box center [653, 125] width 20 height 14
click at [82, 287] on link "📱Mobile apps: App Developer - titles" at bounding box center [80, 286] width 108 height 23
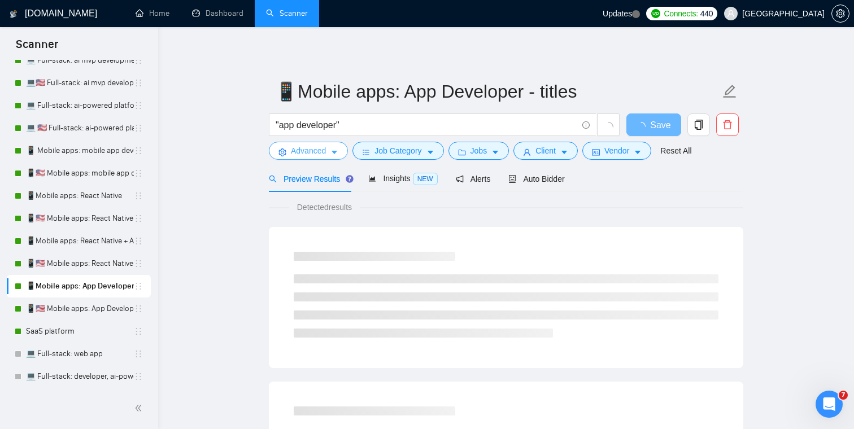
click at [320, 154] on span "Advanced" at bounding box center [308, 151] width 35 height 12
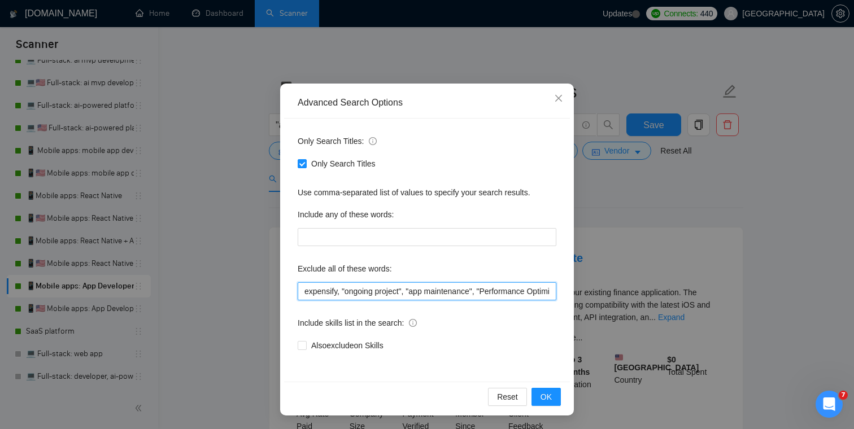
scroll to position [0, 38]
drag, startPoint x: 304, startPoint y: 293, endPoint x: 707, endPoint y: 293, distance: 402.1
click at [707, 293] on div "Advanced Search Options Only Search Titles: Only Search Titles Use comma-separa…" at bounding box center [427, 214] width 854 height 429
paste input ""final polish", "performance optimization", expensify, "existing app", glide"
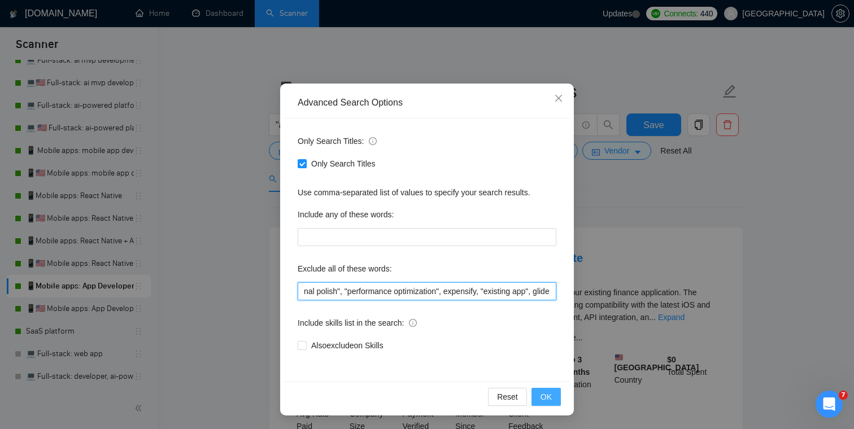
type input ""final polish", "performance optimization", expensify, "existing app", glide"
click at [548, 396] on span "OK" at bounding box center [545, 397] width 11 height 12
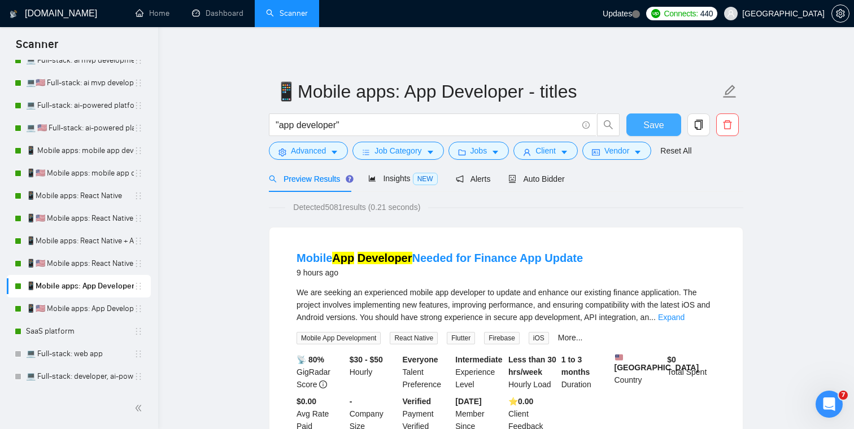
click at [655, 130] on span "Save" at bounding box center [653, 125] width 20 height 14
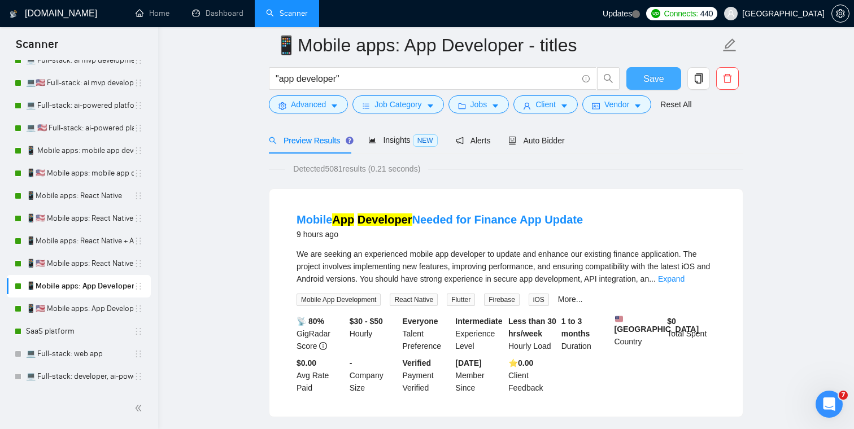
scroll to position [73, 0]
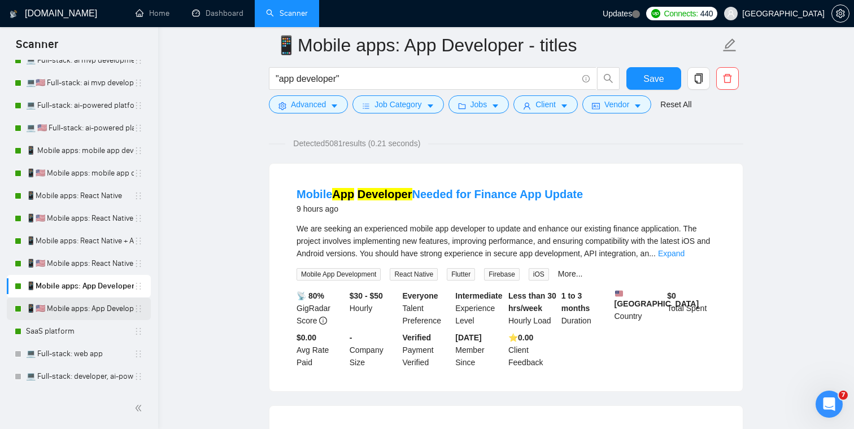
click at [93, 309] on link "📱🇺🇸 Mobile apps: App Developer - titles" at bounding box center [80, 309] width 108 height 23
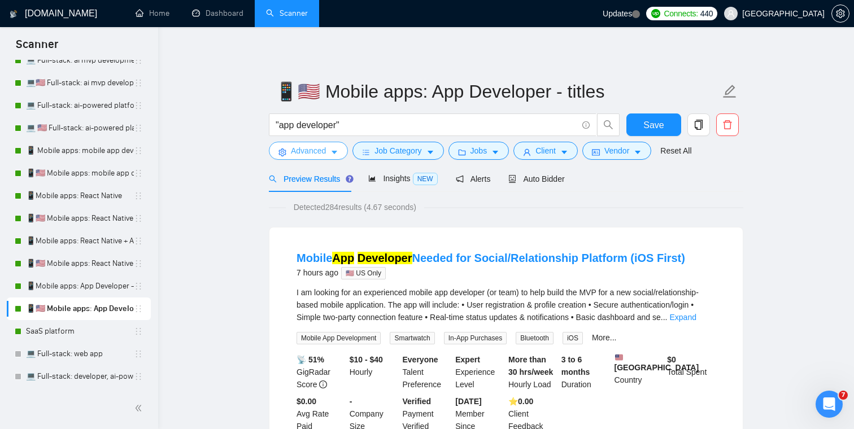
click at [312, 147] on span "Advanced" at bounding box center [308, 151] width 35 height 12
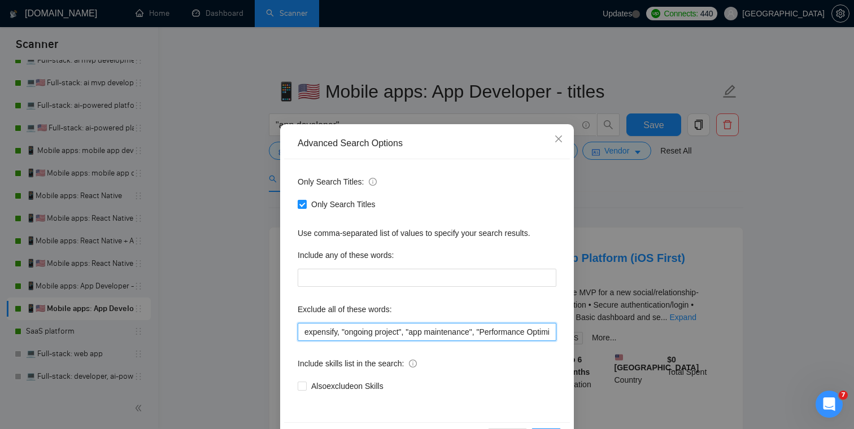
scroll to position [0, 38]
drag, startPoint x: 305, startPoint y: 334, endPoint x: 564, endPoint y: 332, distance: 259.2
click at [564, 332] on div "Only Search Titles: Only Search Titles Use comma-separated list of values to sp…" at bounding box center [427, 290] width 286 height 263
paste input ""final polish", "performance optimization", expensify, "existing app", glide"
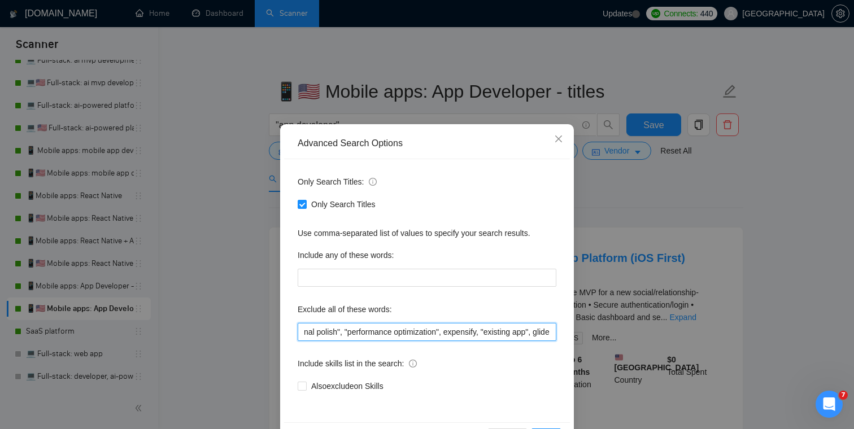
scroll to position [41, 0]
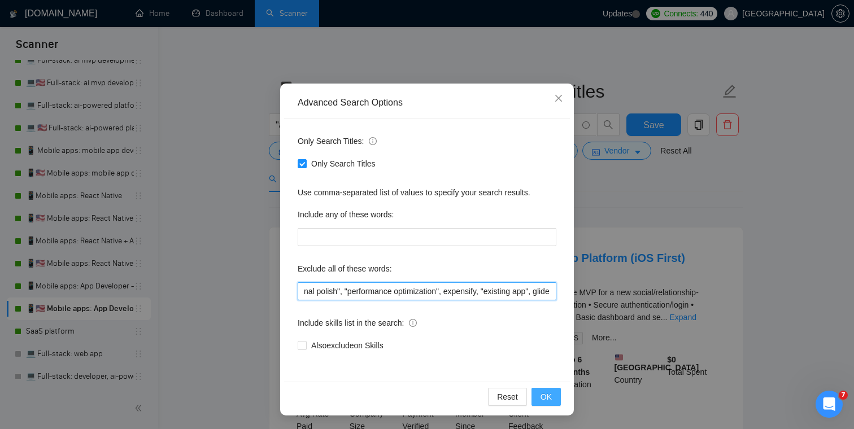
type input ""final polish", "performance optimization", expensify, "existing app", glide"
click at [547, 398] on span "OK" at bounding box center [545, 397] width 11 height 12
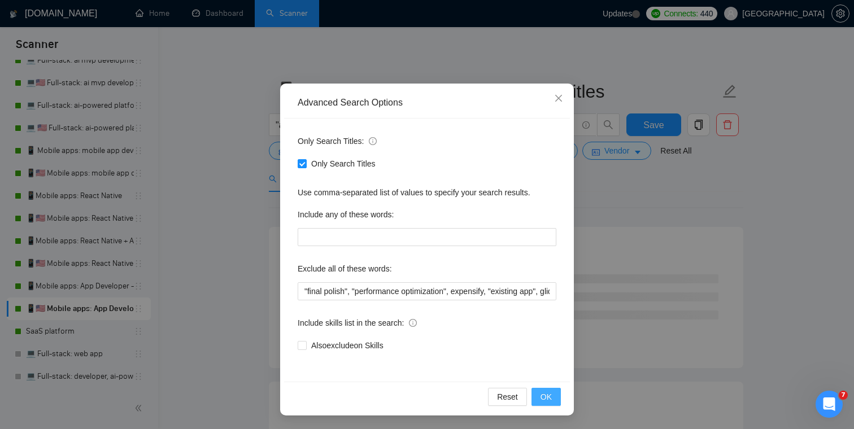
scroll to position [0, 0]
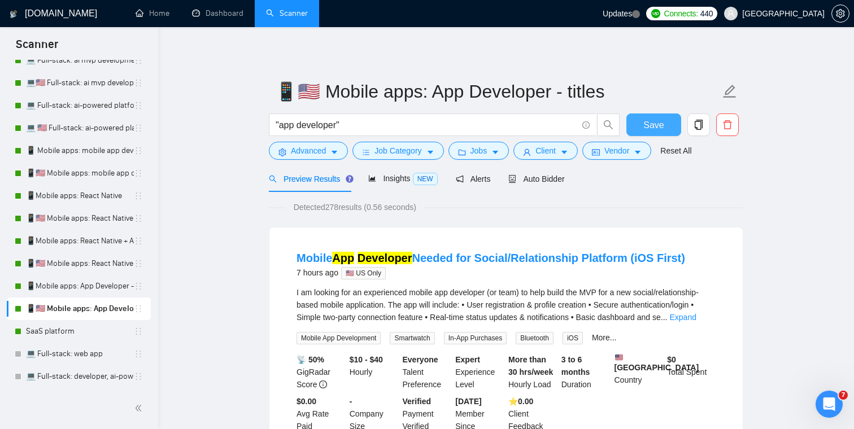
click at [658, 128] on span "Save" at bounding box center [653, 125] width 20 height 14
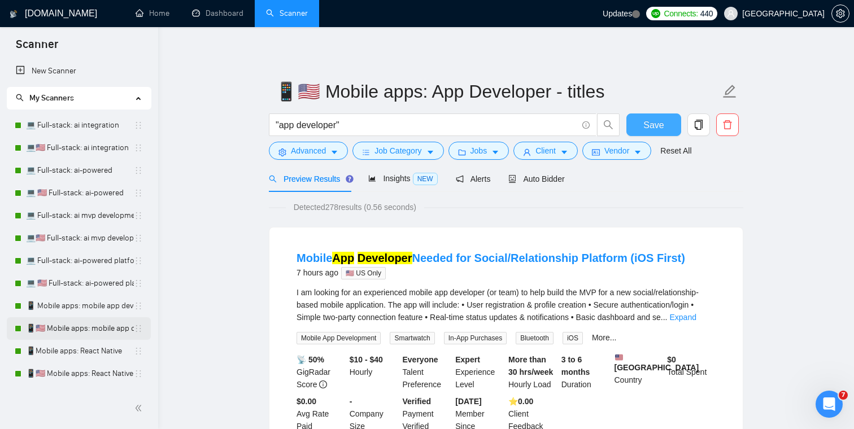
scroll to position [155, 0]
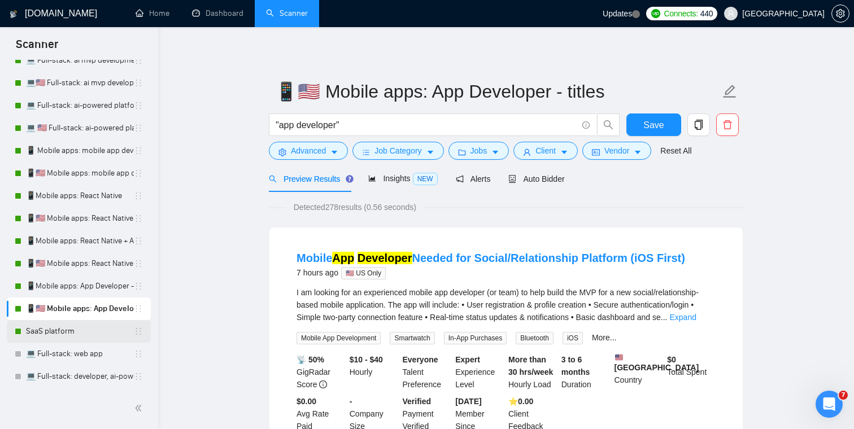
click at [73, 332] on link "SaaS platform" at bounding box center [80, 331] width 108 height 23
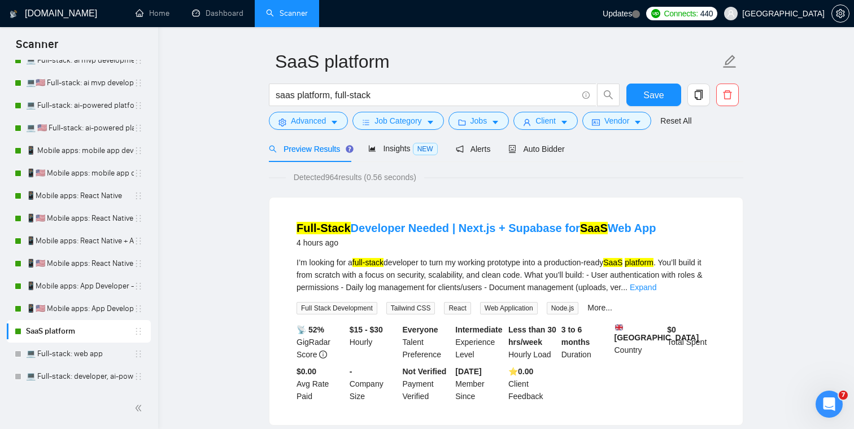
scroll to position [33, 0]
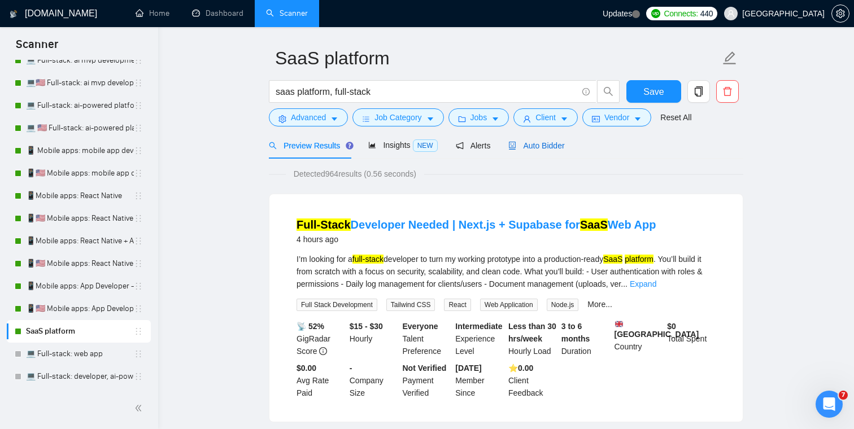
click at [534, 150] on div "Auto Bidder" at bounding box center [536, 145] width 56 height 12
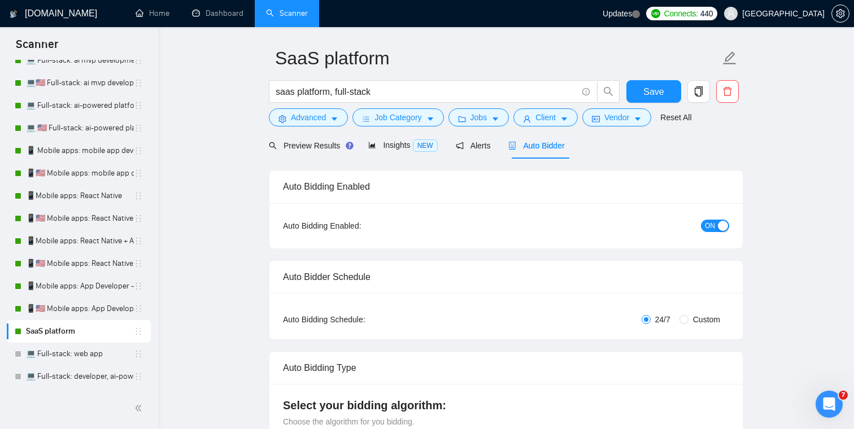
checkbox input "true"
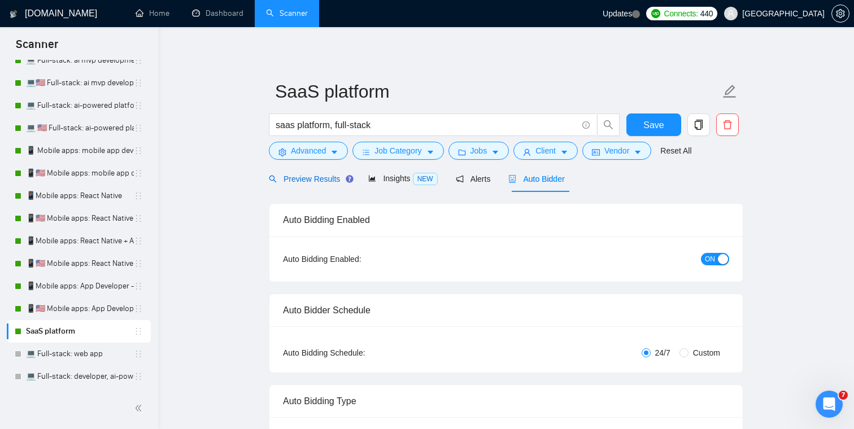
click at [324, 175] on span "Preview Results" at bounding box center [309, 179] width 81 height 9
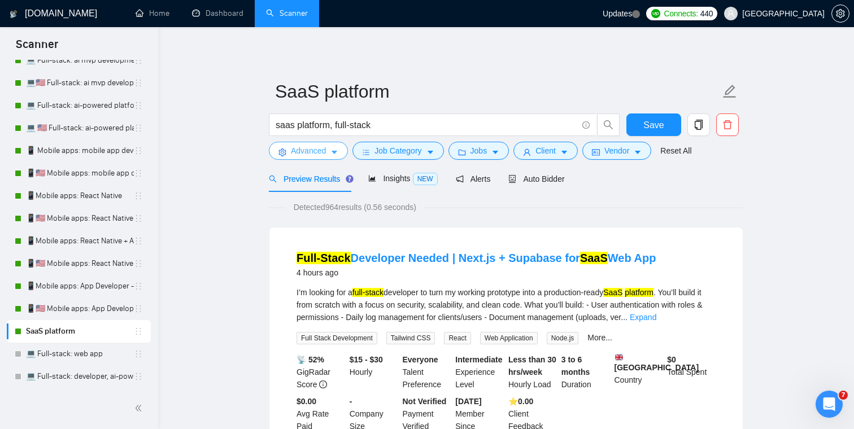
click at [317, 155] on span "Advanced" at bounding box center [308, 151] width 35 height 12
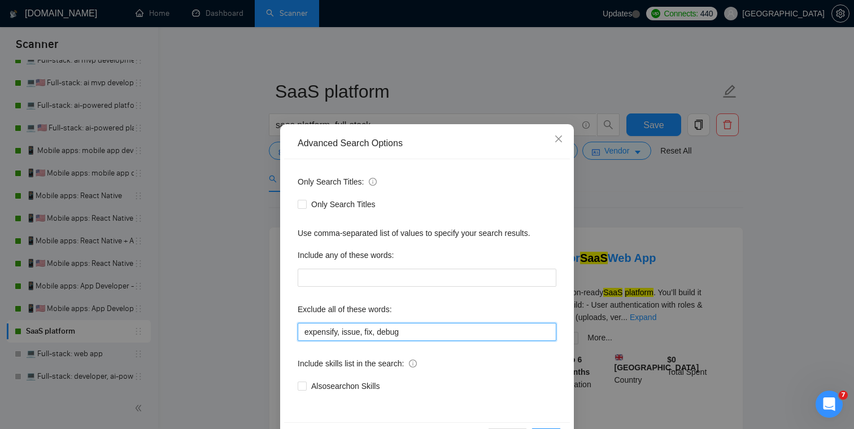
drag, startPoint x: 418, startPoint y: 330, endPoint x: 273, endPoint y: 330, distance: 144.6
click at [273, 330] on div "Advanced Search Options Only Search Titles: Only Search Titles Use comma-separa…" at bounding box center [427, 214] width 854 height 429
paste input ""final polish", "performance optimization", expensify, "existing app", glide"
type input ""final polish", "performance optimization", expensify, "existing app", glide"
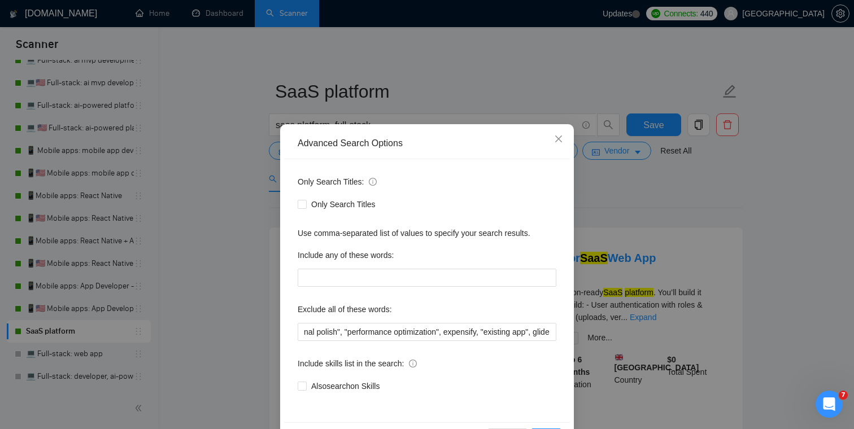
click at [474, 297] on div "Only Search Titles: Only Search Titles Use comma-separated list of values to sp…" at bounding box center [427, 290] width 286 height 263
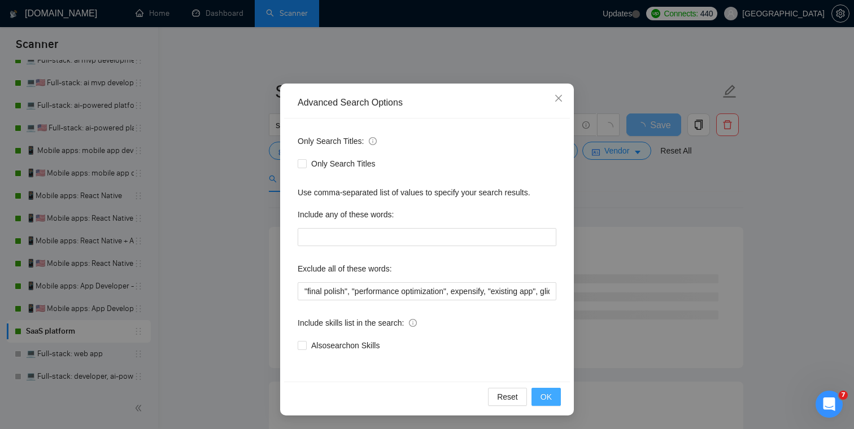
click at [549, 390] on button "OK" at bounding box center [545, 397] width 29 height 18
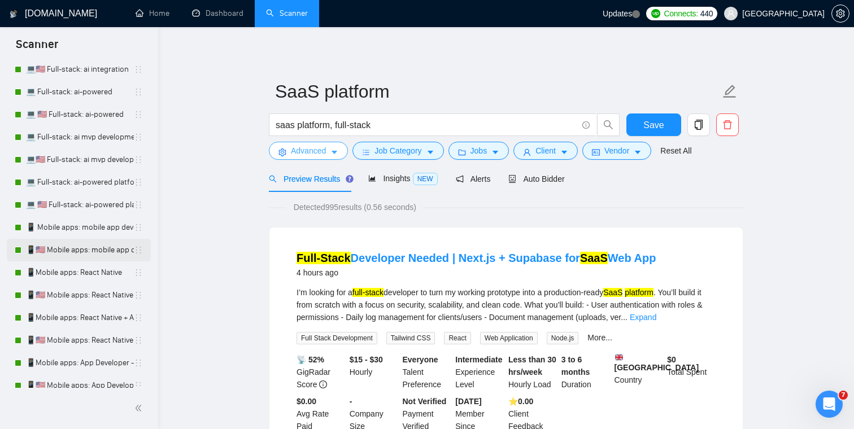
scroll to position [0, 0]
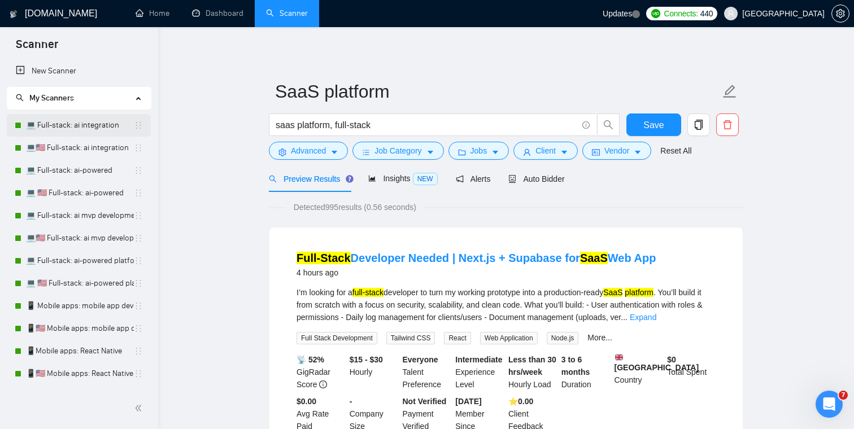
click at [93, 127] on link "💻 Full-stack: ai integration" at bounding box center [80, 125] width 108 height 23
click at [659, 123] on span "Save" at bounding box center [653, 125] width 20 height 14
click at [78, 171] on link "💻 Full-stack: ai-powered" at bounding box center [80, 170] width 108 height 23
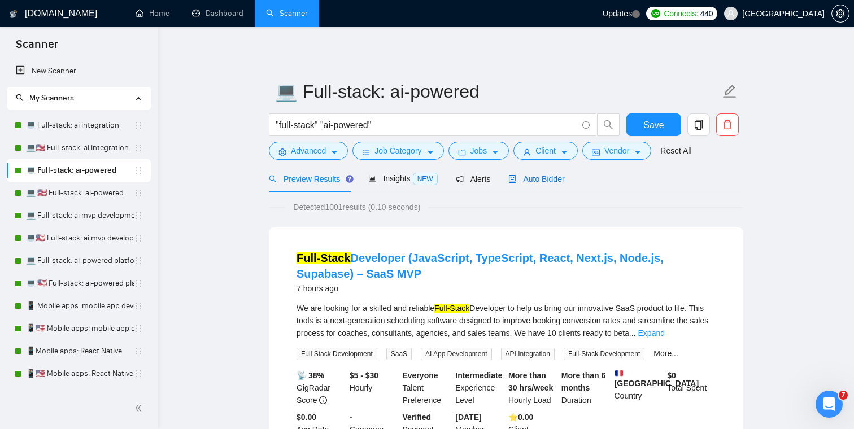
click at [552, 179] on span "Auto Bidder" at bounding box center [536, 179] width 56 height 9
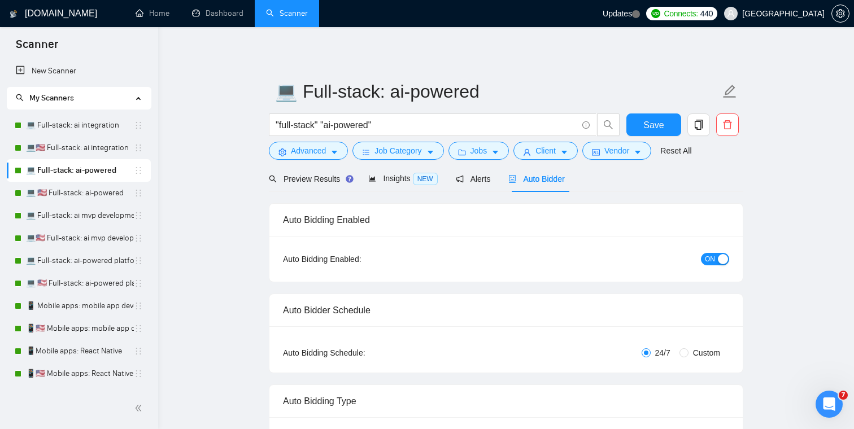
checkbox input "true"
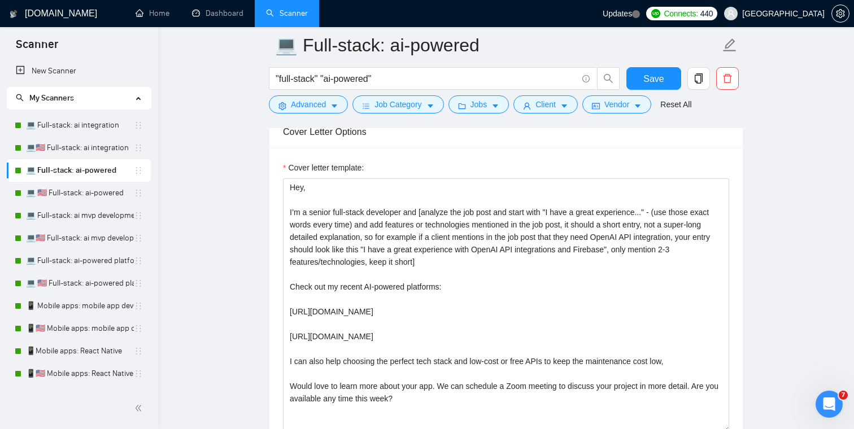
scroll to position [1266, 0]
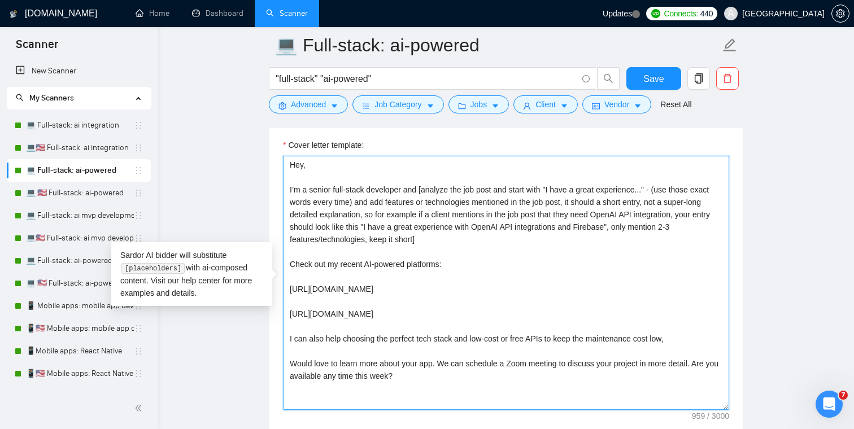
drag, startPoint x: 424, startPoint y: 378, endPoint x: 259, endPoint y: 165, distance: 269.2
click at [259, 165] on main "💻 Full-stack: ai-powered "full-stack" "ai-powered" Save Advanced Job Category J…" at bounding box center [506, 405] width 660 height 3251
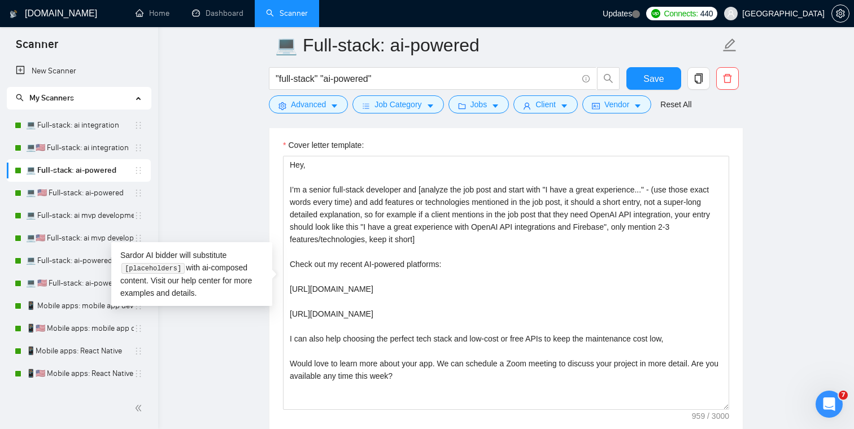
click at [226, 150] on main "💻 Full-stack: ai-powered "full-stack" "ai-powered" Save Advanced Job Category J…" at bounding box center [506, 405] width 660 height 3251
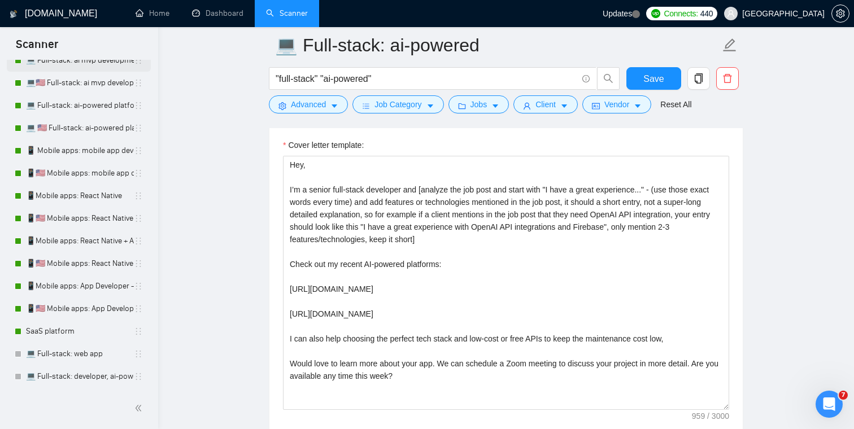
scroll to position [1450, 0]
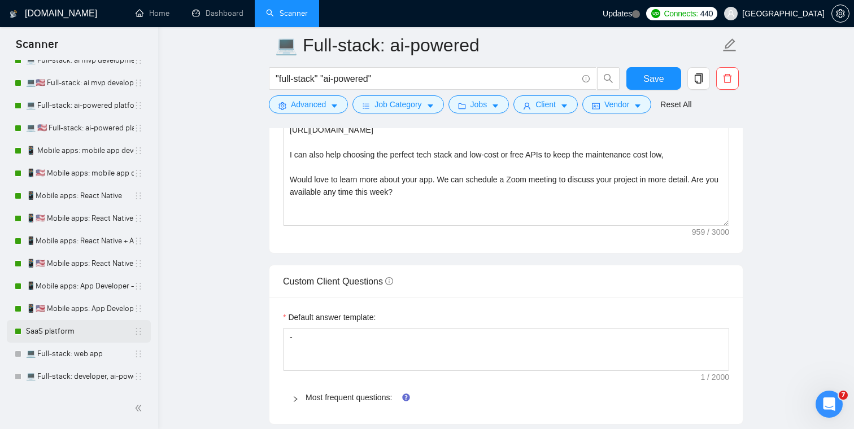
click at [73, 333] on link "SaaS platform" at bounding box center [80, 331] width 108 height 23
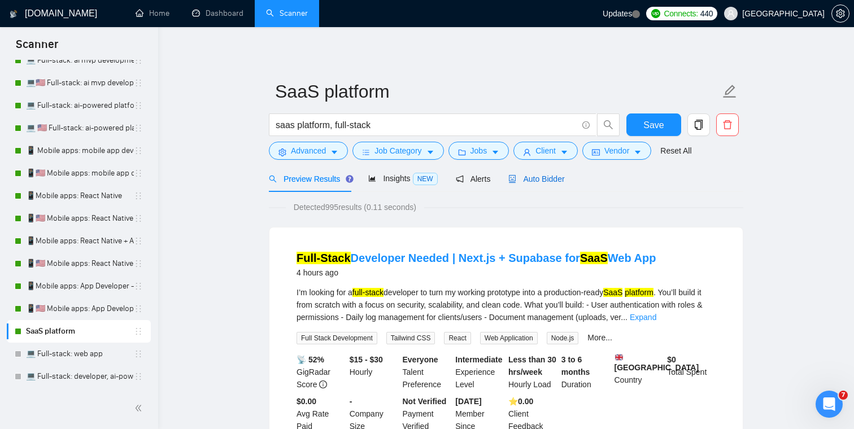
click at [549, 182] on span "Auto Bidder" at bounding box center [536, 179] width 56 height 9
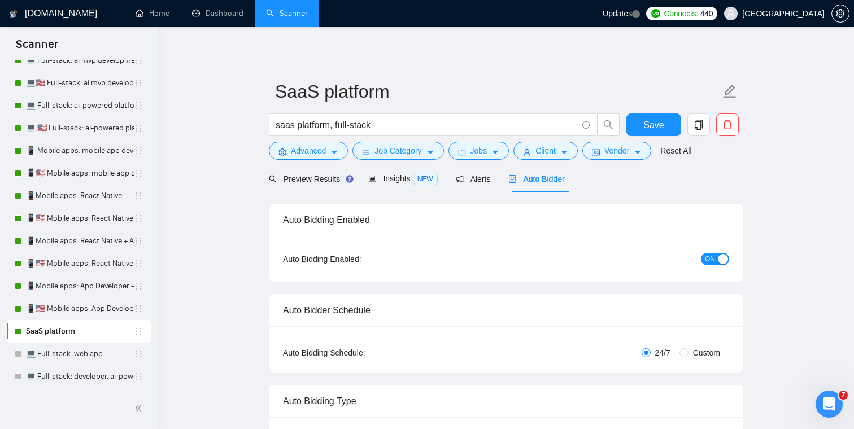
checkbox input "true"
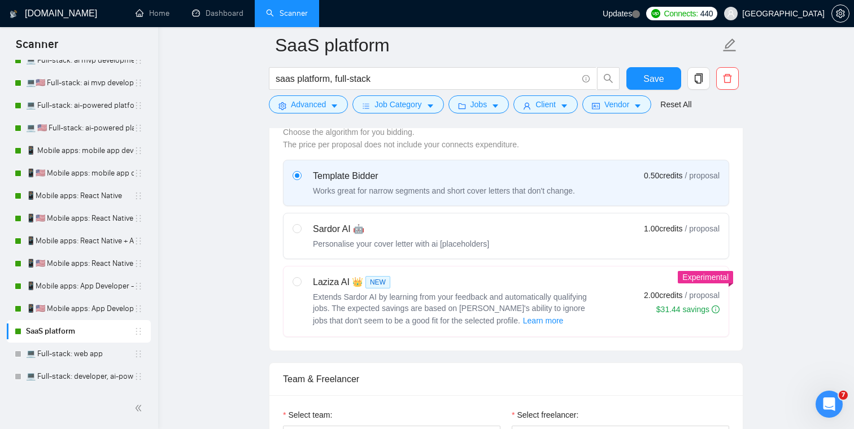
scroll to position [344, 0]
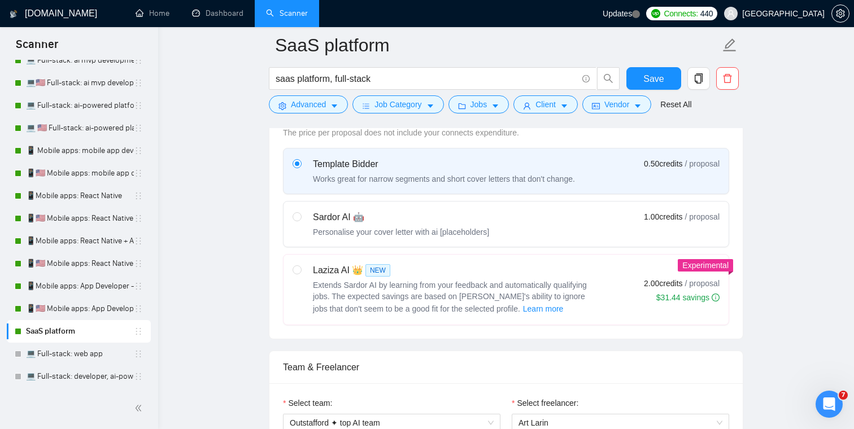
click at [330, 217] on div "Sardor AI 🤖" at bounding box center [401, 218] width 176 height 14
click at [300, 217] on input "radio" at bounding box center [297, 216] width 8 height 8
radio input "true"
radio input "false"
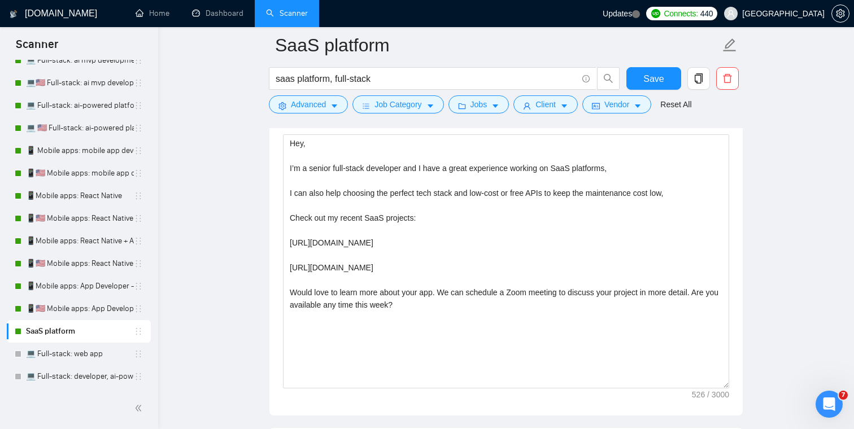
scroll to position [1264, 0]
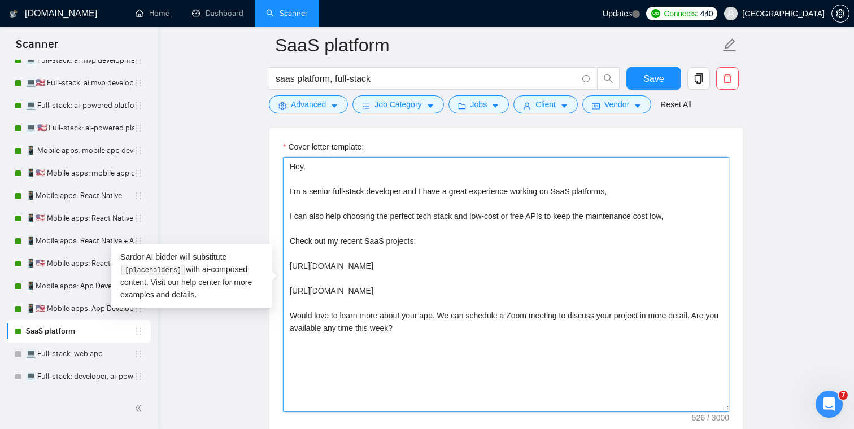
drag, startPoint x: 424, startPoint y: 328, endPoint x: 282, endPoint y: 165, distance: 215.0
click at [283, 165] on textarea "Hey, I’m a senior full-stack developer and I have a great experience working on…" at bounding box center [506, 285] width 446 height 254
paste textarea "[analyze the job post and start with "I have a great experience..." - (use thos…"
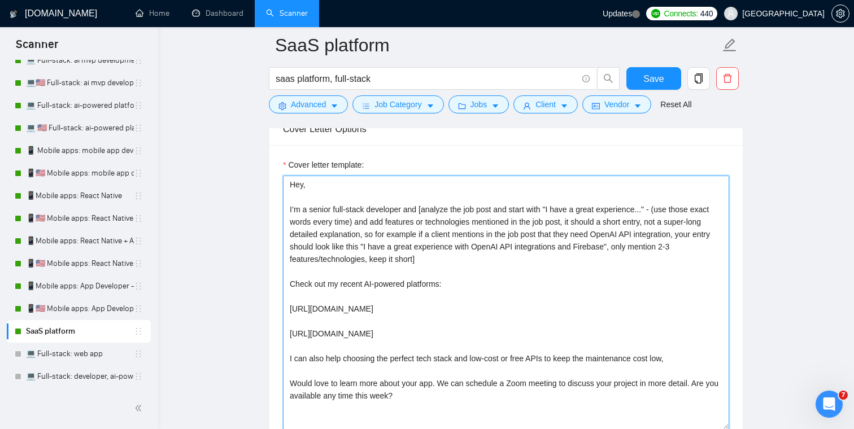
scroll to position [1258, 0]
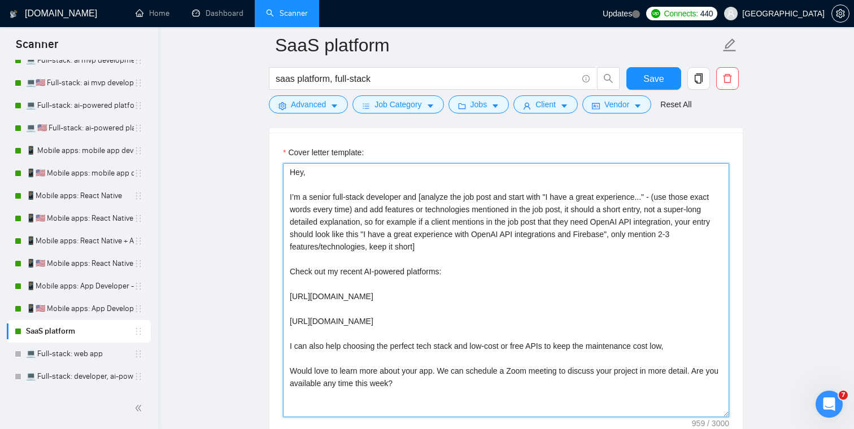
type textarea "Hey, I’m a senior full-stack developer and [analyze the job post and start with…"
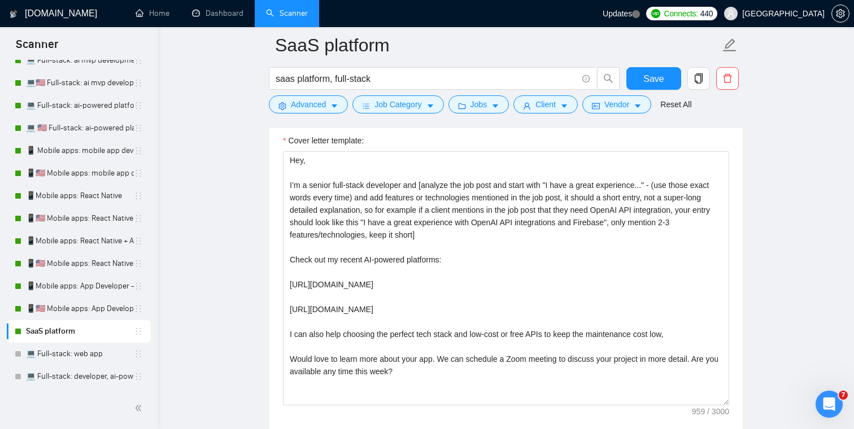
scroll to position [1254, 0]
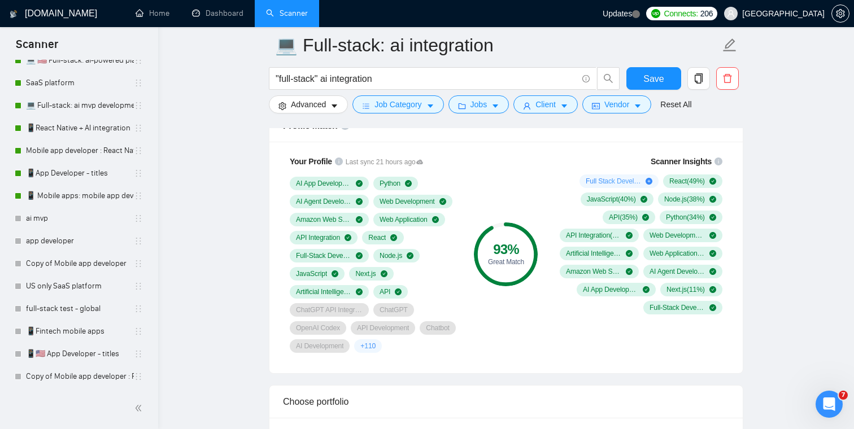
scroll to position [759, 0]
